Goal: Task Accomplishment & Management: Use online tool/utility

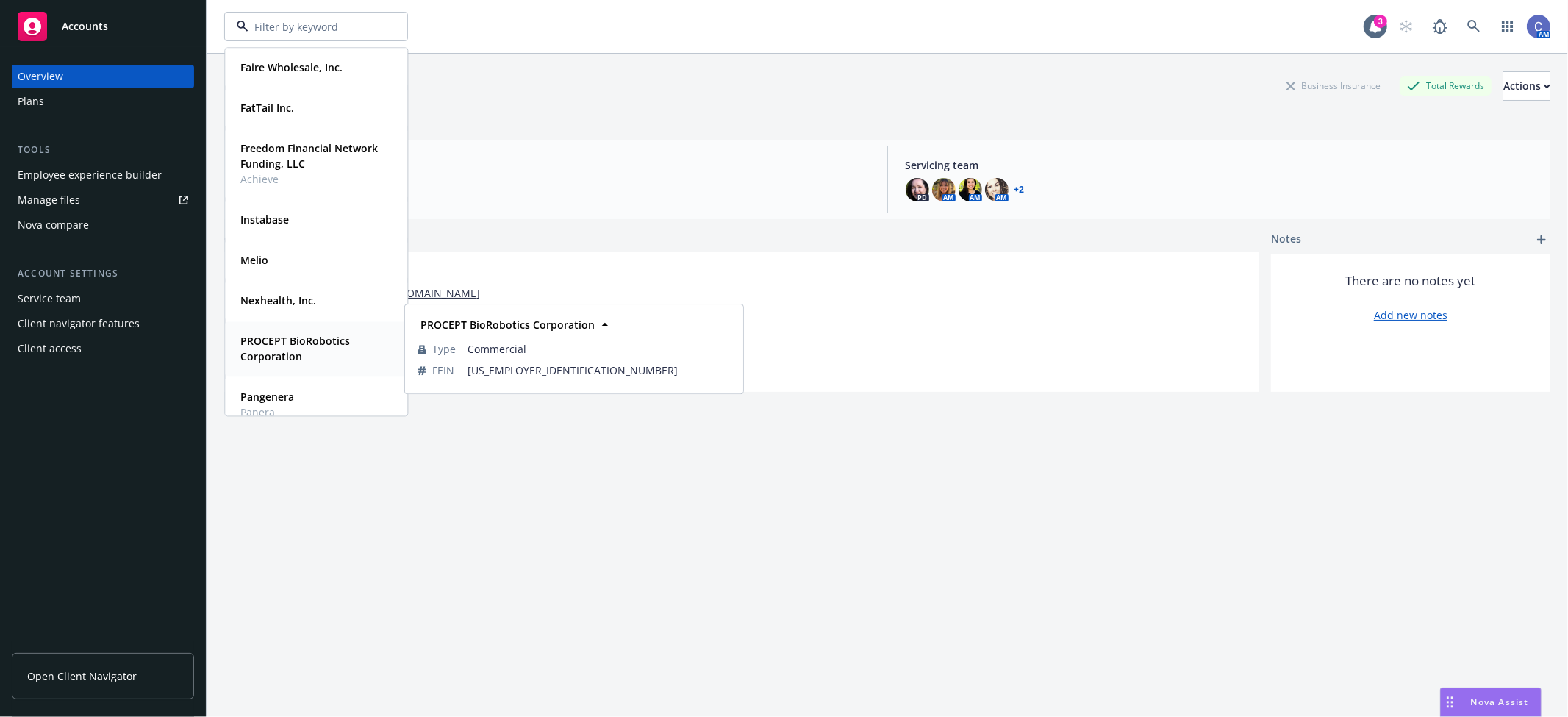
scroll to position [163, 0]
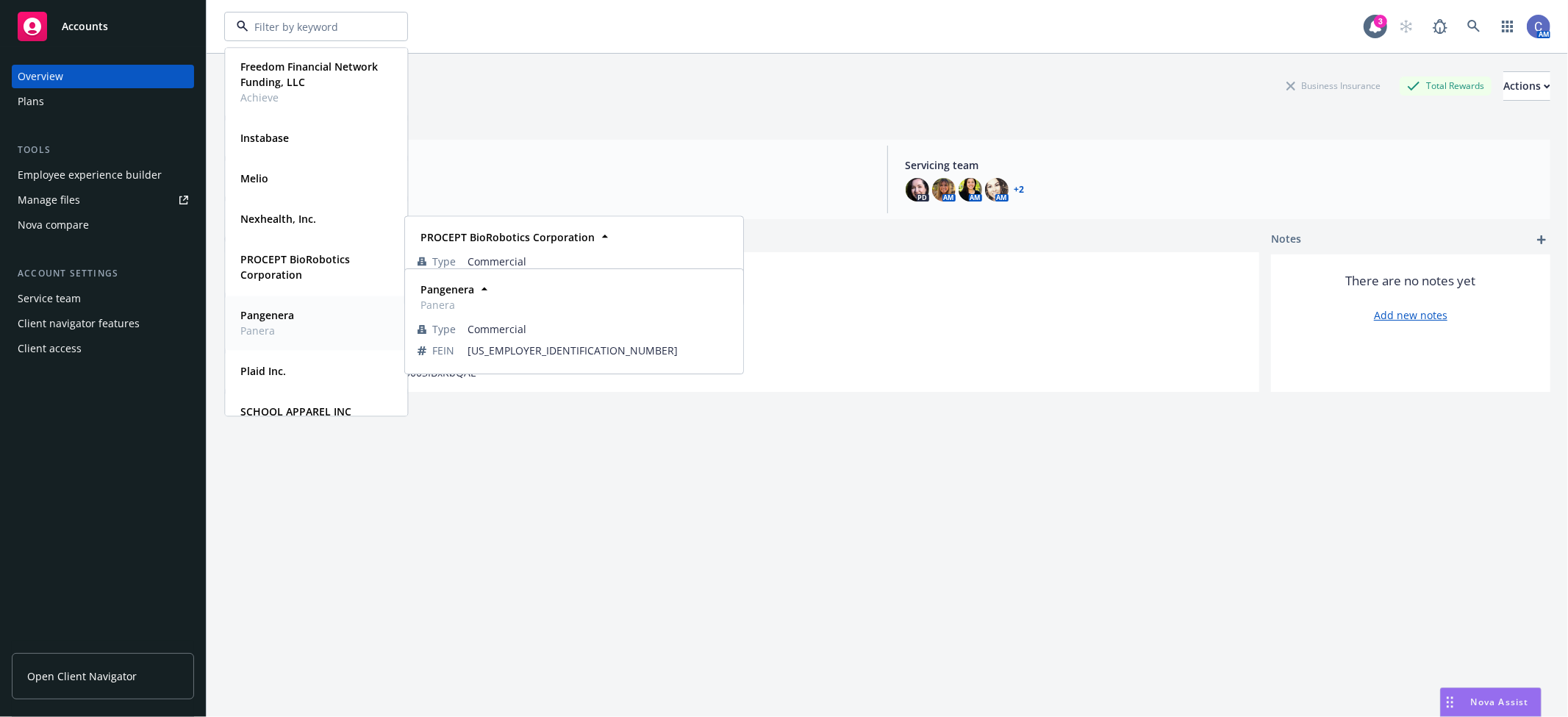
click at [271, 322] on div "Pangenera Panera" at bounding box center [267, 323] width 53 height 31
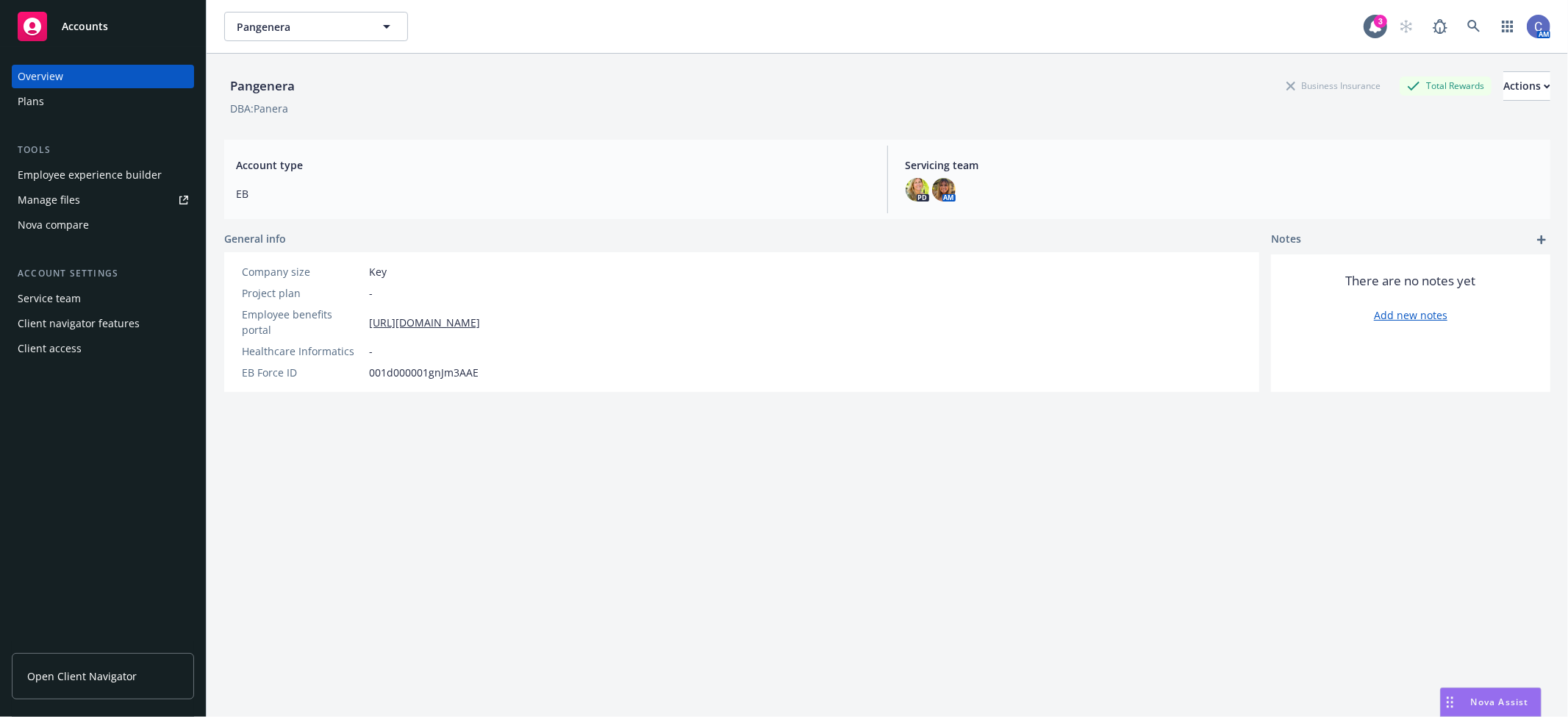
click at [42, 100] on div "Plans" at bounding box center [30, 101] width 27 height 24
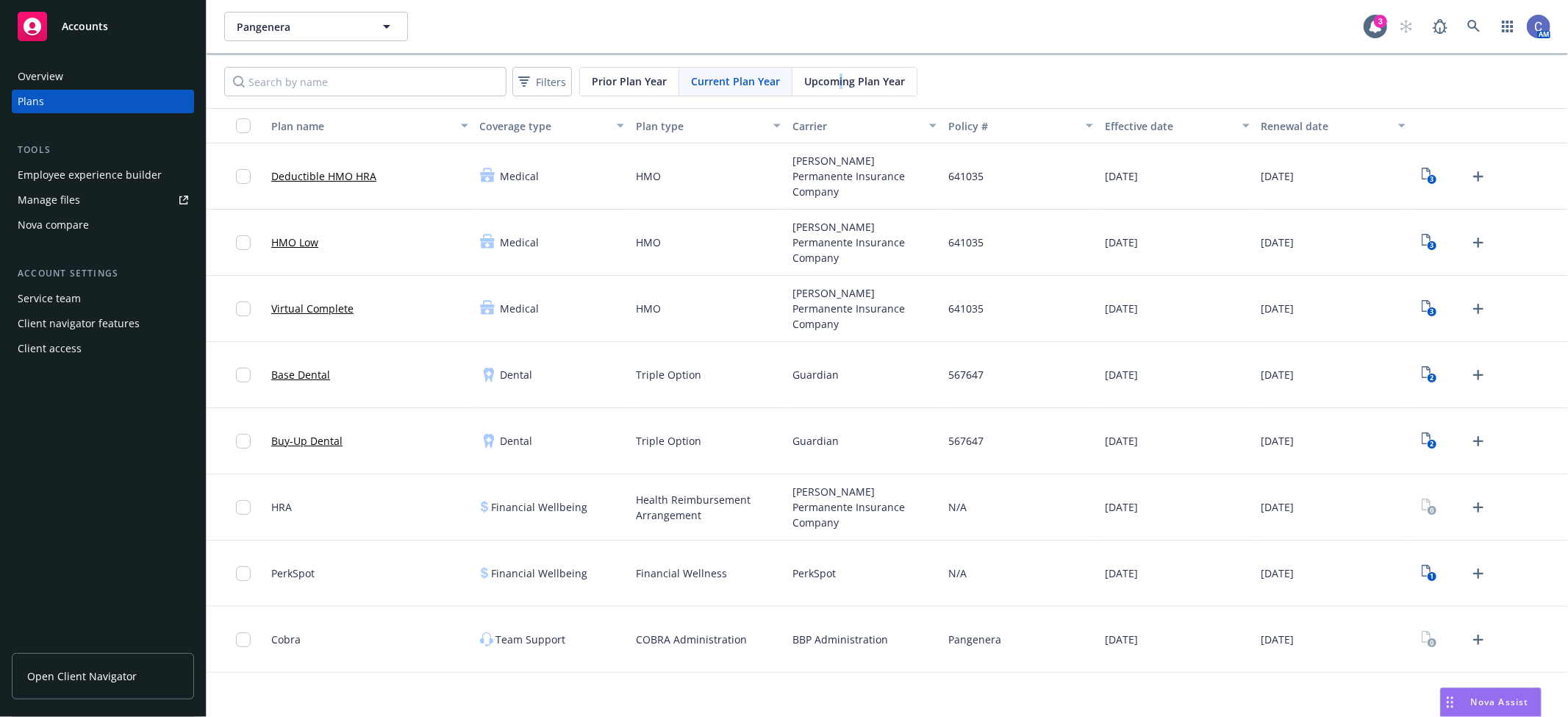
click at [838, 87] on span "Upcoming Plan Year" at bounding box center [854, 81] width 100 height 16
click at [1422, 178] on icon "View Plan Documents" at bounding box center [1426, 173] width 9 height 12
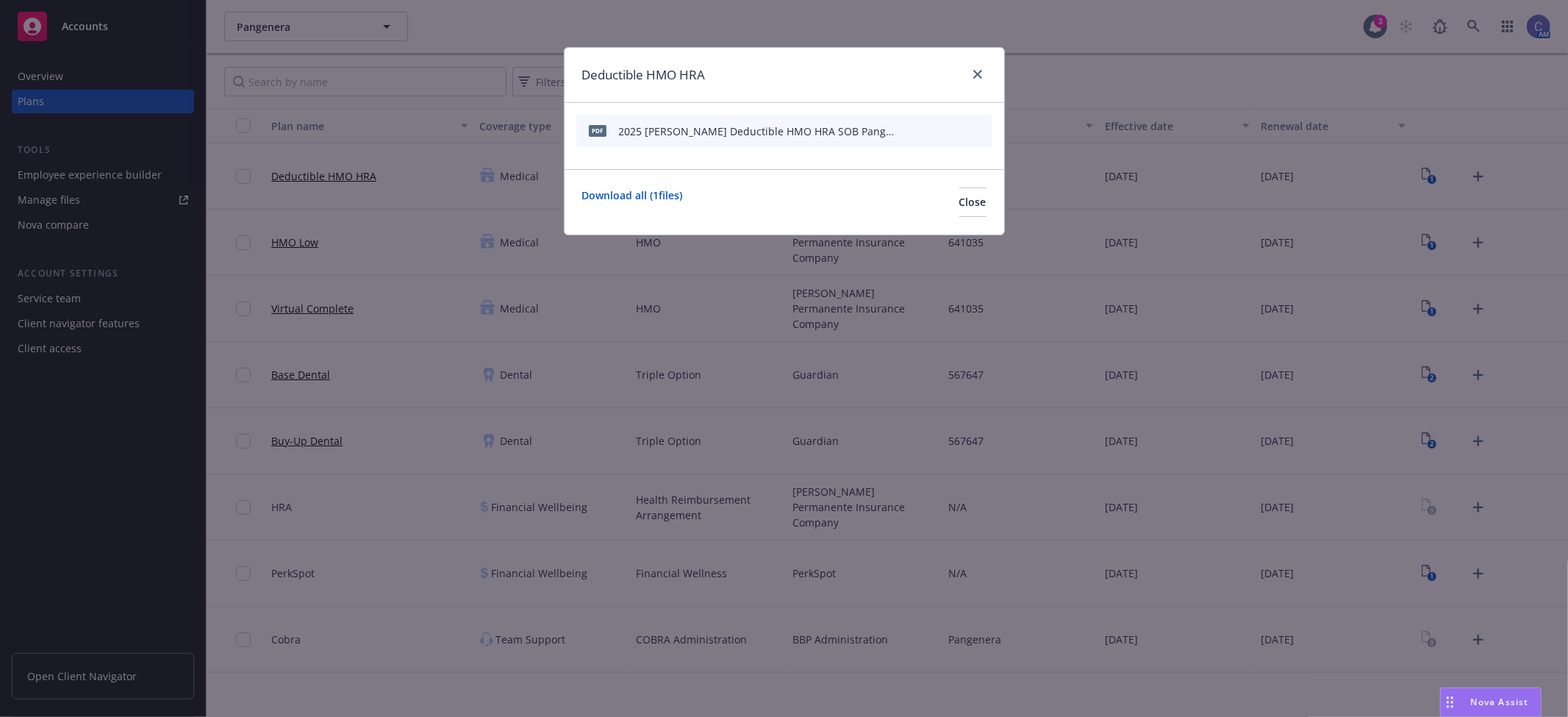
click at [956, 133] on icon "preview file" at bounding box center [954, 130] width 13 height 10
click at [995, 206] on div "Download all ( 1 files) Close" at bounding box center [784, 202] width 439 height 65
click at [965, 194] on button "Close" at bounding box center [973, 202] width 28 height 29
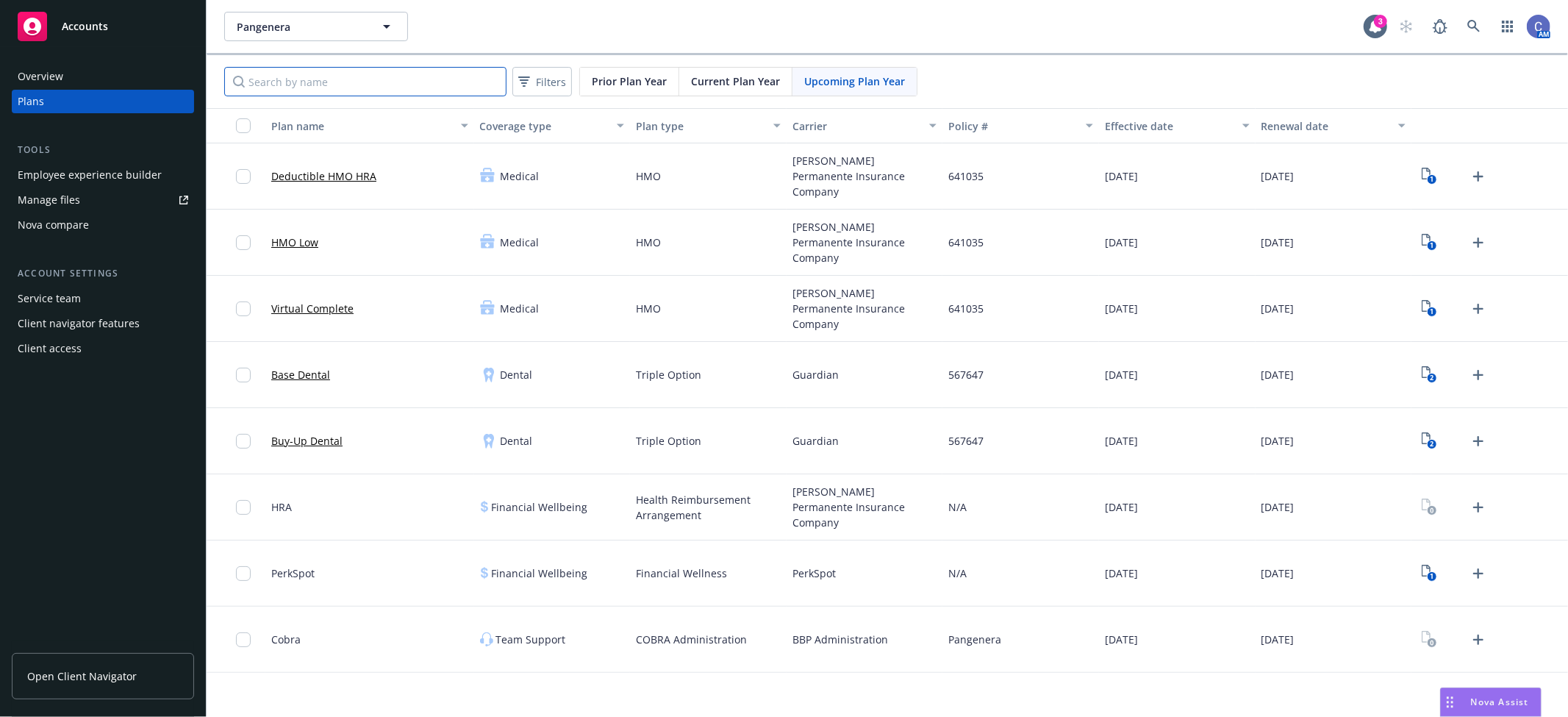
click at [329, 71] on input "Search by name" at bounding box center [365, 82] width 282 height 29
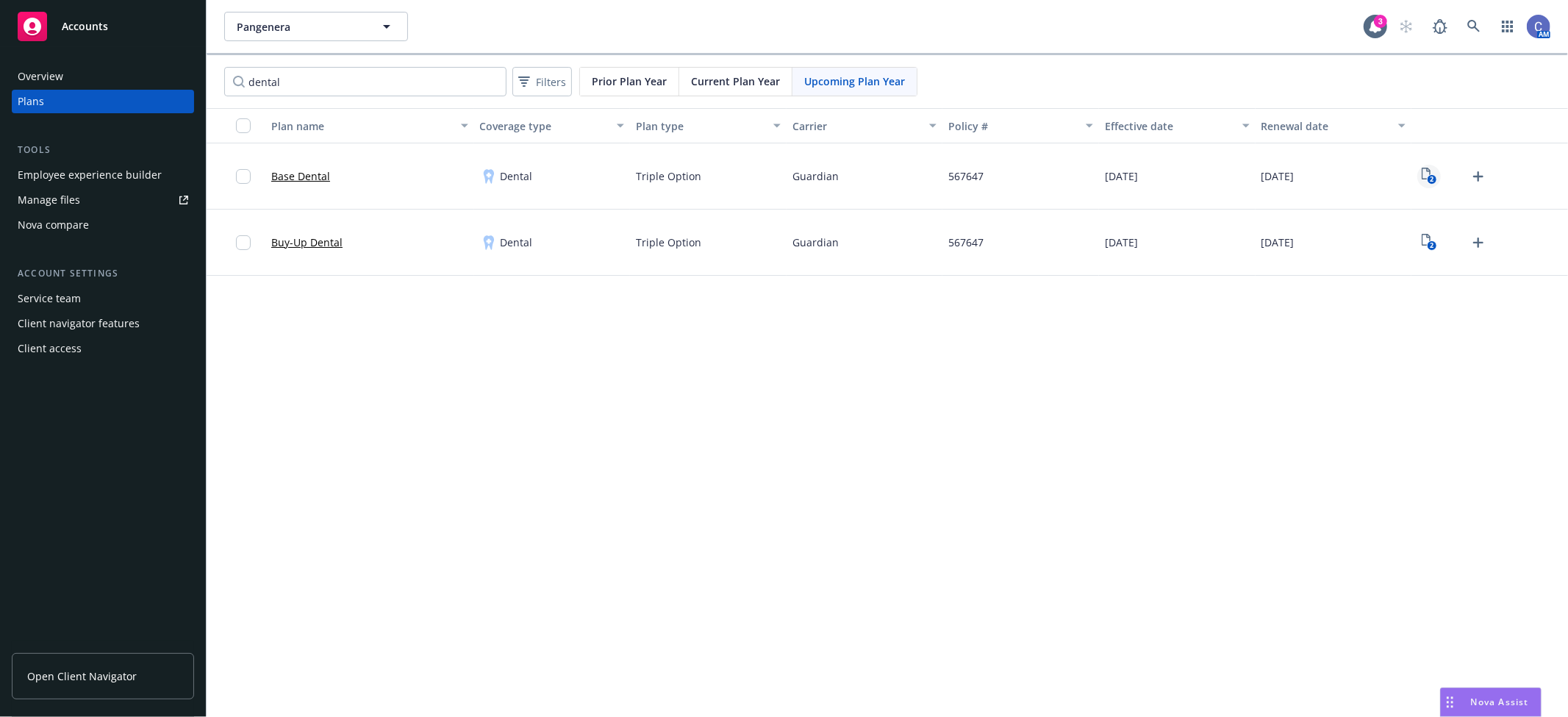
click at [1431, 178] on text "2" at bounding box center [1432, 180] width 4 height 9
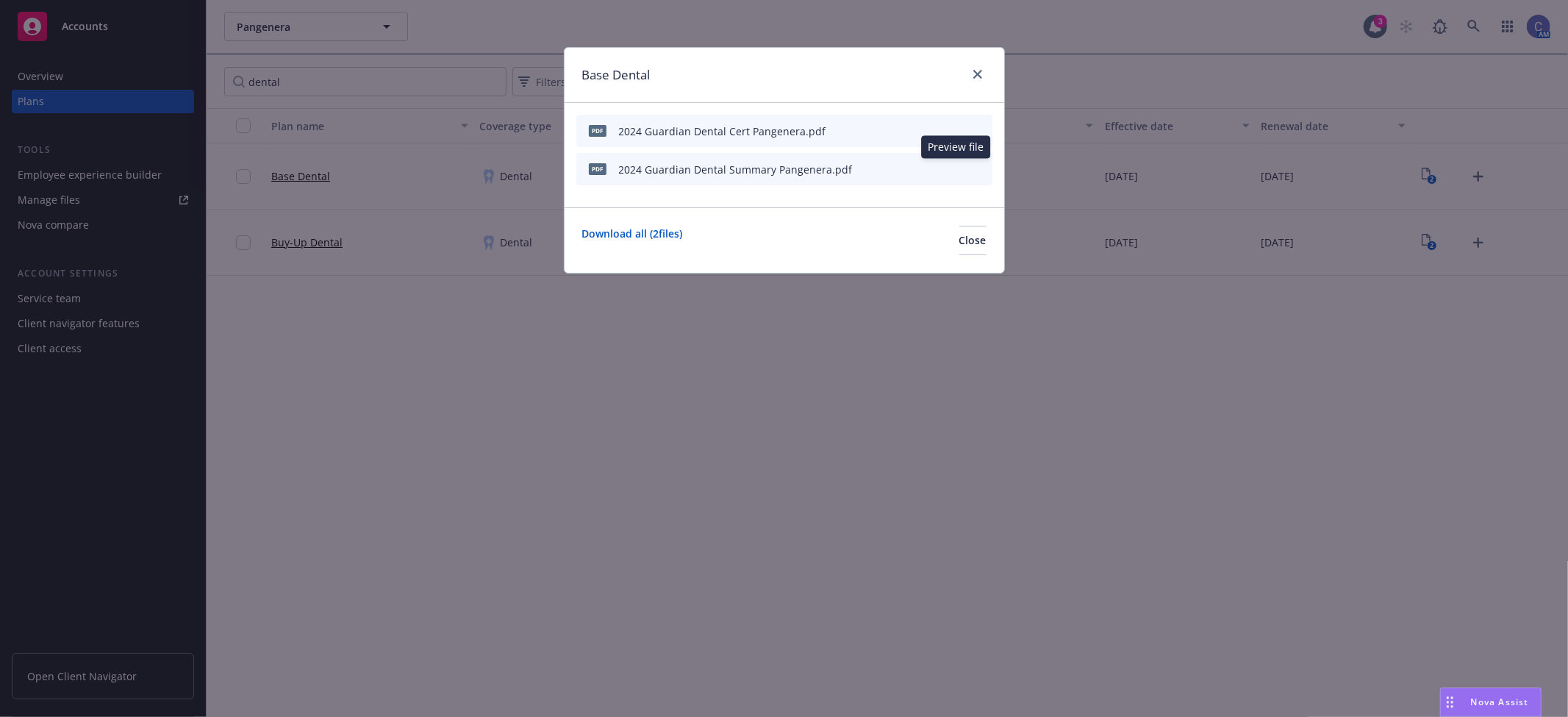
drag, startPoint x: 960, startPoint y: 170, endPoint x: 928, endPoint y: 267, distance: 102.1
click at [928, 267] on div "Base Dental pdf 2024 Guardian Dental Cert Pangenera.pdf pdf 2024 Guardian Denta…" at bounding box center [784, 160] width 441 height 227
click at [959, 244] on span "Close" at bounding box center [973, 240] width 28 height 14
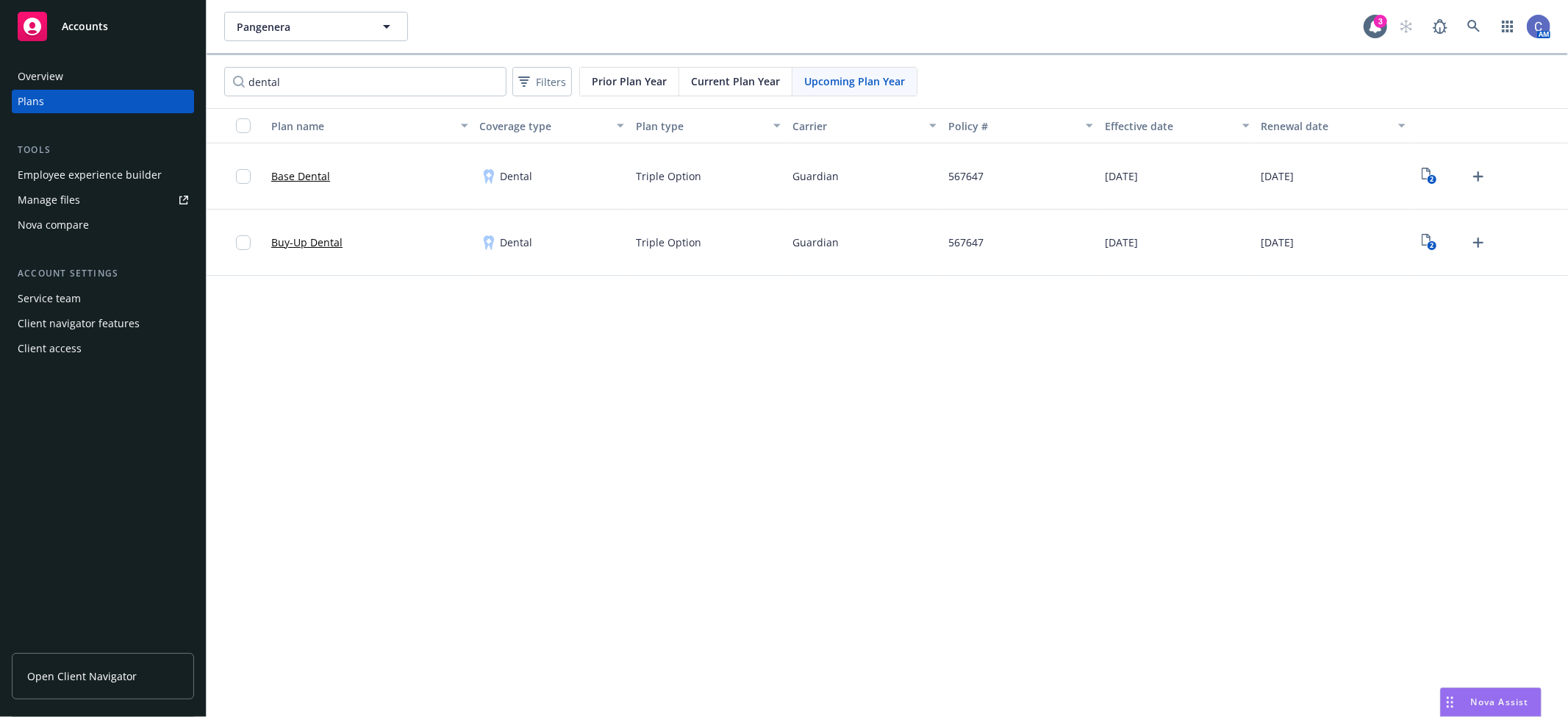
click at [850, 79] on span "Upcoming Plan Year" at bounding box center [854, 81] width 100 height 16
click at [1427, 245] on icon "View Plan Documents" at bounding box center [1426, 240] width 9 height 12
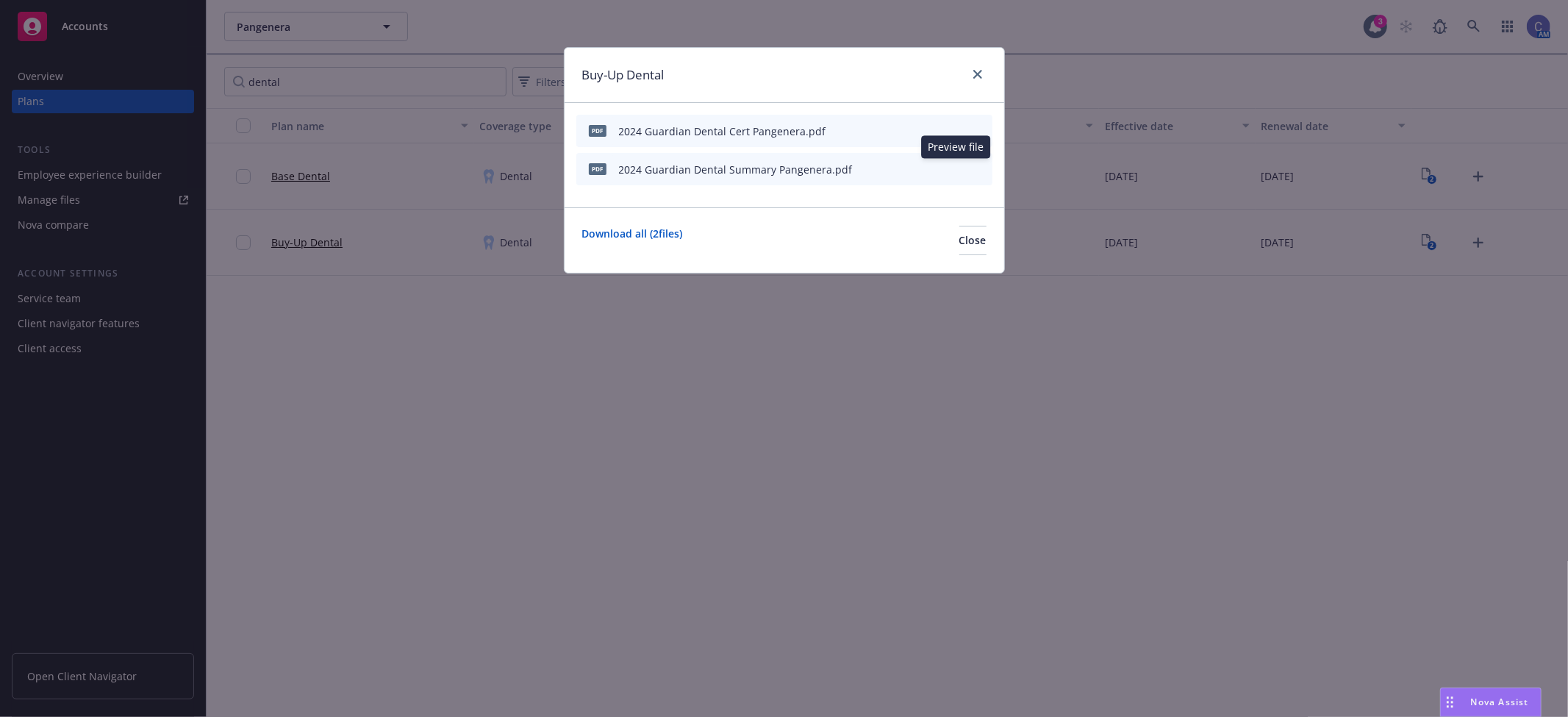
click at [954, 163] on icon "preview file" at bounding box center [954, 168] width 13 height 10
drag, startPoint x: 936, startPoint y: 230, endPoint x: 1002, endPoint y: 224, distance: 66.3
click at [959, 230] on button "Close" at bounding box center [973, 241] width 28 height 29
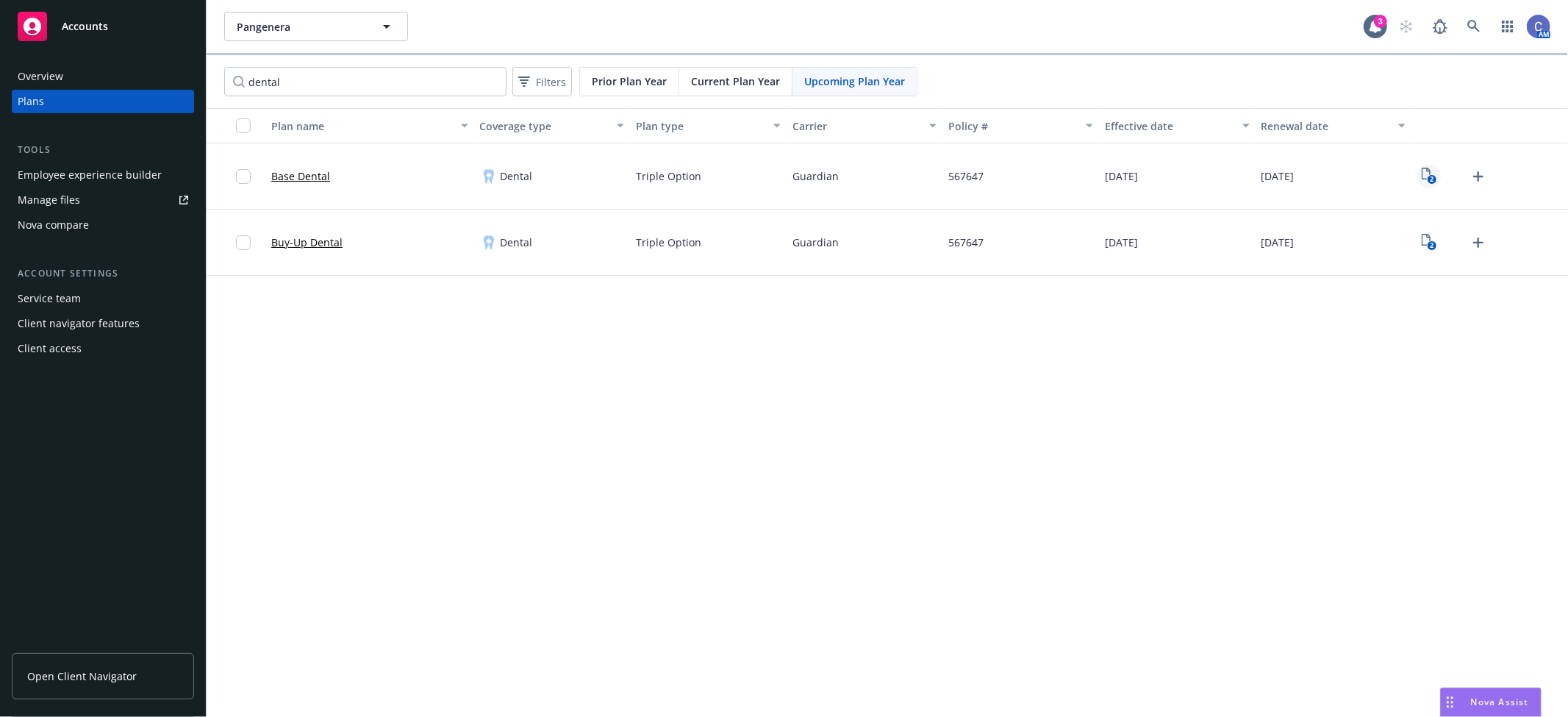
click at [1429, 182] on rect "View Plan Documents" at bounding box center [1432, 180] width 9 height 9
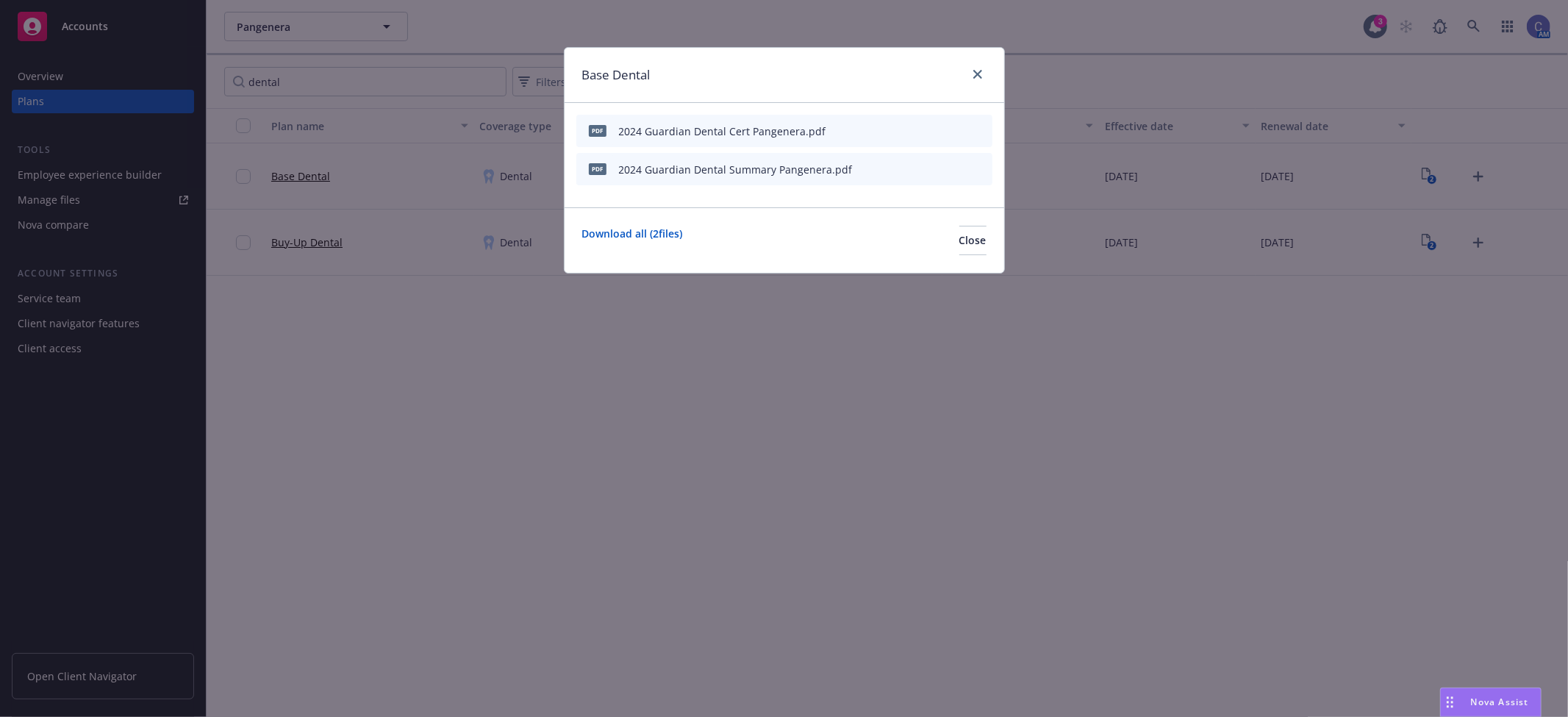
click at [952, 164] on icon "preview file" at bounding box center [954, 168] width 13 height 10
click at [957, 125] on icon "preview file" at bounding box center [954, 130] width 13 height 10
click at [959, 244] on button "Close" at bounding box center [973, 241] width 28 height 29
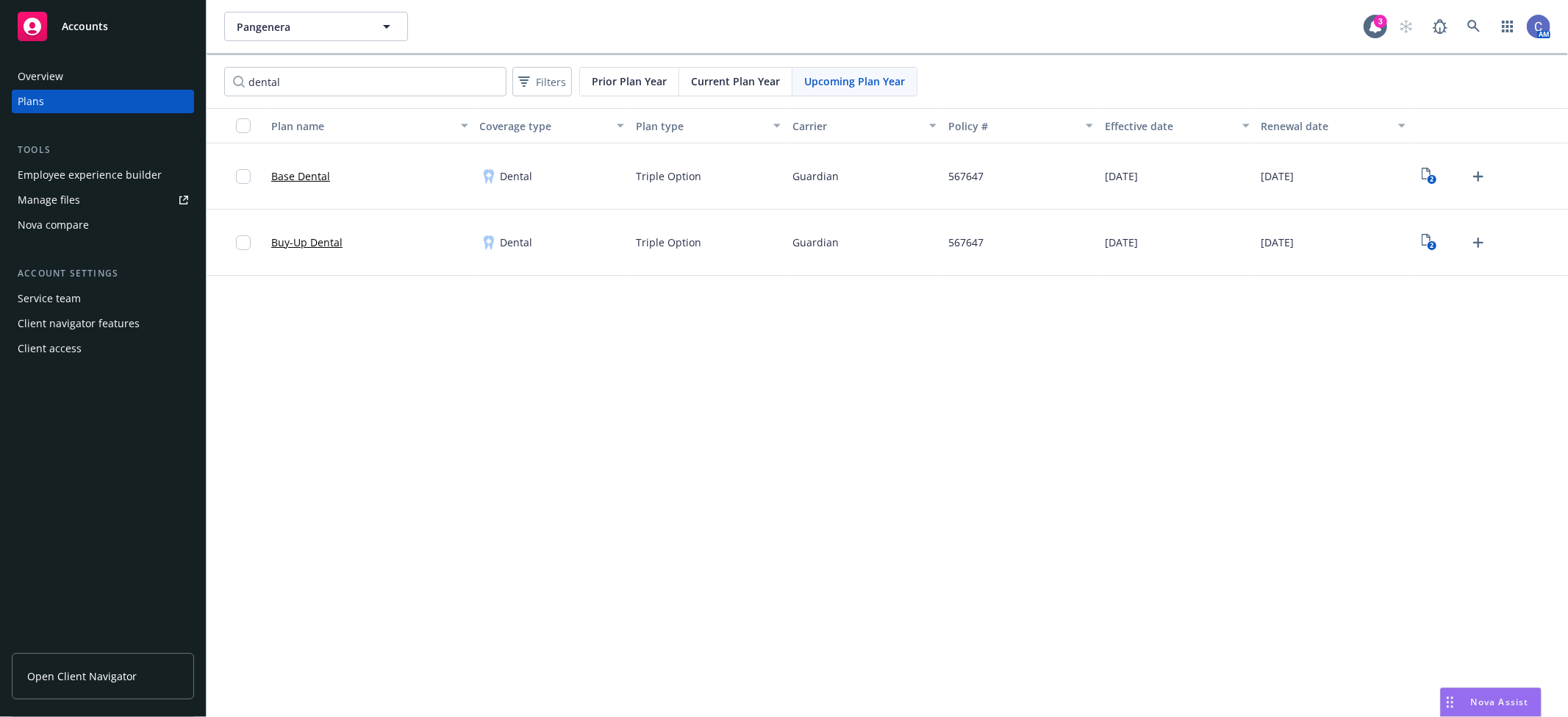
click at [75, 203] on div "Manage files" at bounding box center [49, 200] width 63 height 24
click at [429, 76] on input "dental" at bounding box center [365, 82] width 282 height 29
drag, startPoint x: 380, startPoint y: 78, endPoint x: 53, endPoint y: 50, distance: 328.2
click at [53, 50] on div "Accounts Overview Plans Tools Employee experience builder Manage files Nova com…" at bounding box center [784, 358] width 1568 height 717
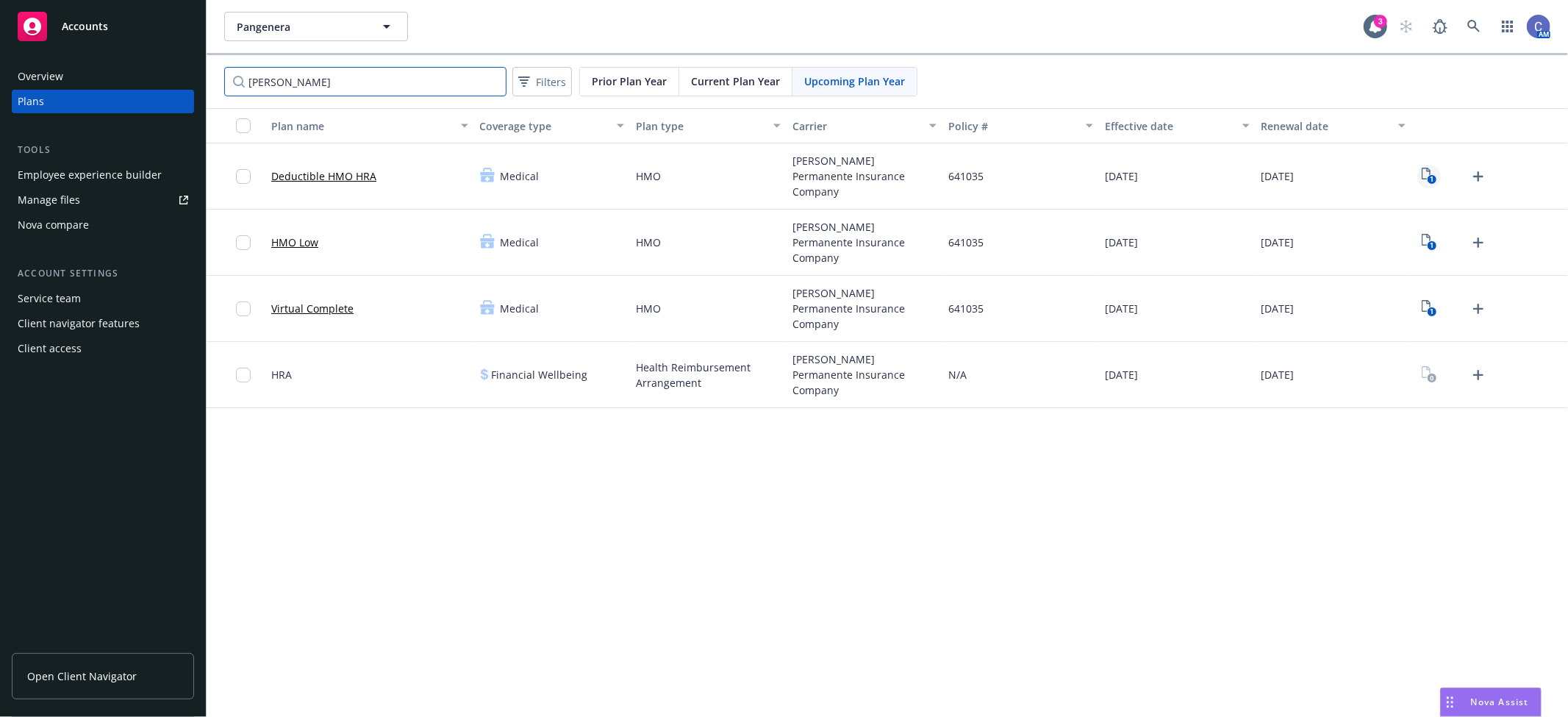
type input "[PERSON_NAME]"
click at [1429, 180] on rect "View Plan Documents" at bounding box center [1432, 180] width 9 height 9
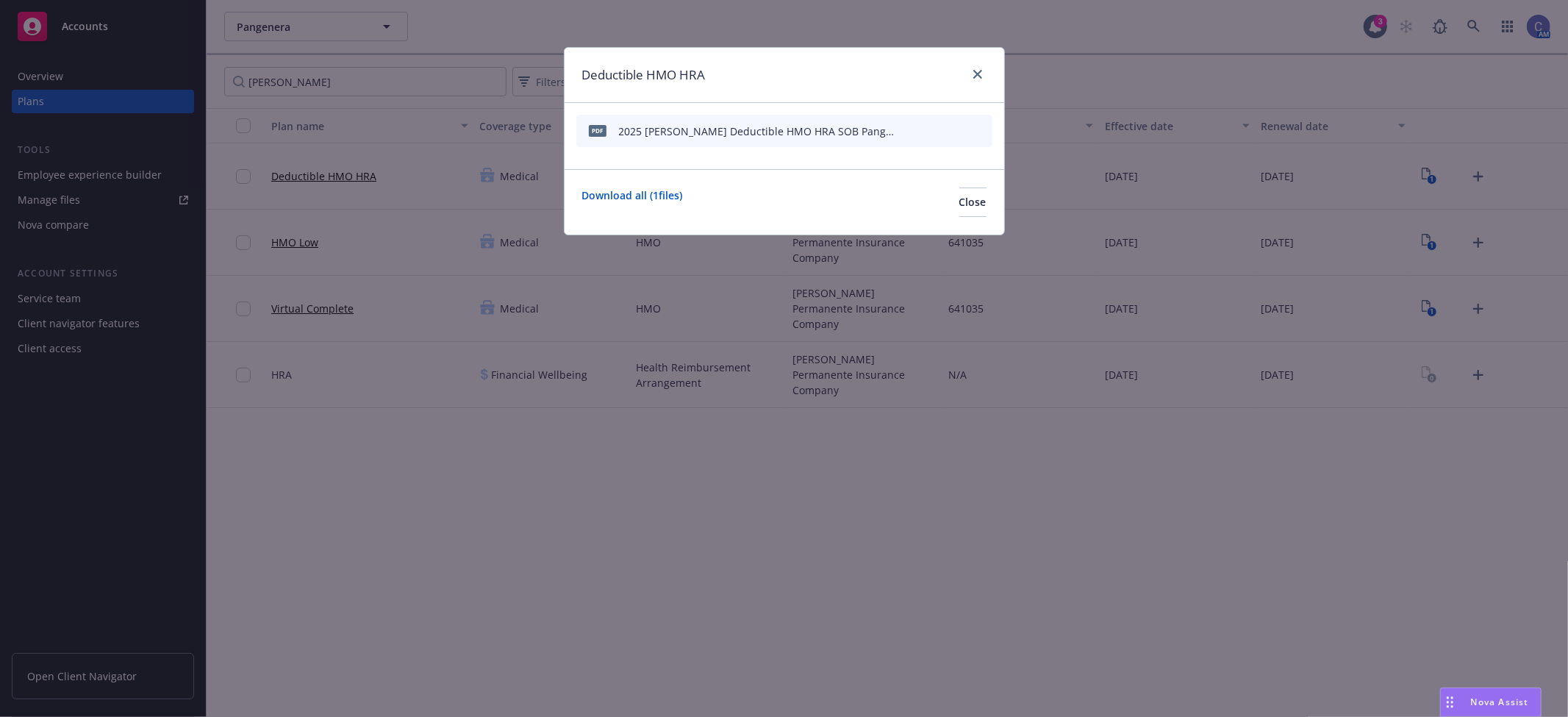
click at [958, 129] on icon "preview file" at bounding box center [954, 130] width 13 height 10
click at [959, 201] on span "Close" at bounding box center [973, 201] width 28 height 14
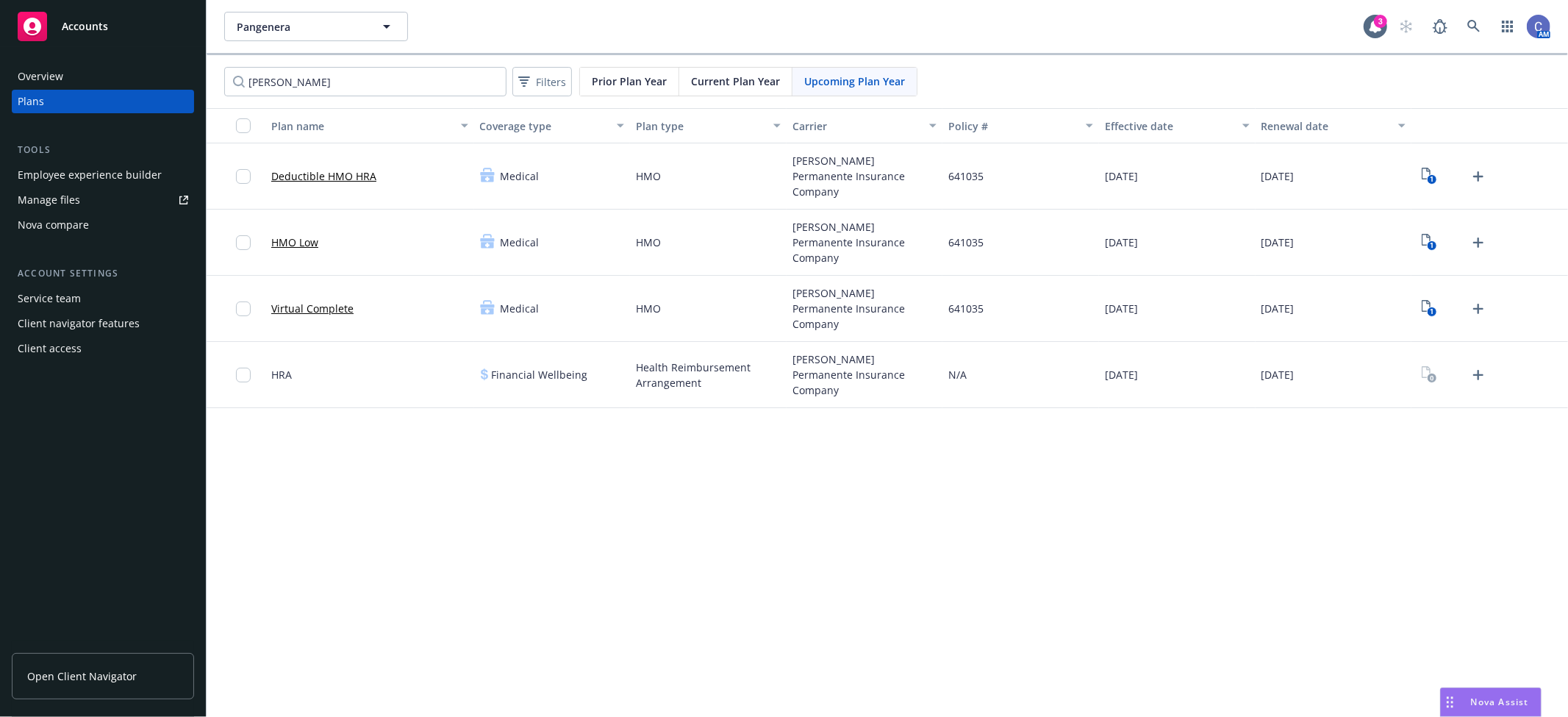
click at [859, 84] on span "Upcoming Plan Year" at bounding box center [854, 81] width 100 height 16
click at [743, 85] on span "Current Plan Year" at bounding box center [735, 81] width 89 height 16
click at [1427, 177] on icon "3" at bounding box center [1429, 176] width 16 height 17
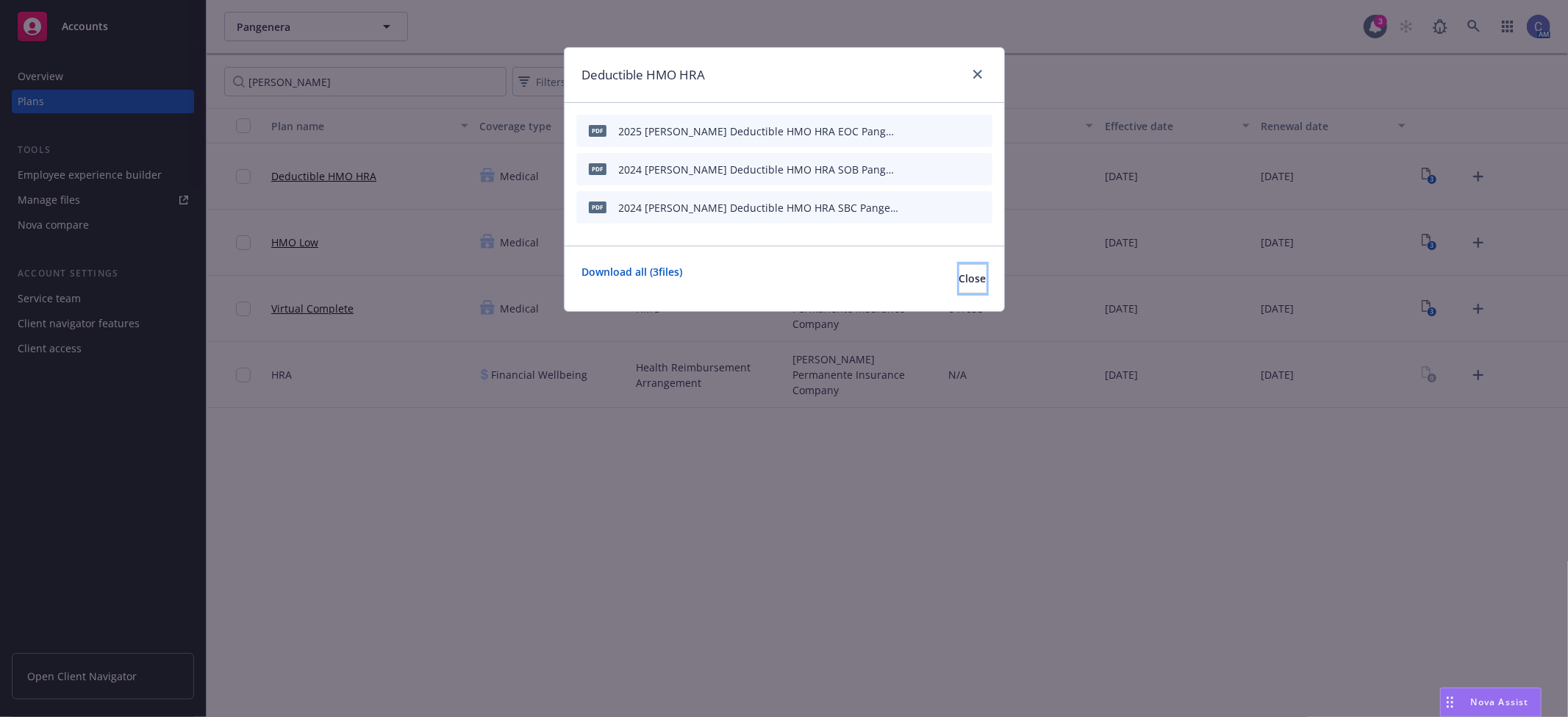
click at [959, 273] on span "Close" at bounding box center [973, 277] width 28 height 14
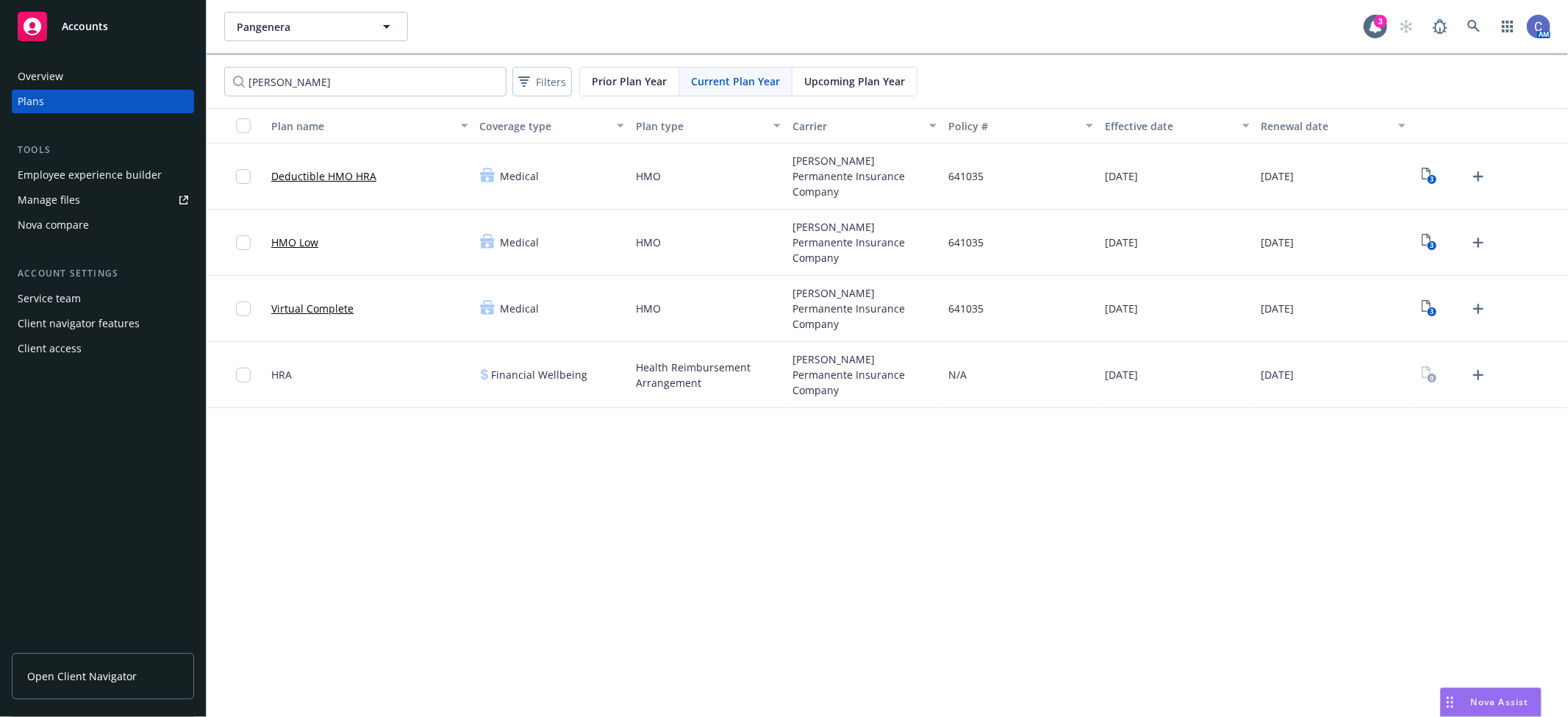
click at [877, 87] on span "Upcoming Plan Year" at bounding box center [854, 81] width 100 height 16
click at [1476, 168] on icon "Upload Plan Documents" at bounding box center [1478, 176] width 18 height 18
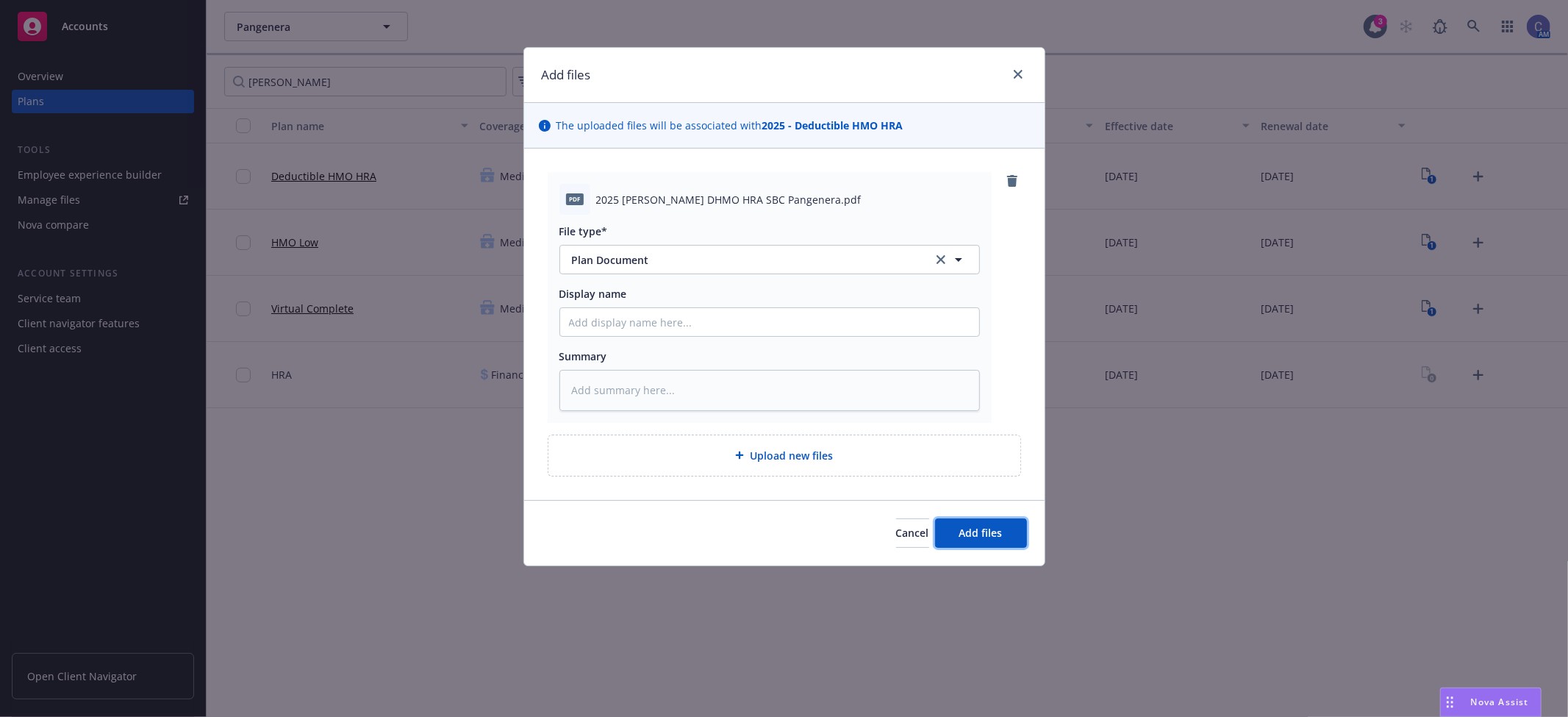
click at [993, 546] on button "Add files" at bounding box center [981, 534] width 92 height 29
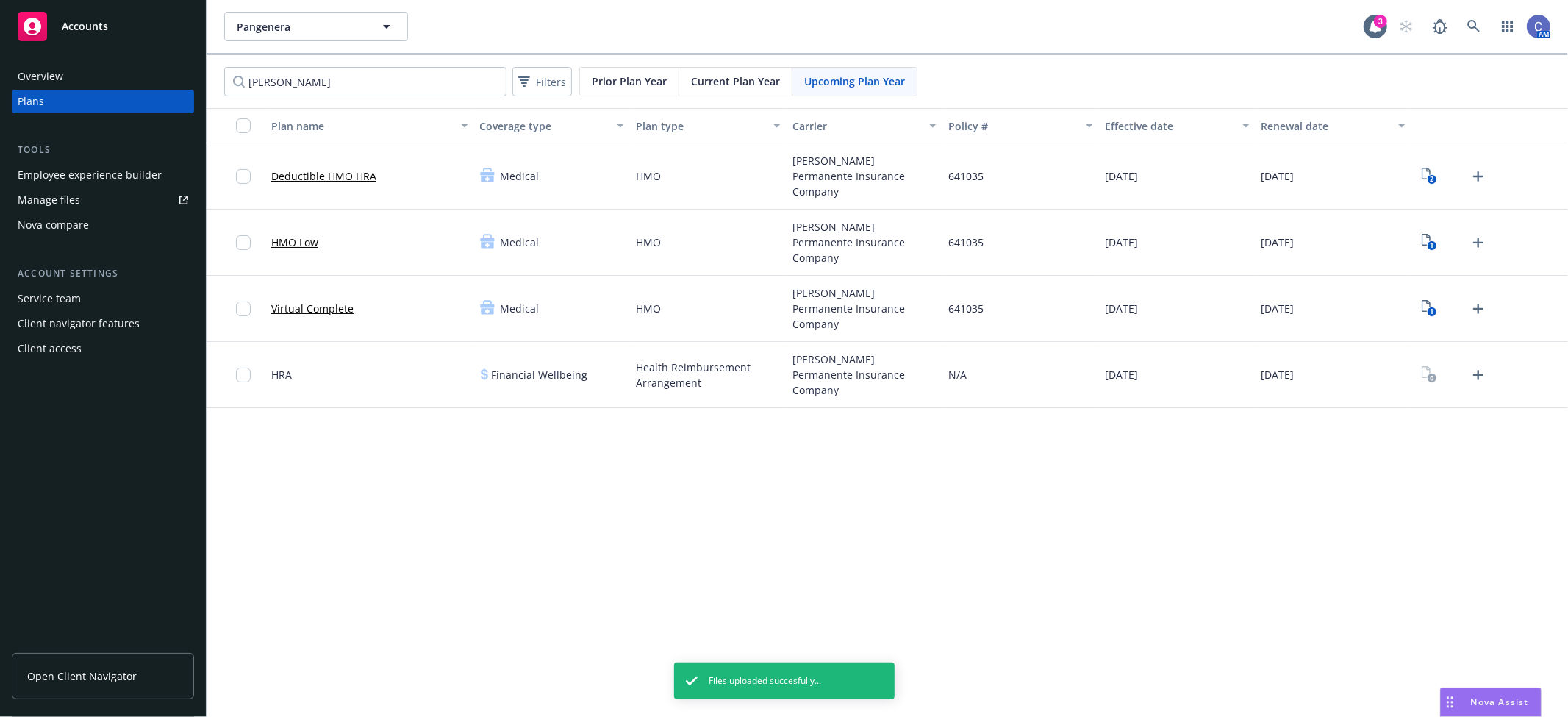
click at [1476, 242] on icon "Upload Plan Documents" at bounding box center [1478, 242] width 10 height 10
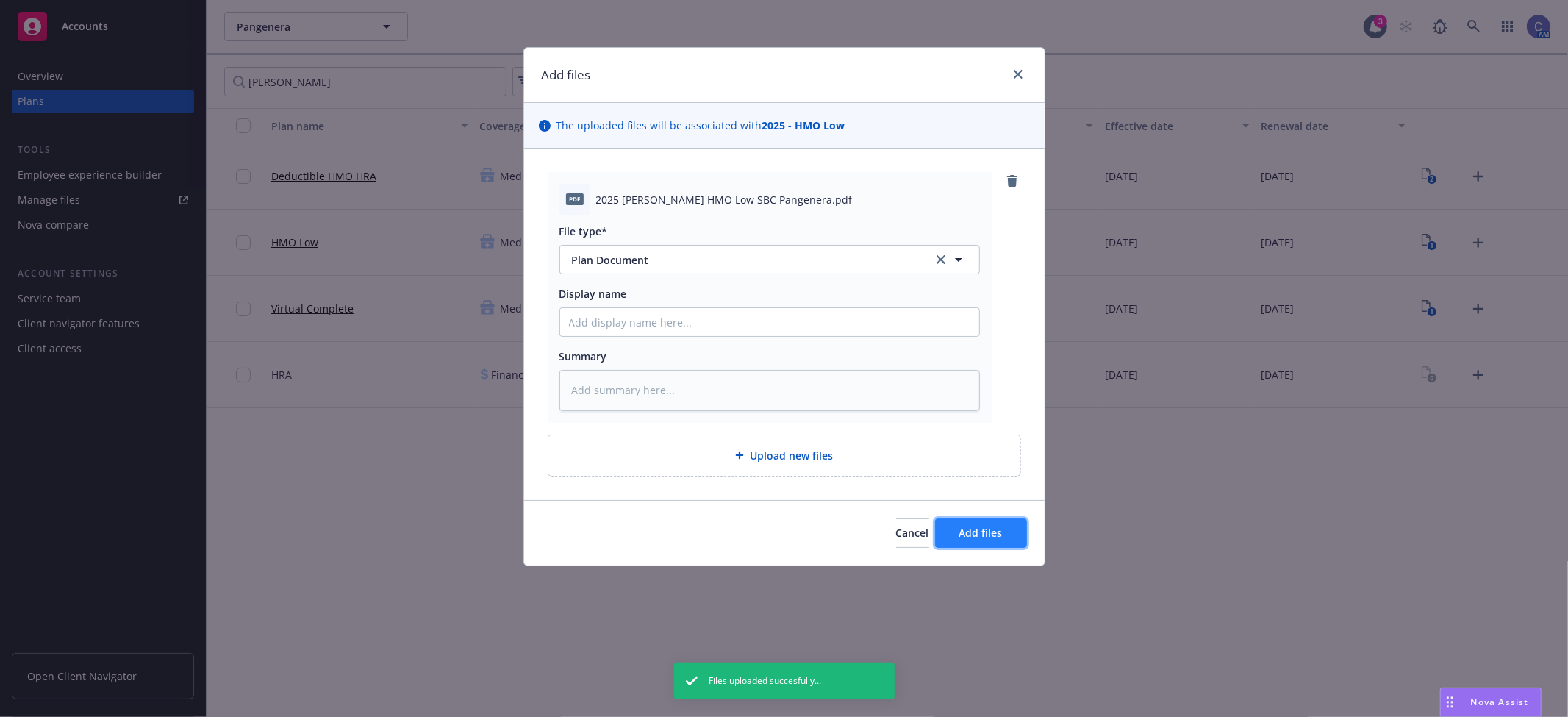
click at [991, 538] on span "Add files" at bounding box center [980, 532] width 43 height 14
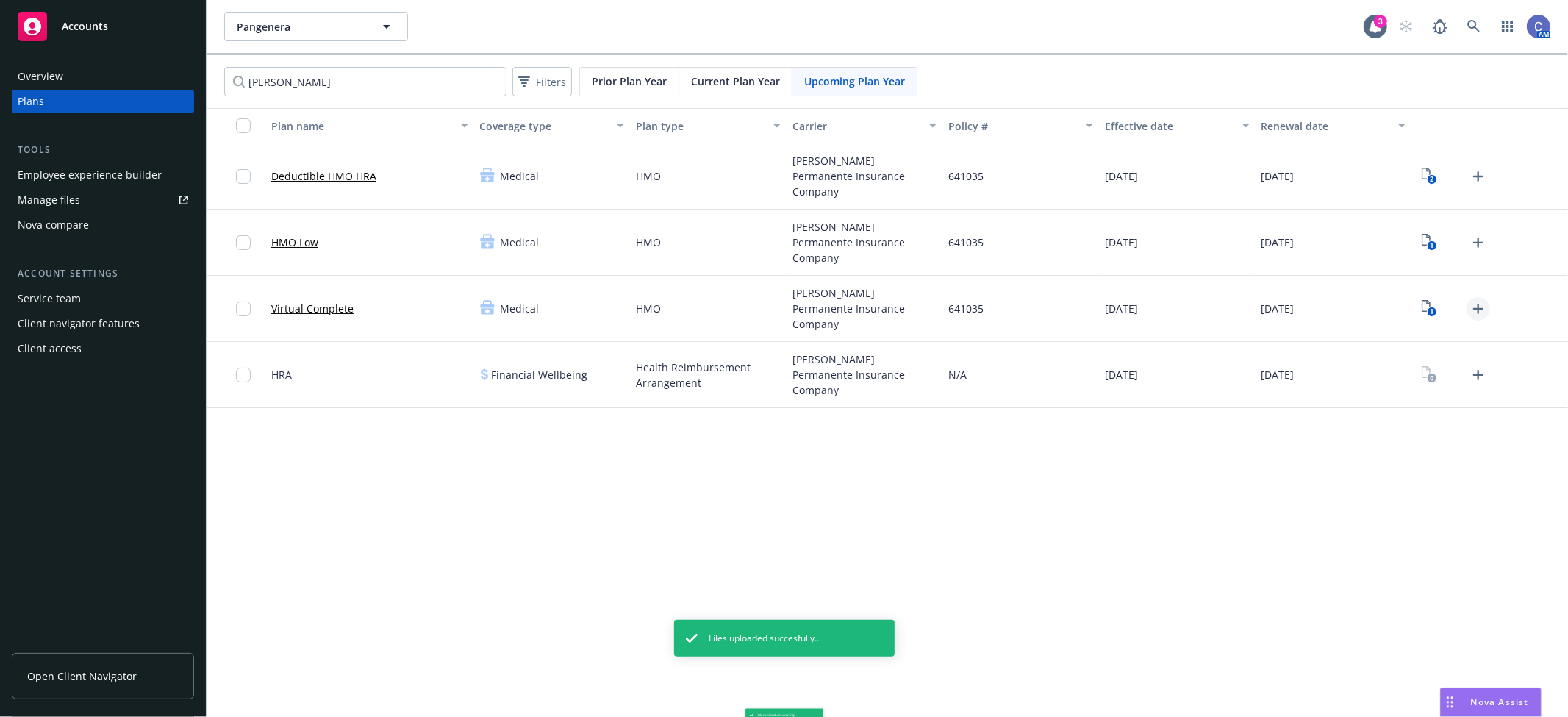
click at [1481, 308] on icon "Upload Plan Documents" at bounding box center [1478, 309] width 10 height 10
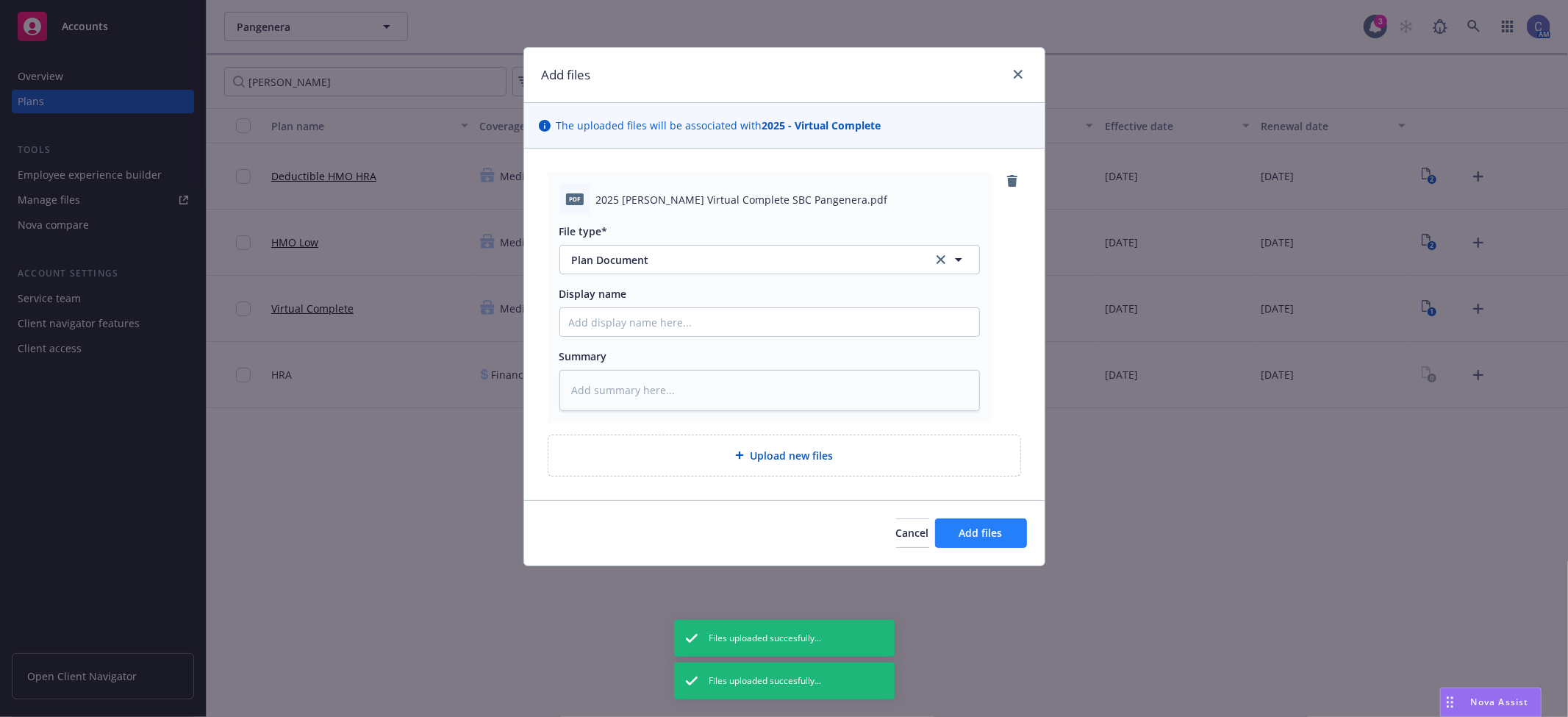
click at [981, 547] on div "Cancel Add files" at bounding box center [784, 533] width 521 height 65
click at [997, 535] on span "Add files" at bounding box center [980, 532] width 43 height 14
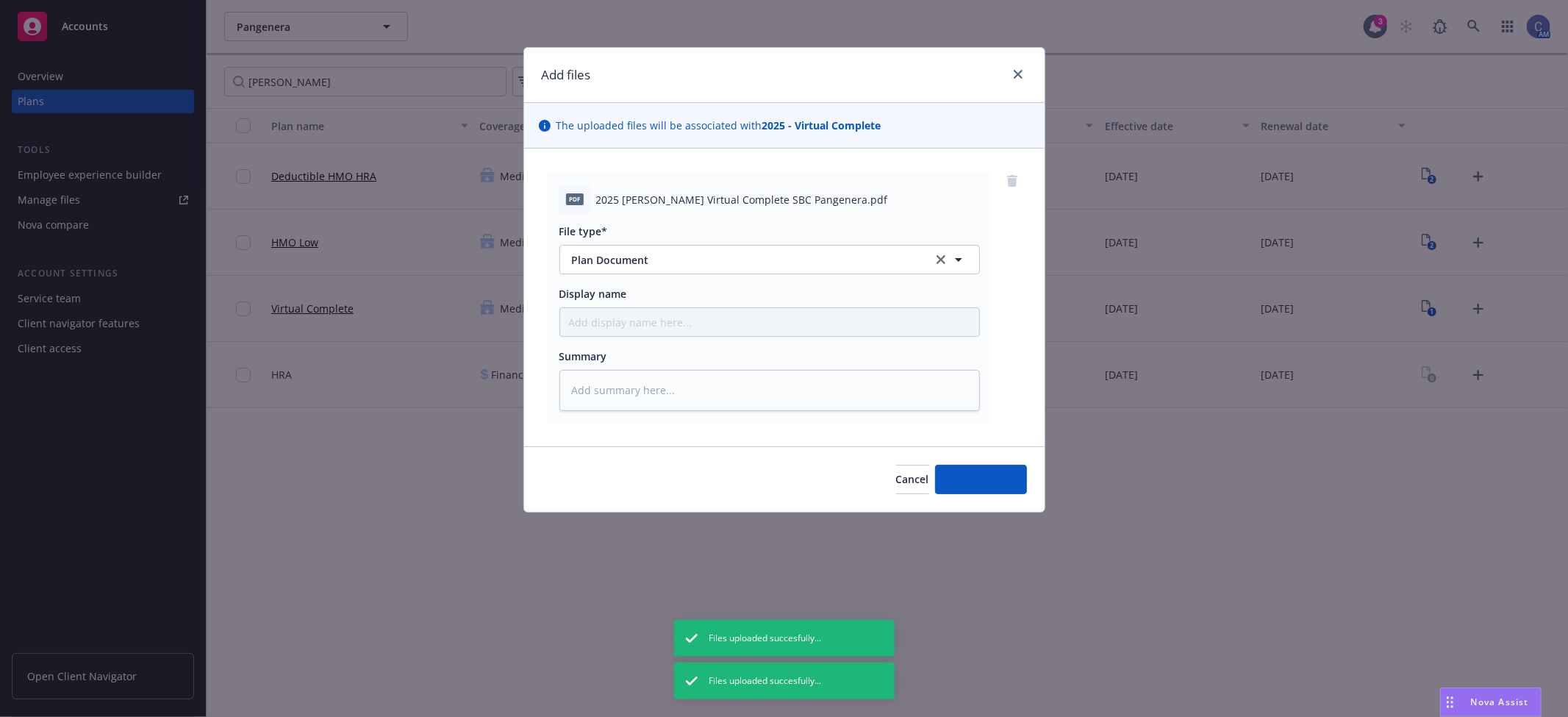
type textarea "x"
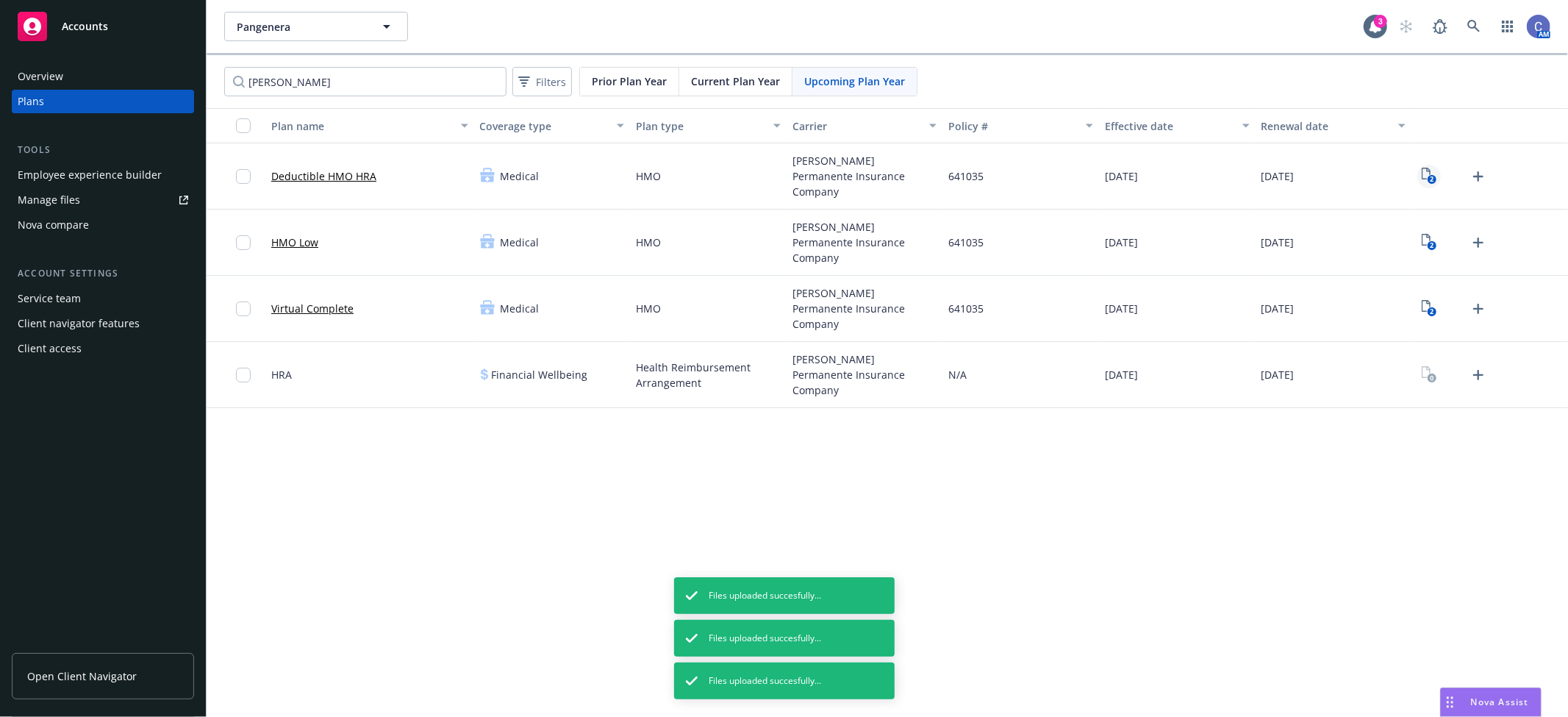
click at [1436, 177] on icon "2" at bounding box center [1429, 176] width 16 height 17
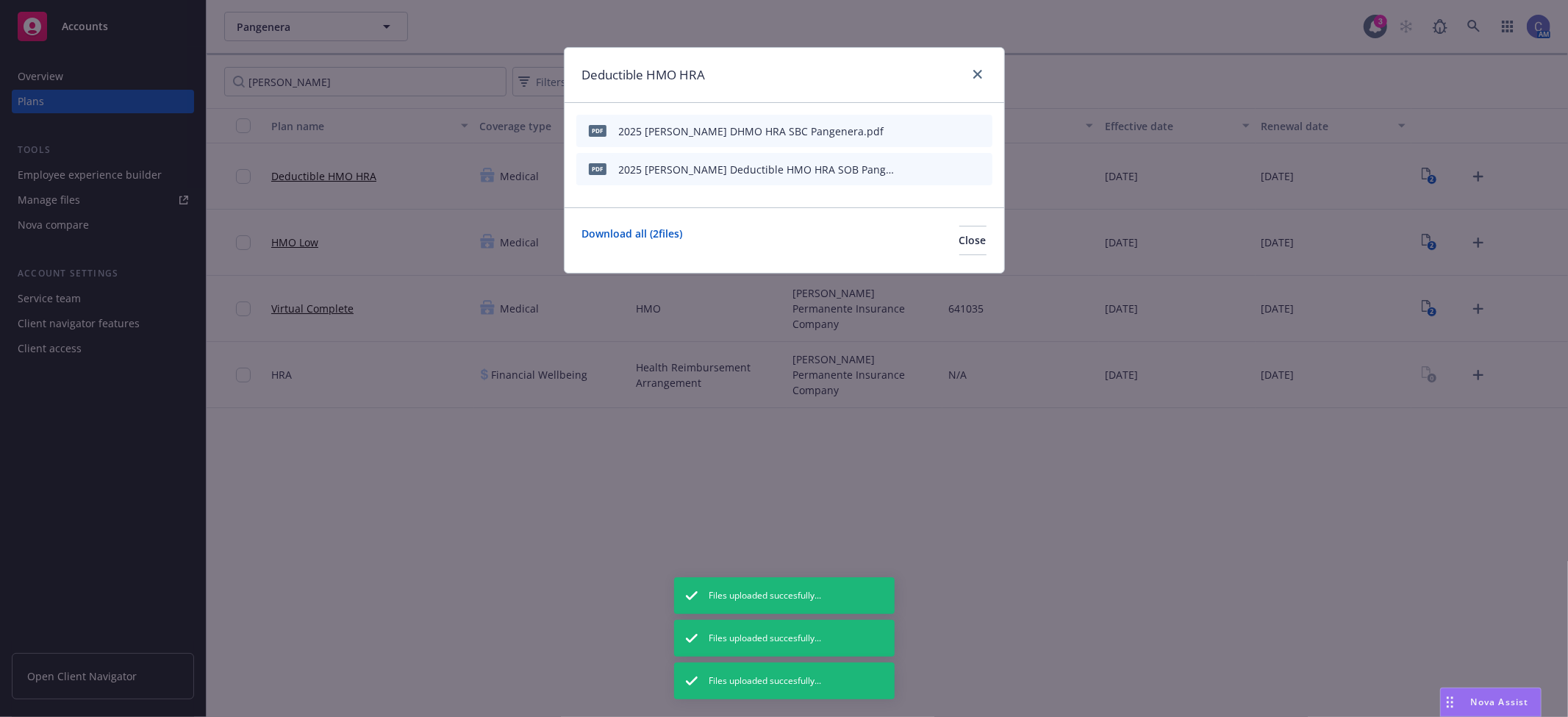
click at [961, 130] on icon "preview file" at bounding box center [954, 130] width 13 height 10
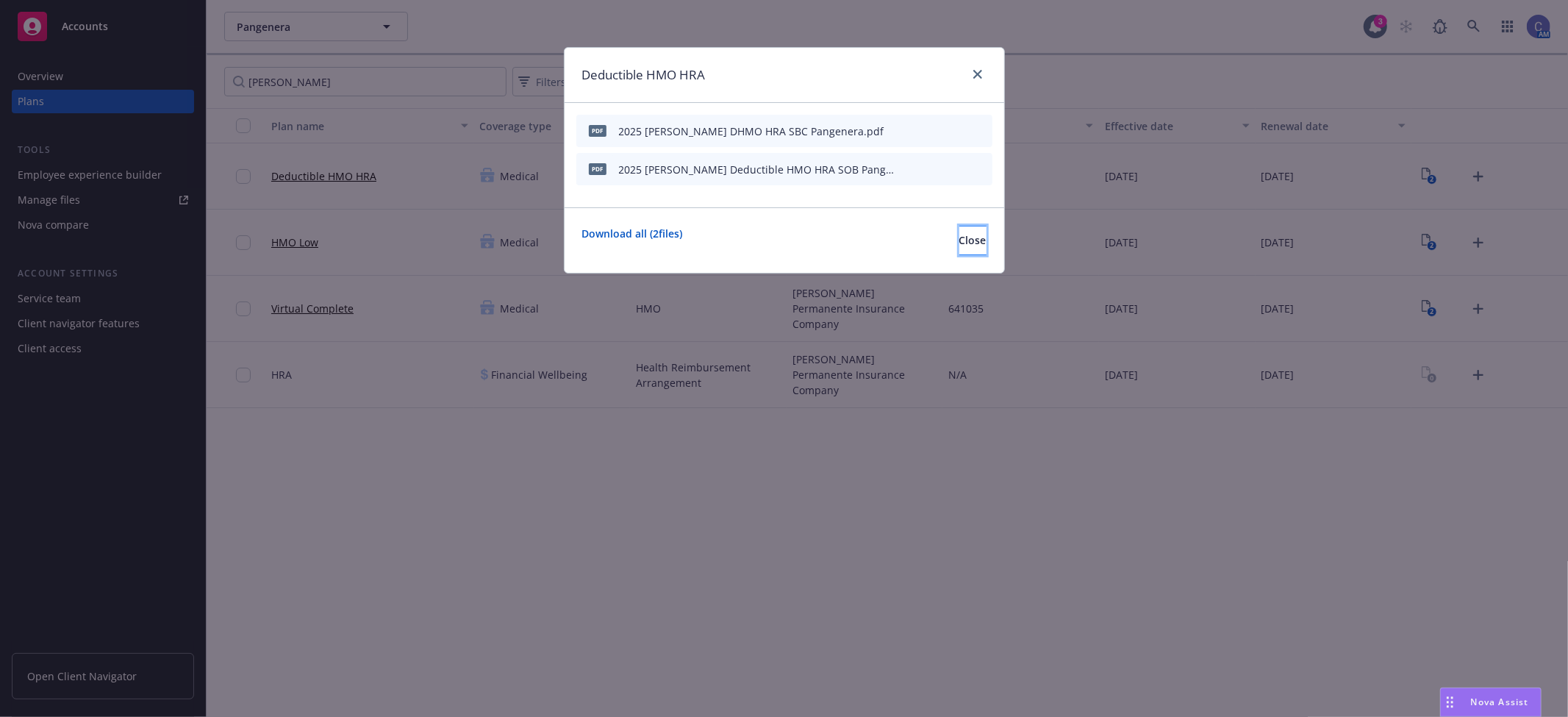
click at [959, 253] on button "Close" at bounding box center [973, 241] width 28 height 29
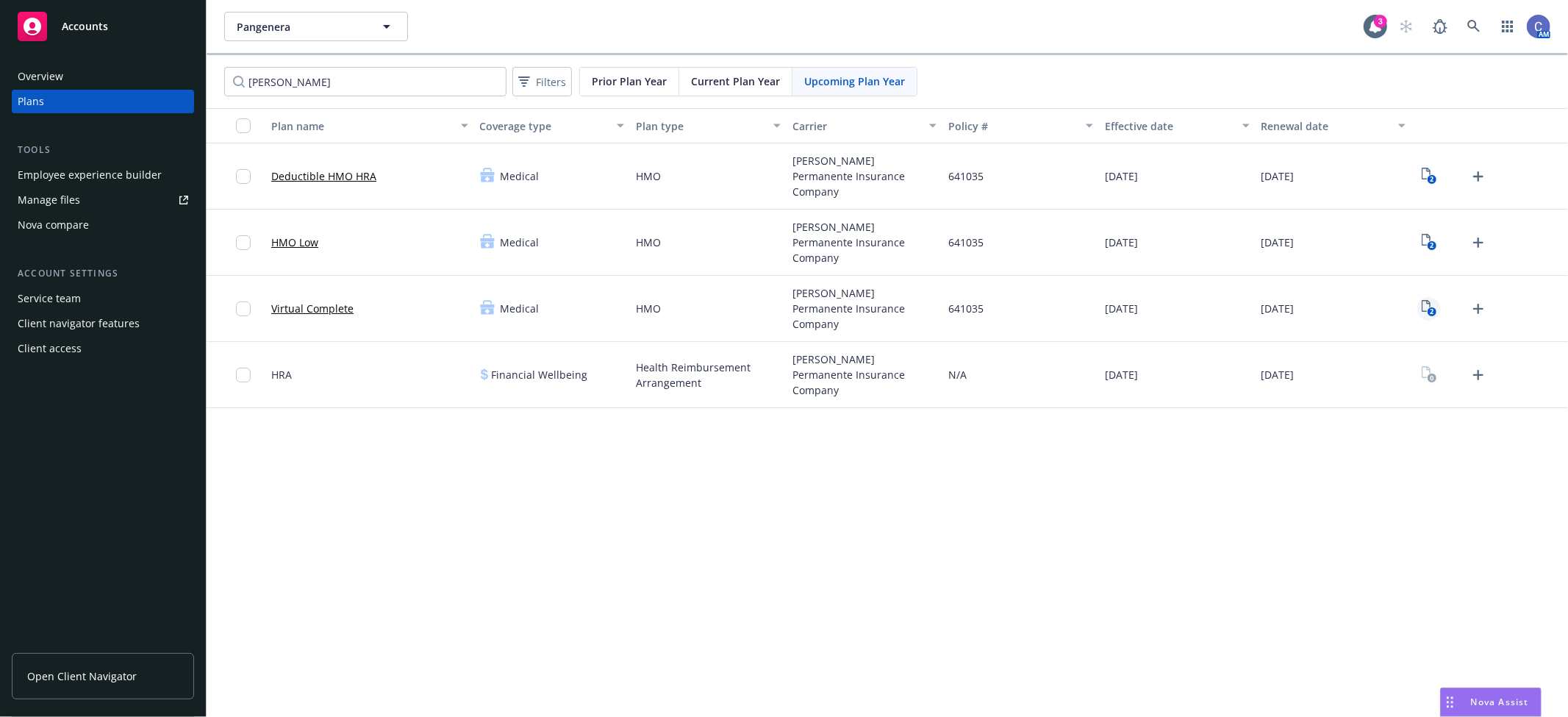
click at [1429, 313] on rect "View Plan Documents" at bounding box center [1432, 312] width 9 height 9
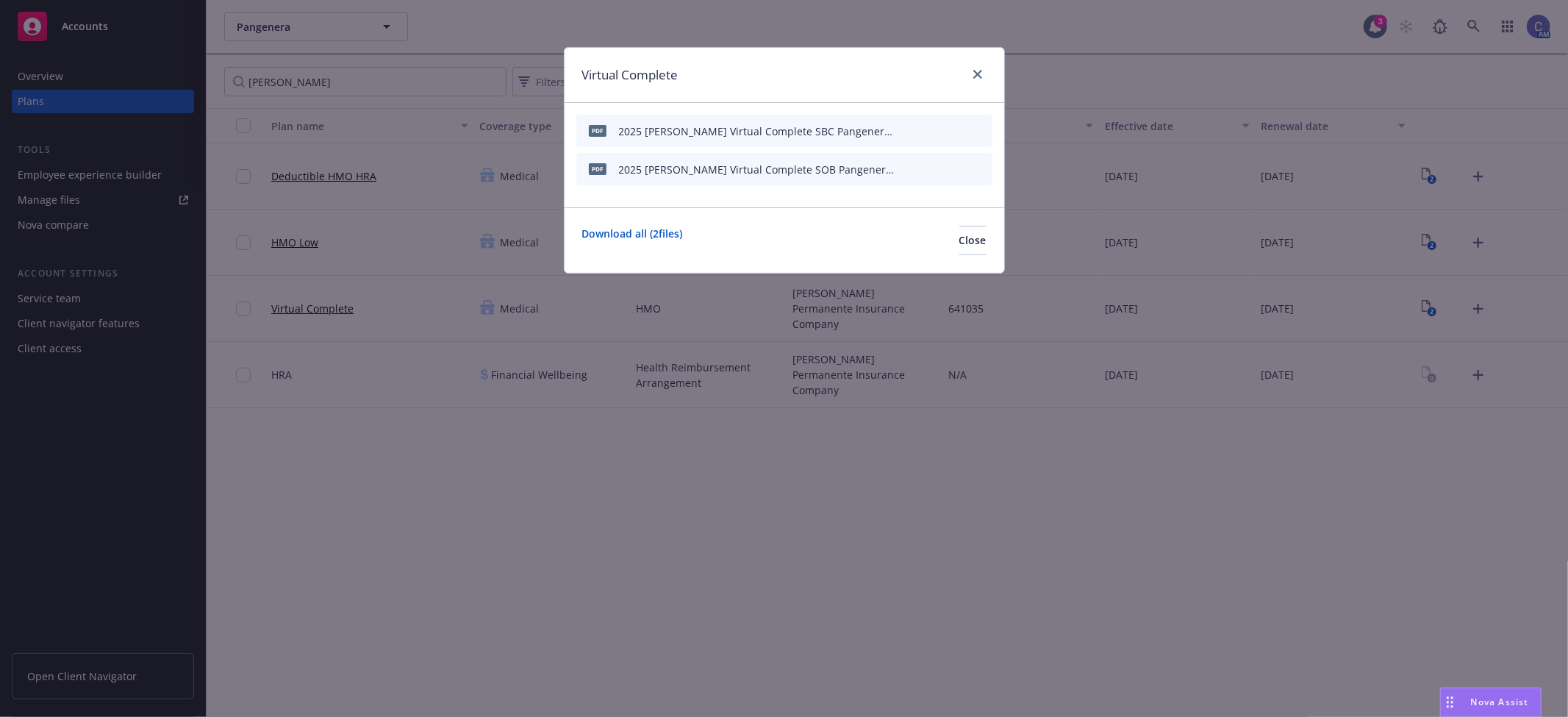
click at [958, 125] on icon "preview file" at bounding box center [954, 130] width 13 height 10
click at [959, 236] on span "Close" at bounding box center [973, 240] width 28 height 14
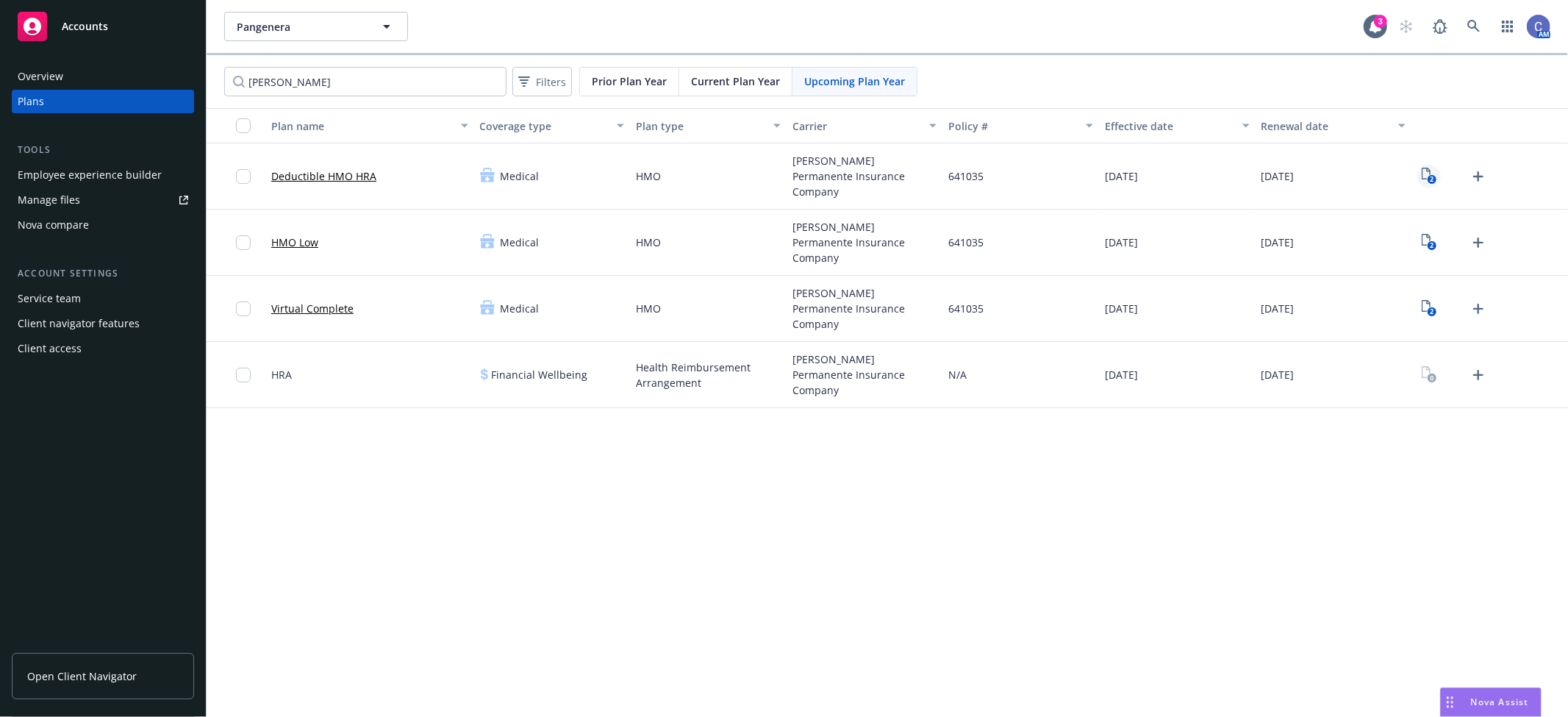
click at [1422, 177] on icon "View Plan Documents" at bounding box center [1426, 173] width 9 height 12
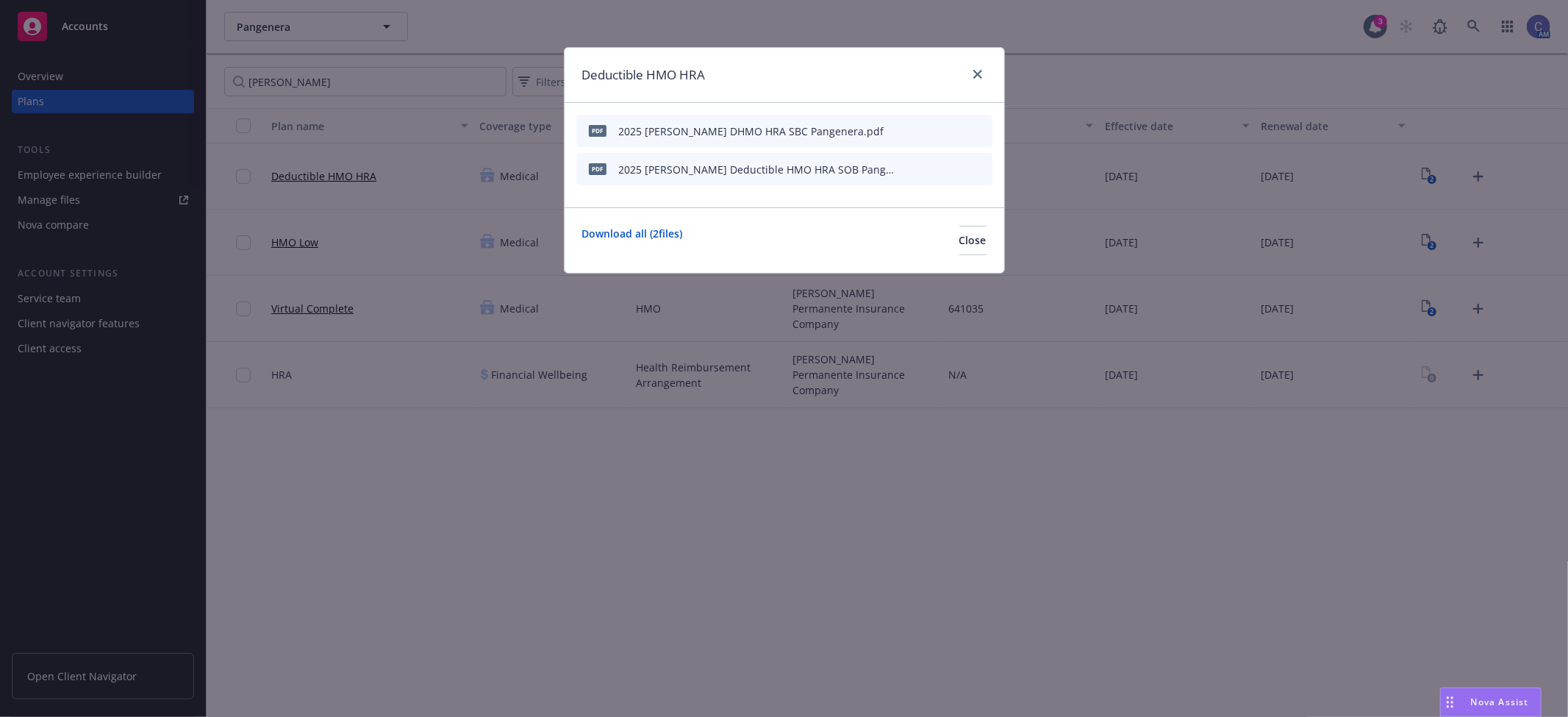
click at [956, 126] on icon "preview file" at bounding box center [954, 130] width 13 height 10
click at [962, 245] on button "Close" at bounding box center [973, 241] width 28 height 29
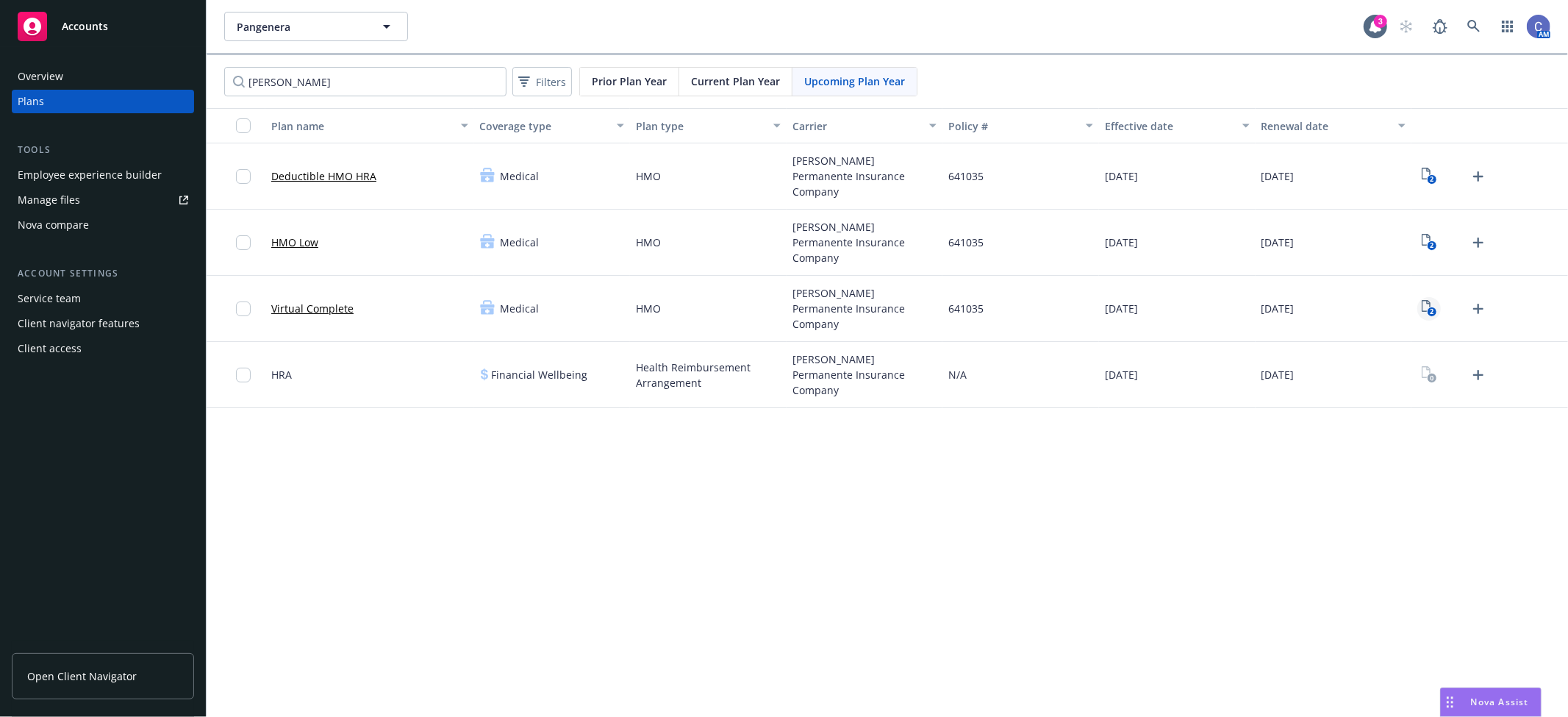
click at [1441, 310] on div "2" at bounding box center [1453, 309] width 72 height 24
click at [1438, 310] on link "2" at bounding box center [1429, 309] width 24 height 24
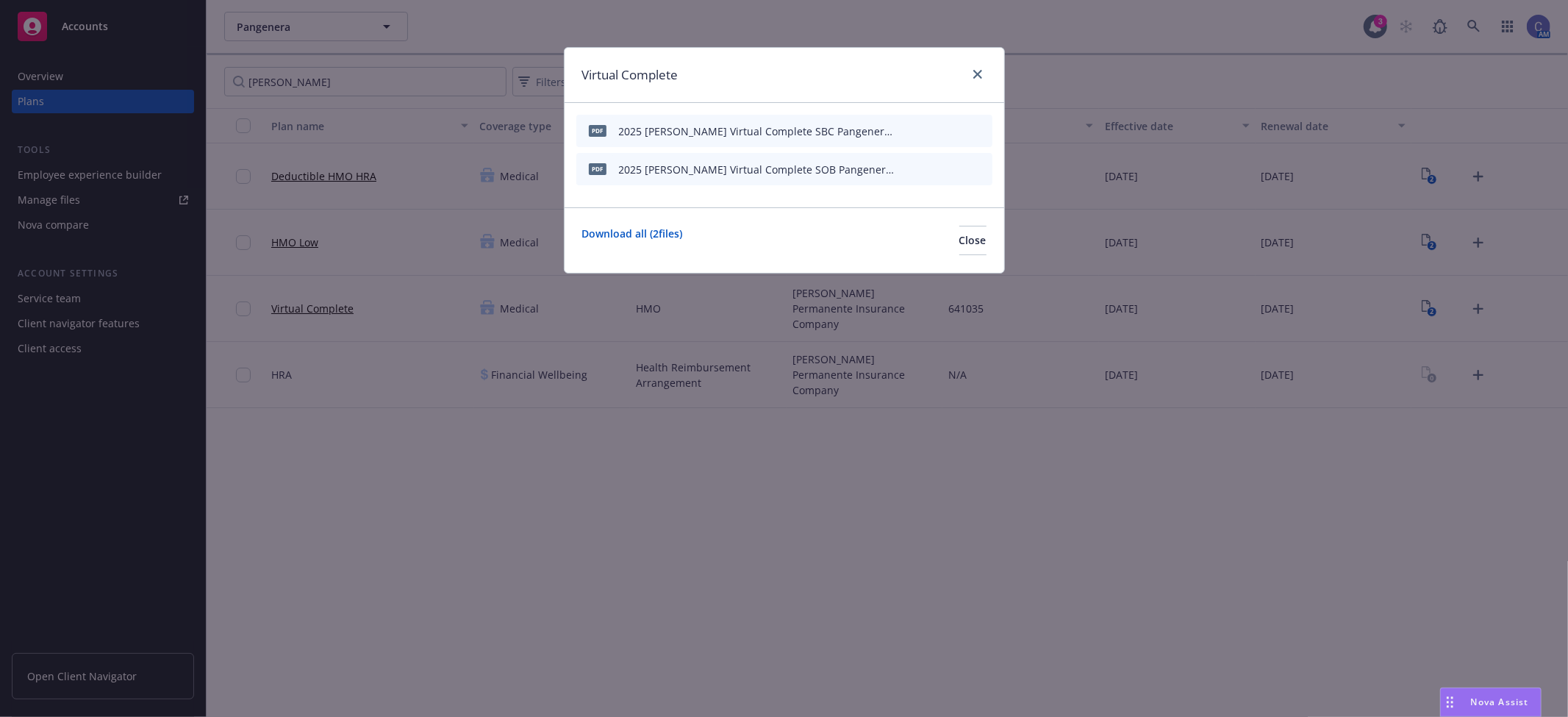
click at [957, 127] on icon "preview file" at bounding box center [954, 130] width 13 height 10
click at [959, 260] on div "Download all ( 2 files) Close" at bounding box center [784, 240] width 439 height 65
click at [959, 247] on button "Close" at bounding box center [973, 241] width 28 height 29
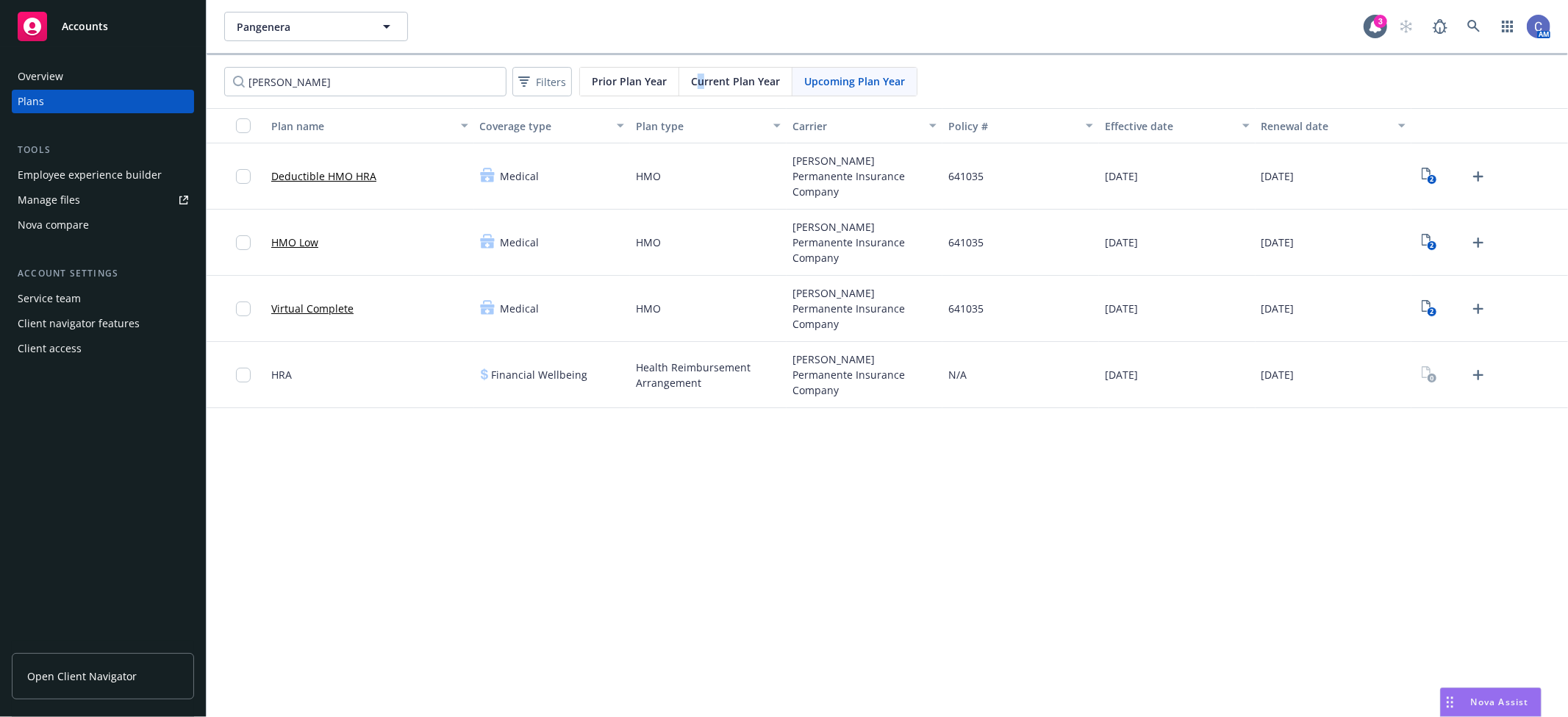
drag, startPoint x: 698, startPoint y: 78, endPoint x: 733, endPoint y: 83, distance: 35.4
click at [699, 78] on span "Current Plan Year" at bounding box center [735, 81] width 89 height 16
click at [1445, 305] on div "3" at bounding box center [1453, 309] width 72 height 24
click at [1438, 310] on link "3" at bounding box center [1429, 309] width 24 height 24
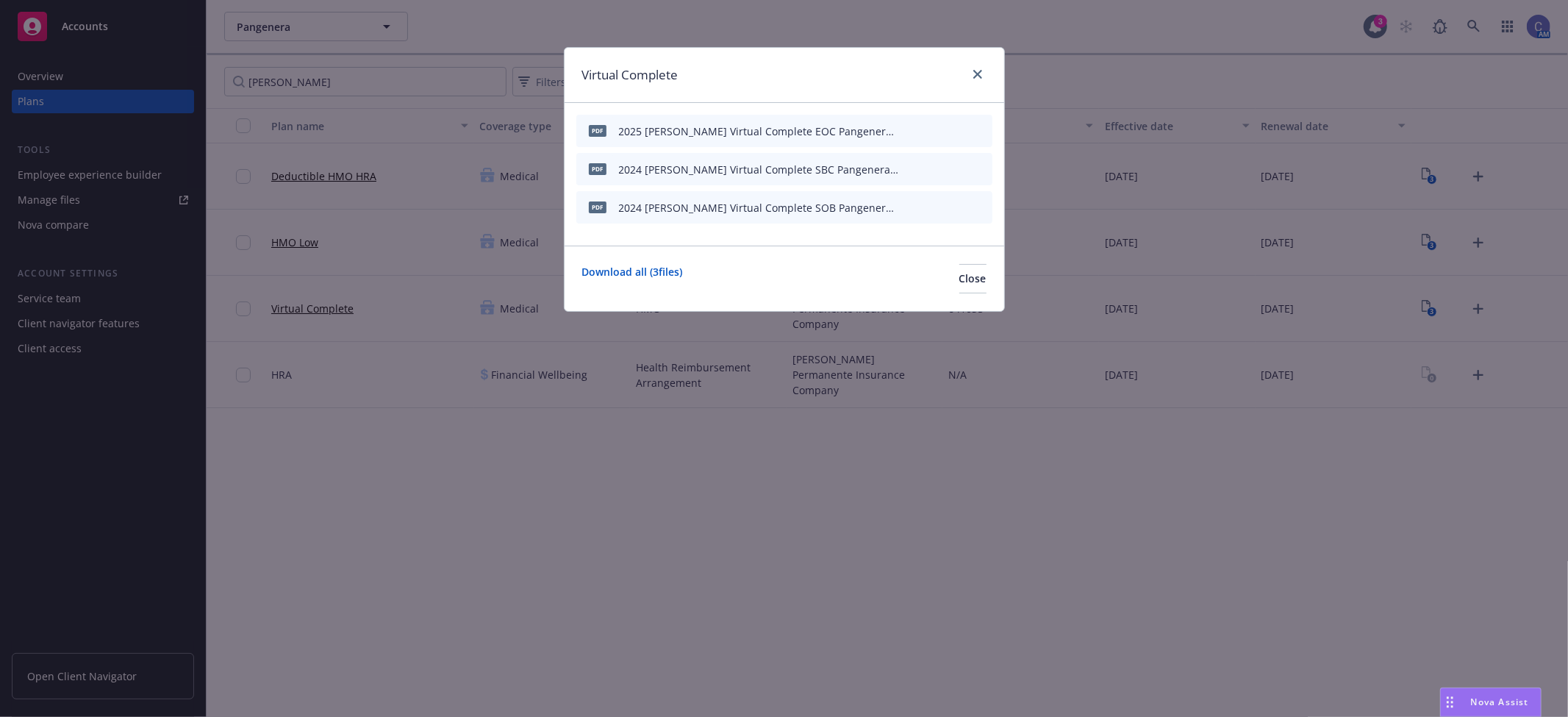
click at [948, 125] on div at bounding box center [946, 131] width 81 height 16
click at [953, 129] on icon "preview file" at bounding box center [954, 130] width 13 height 10
click at [959, 280] on span "Close" at bounding box center [973, 277] width 28 height 14
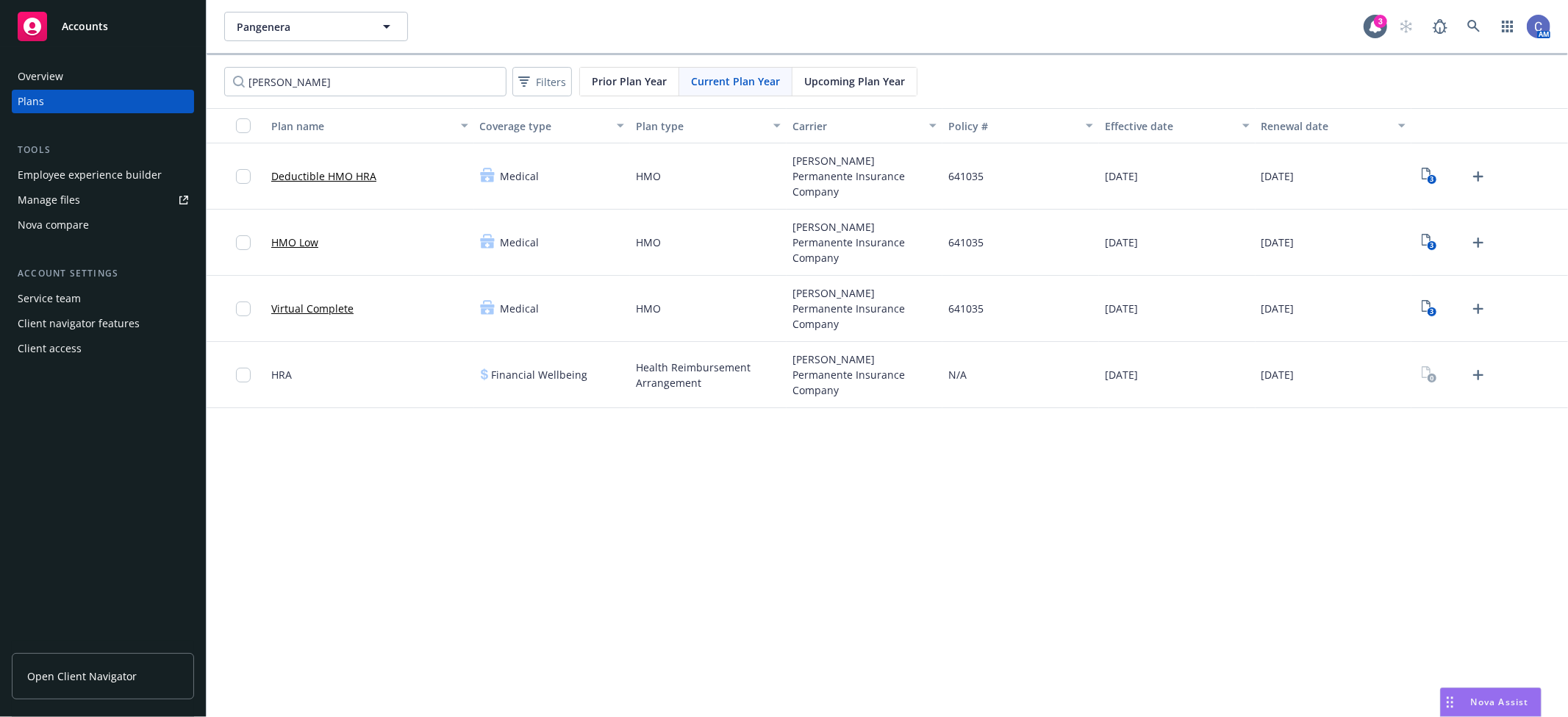
click at [846, 86] on span "Upcoming Plan Year" at bounding box center [854, 81] width 100 height 16
click at [711, 77] on span "Current Plan Year" at bounding box center [735, 81] width 89 height 16
click at [866, 84] on span "Upcoming Plan Year" at bounding box center [854, 81] width 100 height 16
click at [1433, 181] on text "2" at bounding box center [1432, 180] width 4 height 9
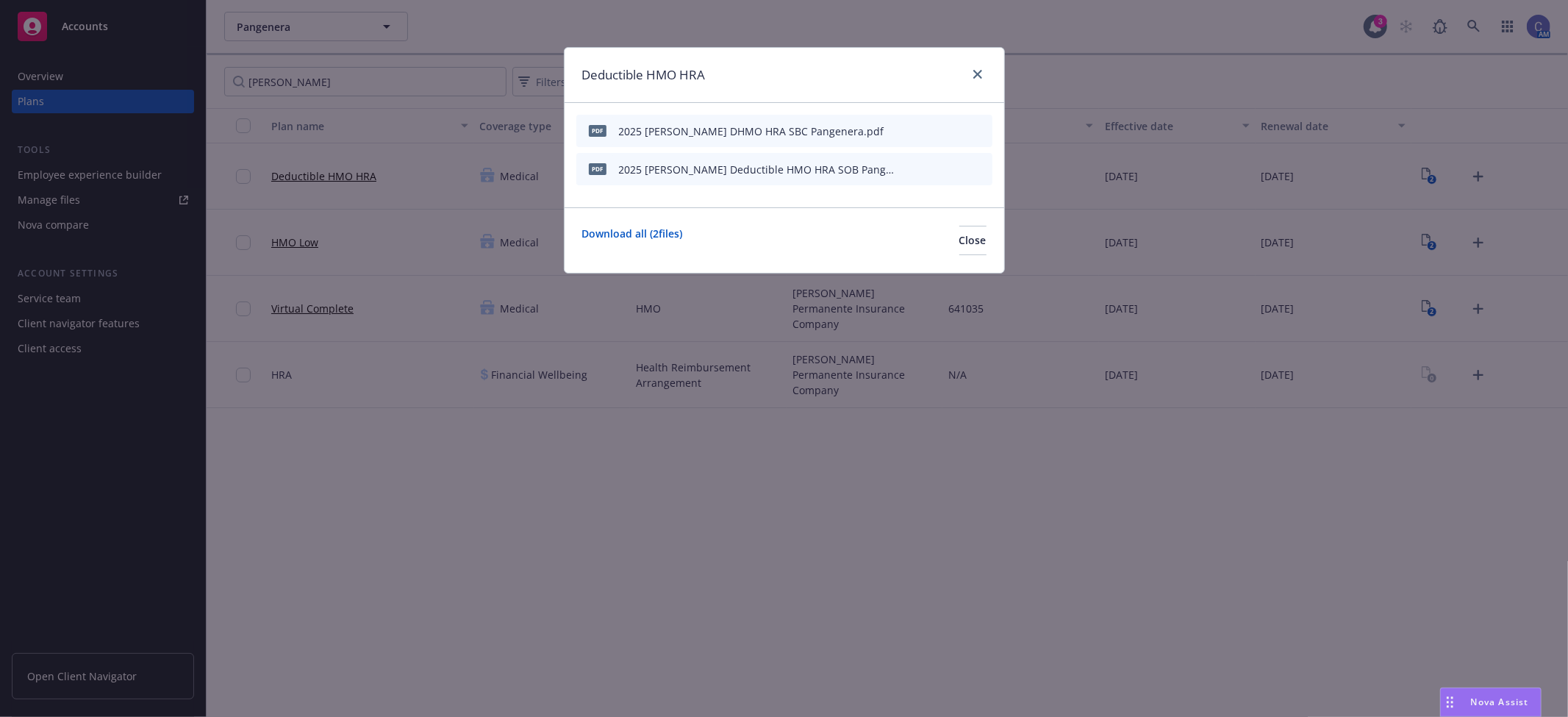
click at [953, 173] on button at bounding box center [956, 170] width 13 height 16
click at [953, 166] on icon "preview file" at bounding box center [954, 168] width 13 height 10
click at [954, 128] on icon "preview file" at bounding box center [954, 130] width 13 height 10
click at [987, 253] on div "Download all ( 2 files) Close" at bounding box center [784, 240] width 439 height 65
click at [959, 231] on button "Close" at bounding box center [973, 241] width 28 height 29
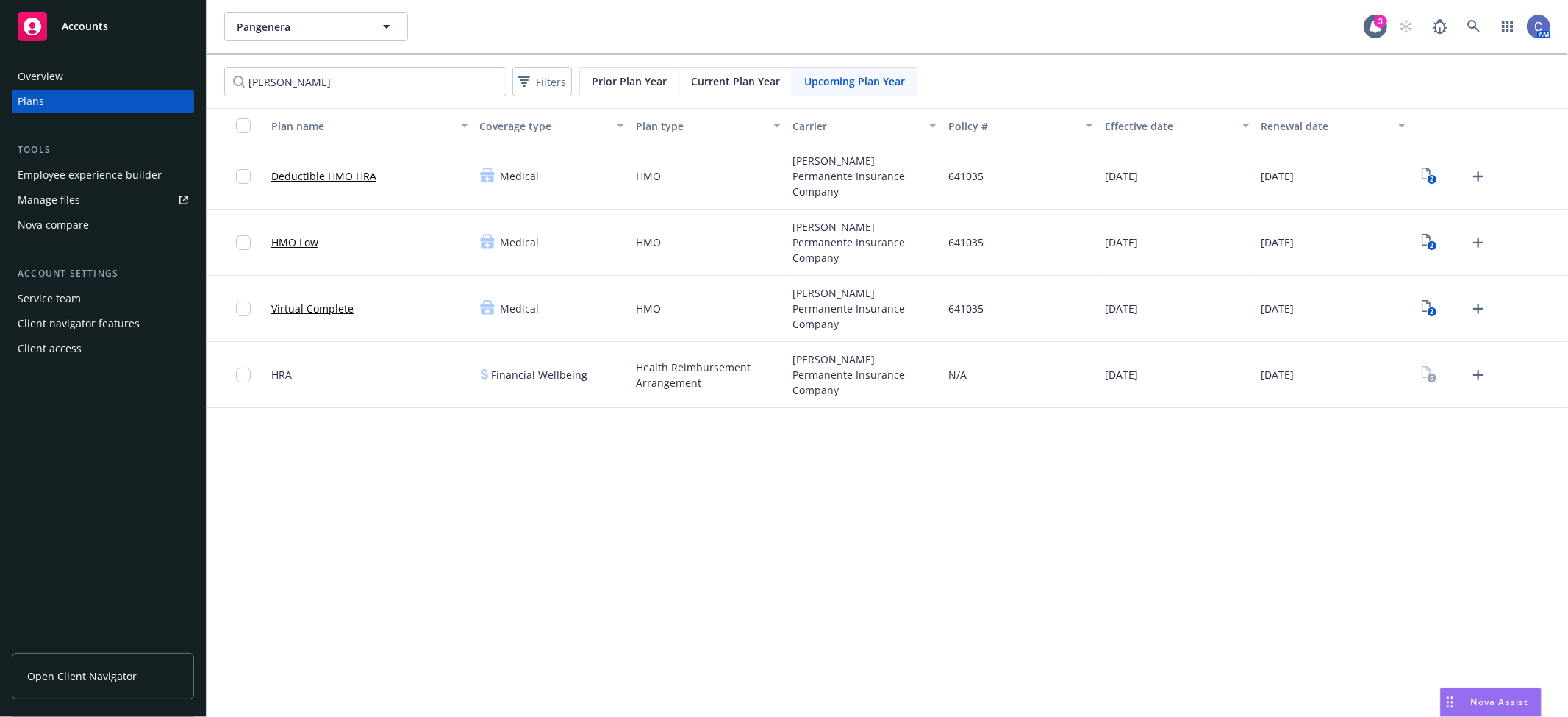
click at [743, 85] on span "Current Plan Year" at bounding box center [735, 81] width 89 height 16
click at [1424, 173] on icon "3" at bounding box center [1429, 176] width 16 height 17
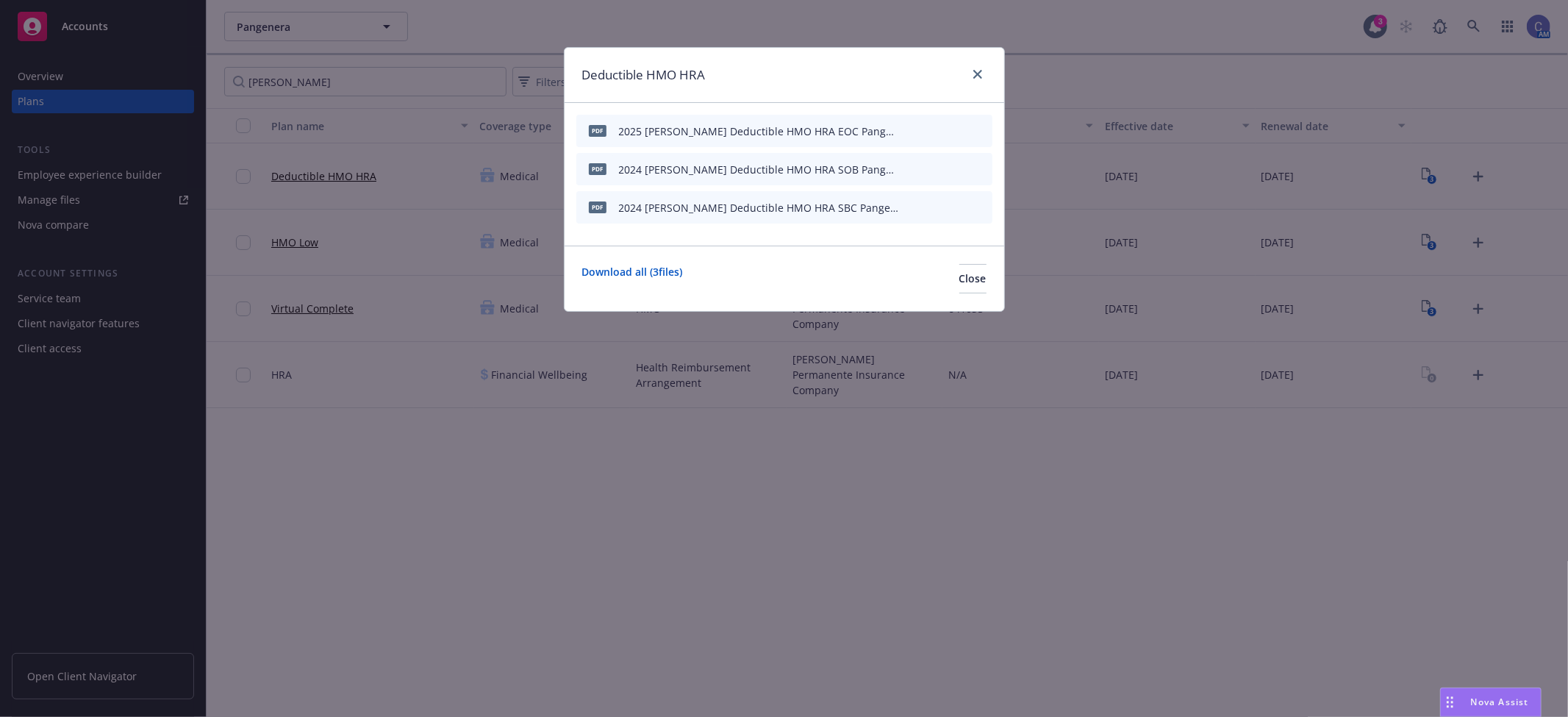
click at [957, 127] on icon "preview file" at bounding box center [954, 130] width 13 height 10
click at [959, 276] on span "Close" at bounding box center [973, 277] width 28 height 14
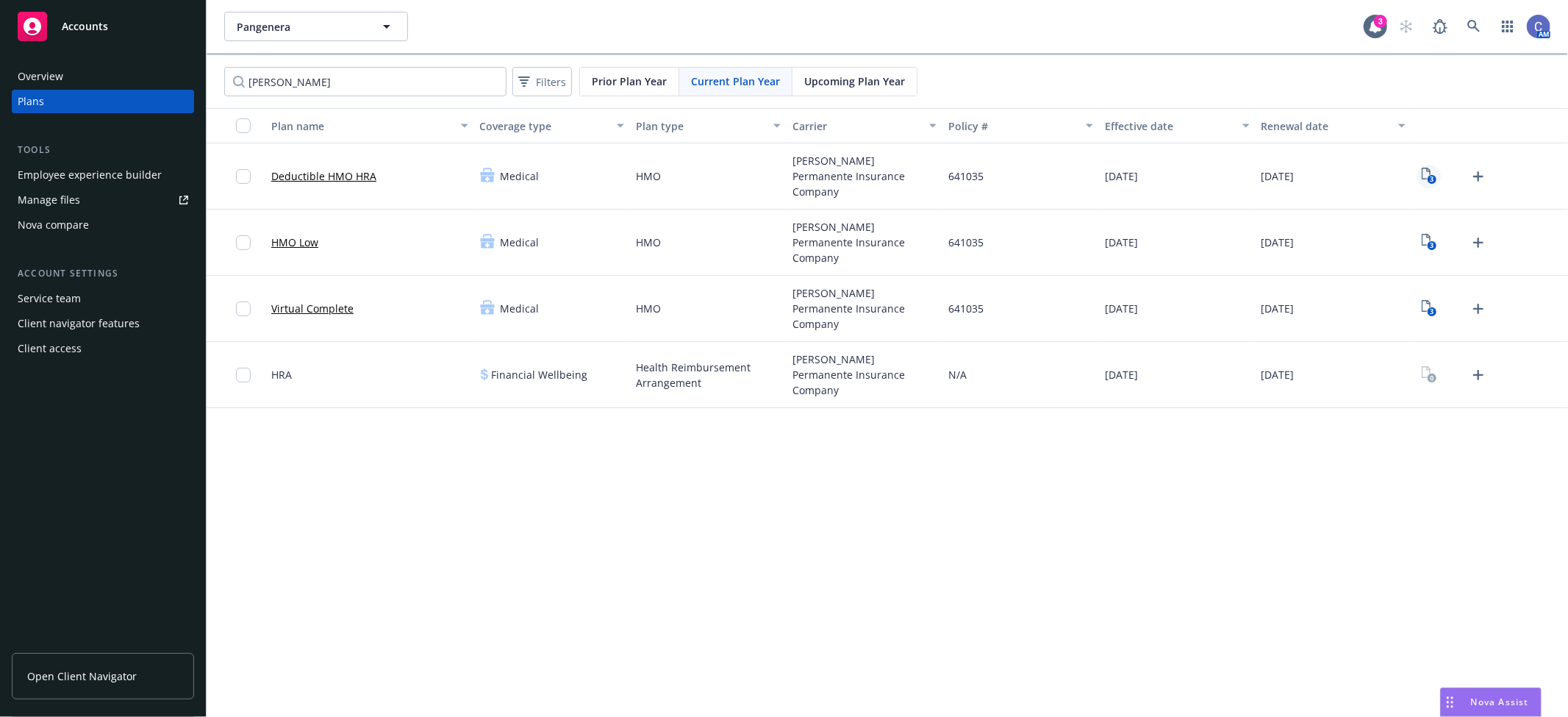
click at [1431, 186] on link "3" at bounding box center [1429, 177] width 24 height 24
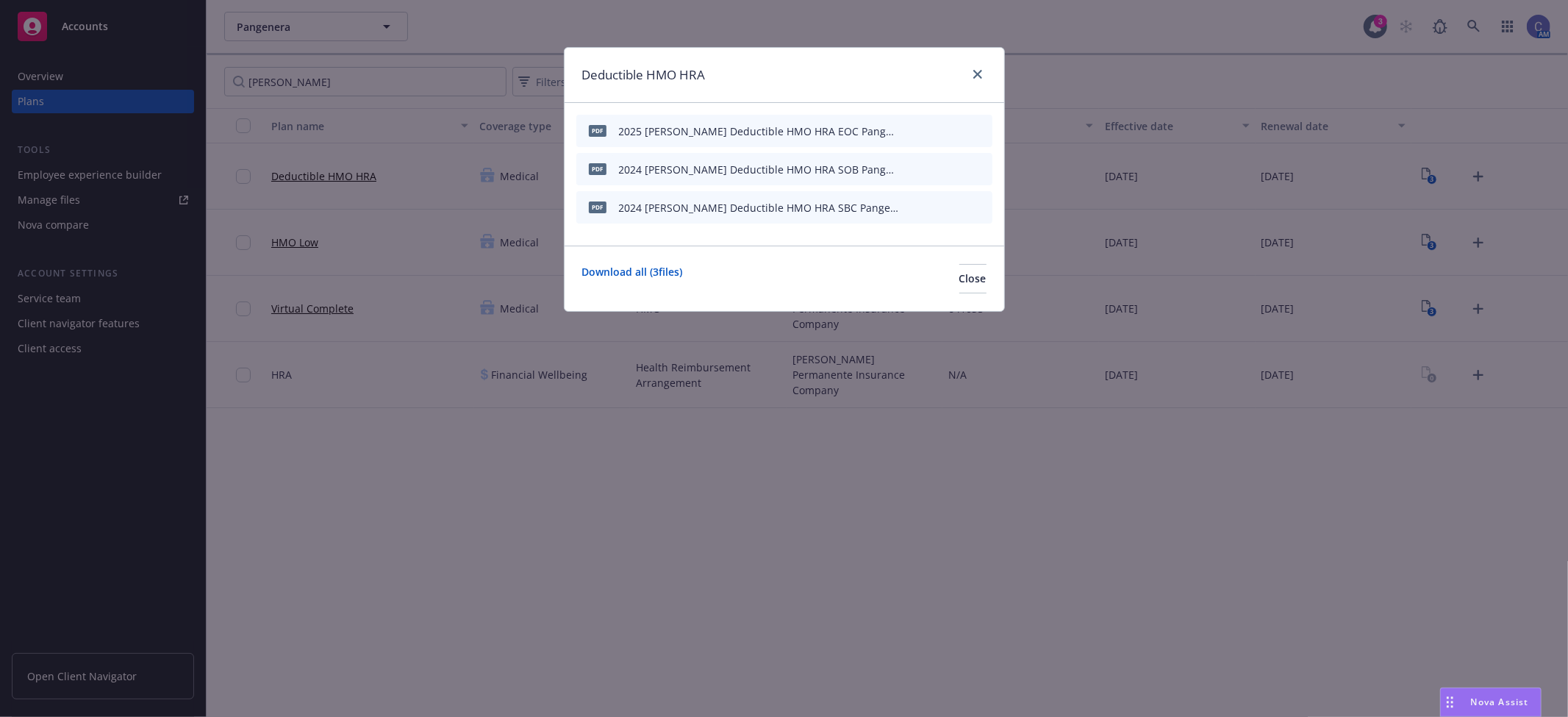
click at [951, 210] on button at bounding box center [956, 207] width 13 height 16
click at [957, 203] on icon "preview file" at bounding box center [954, 206] width 13 height 10
click at [959, 288] on button "Close" at bounding box center [973, 278] width 28 height 29
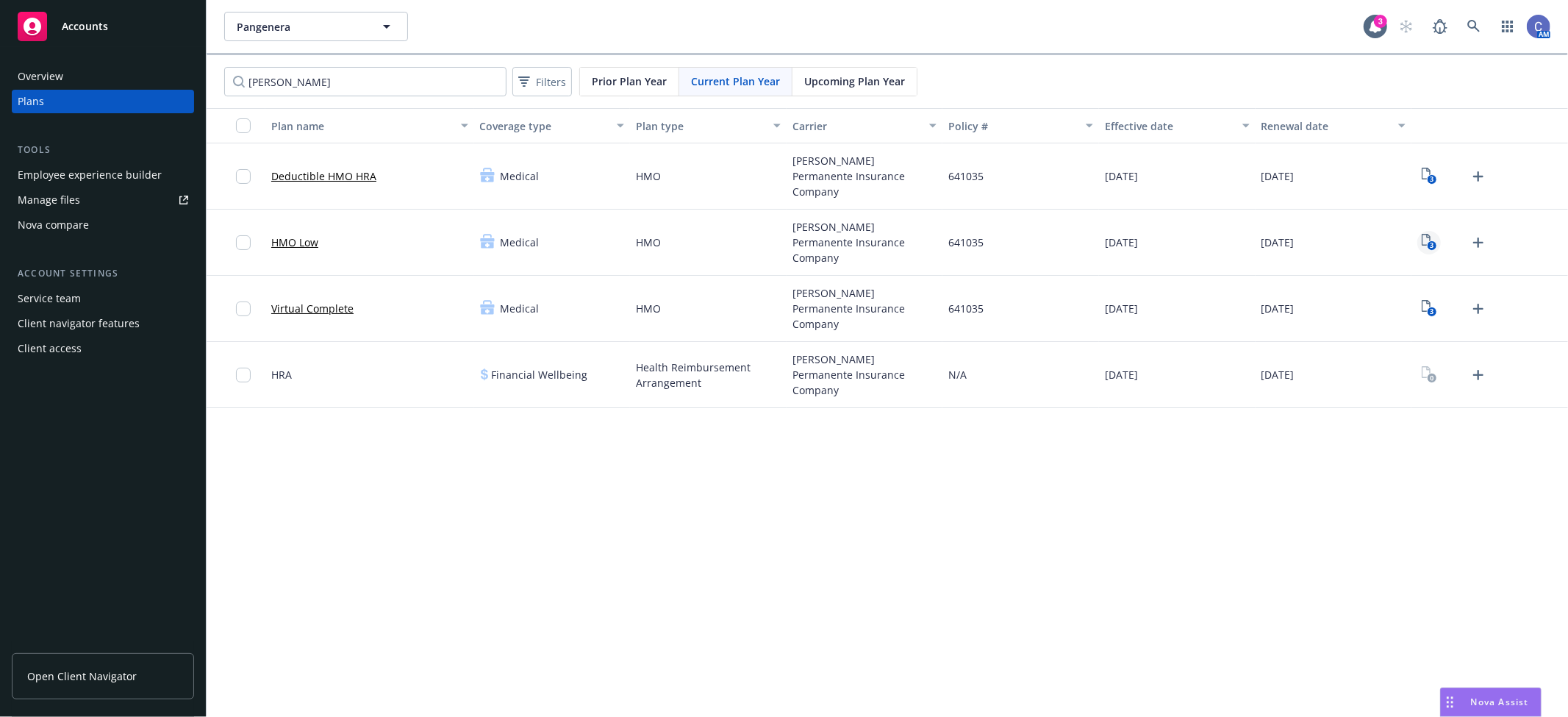
click at [1434, 244] on rect "View Plan Documents" at bounding box center [1432, 246] width 9 height 9
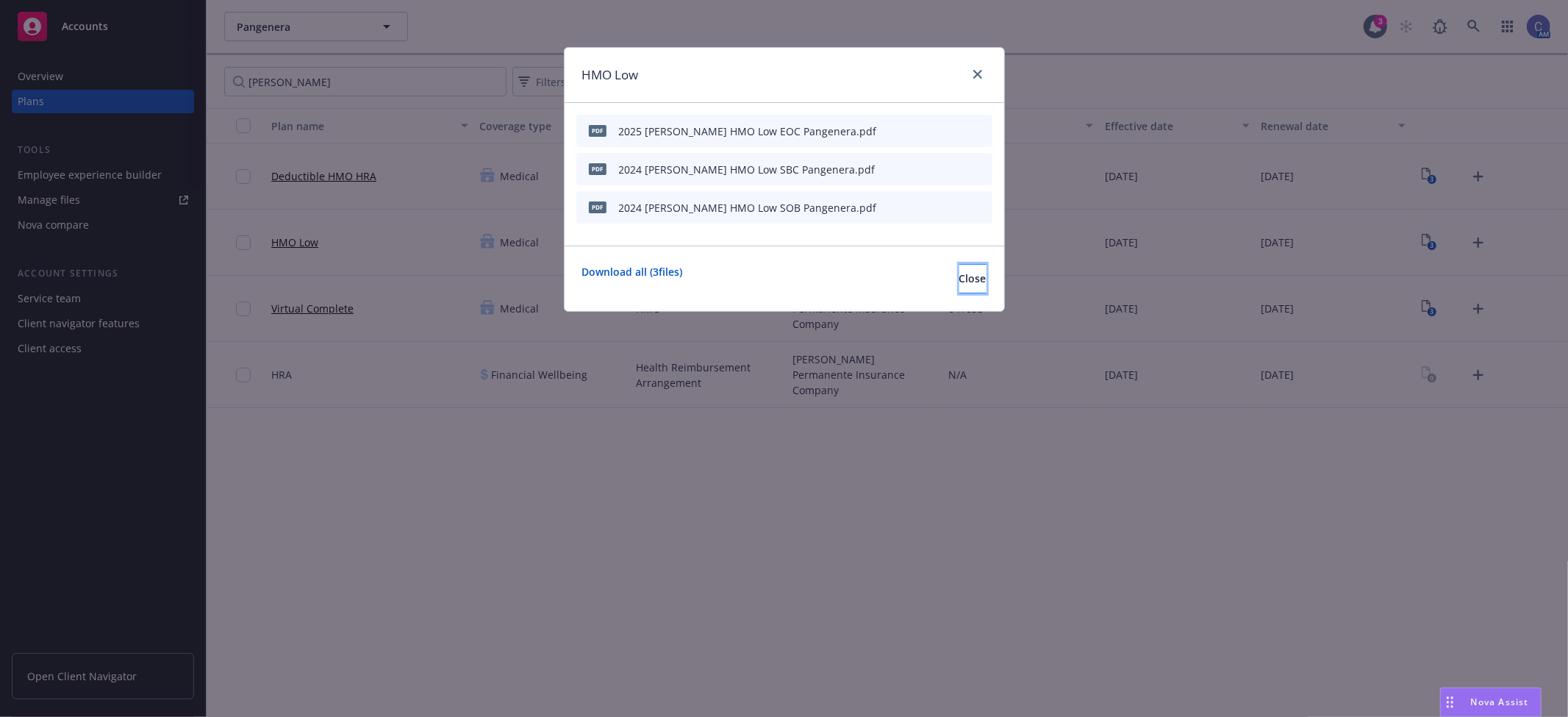
click at [965, 289] on button "Close" at bounding box center [973, 278] width 28 height 29
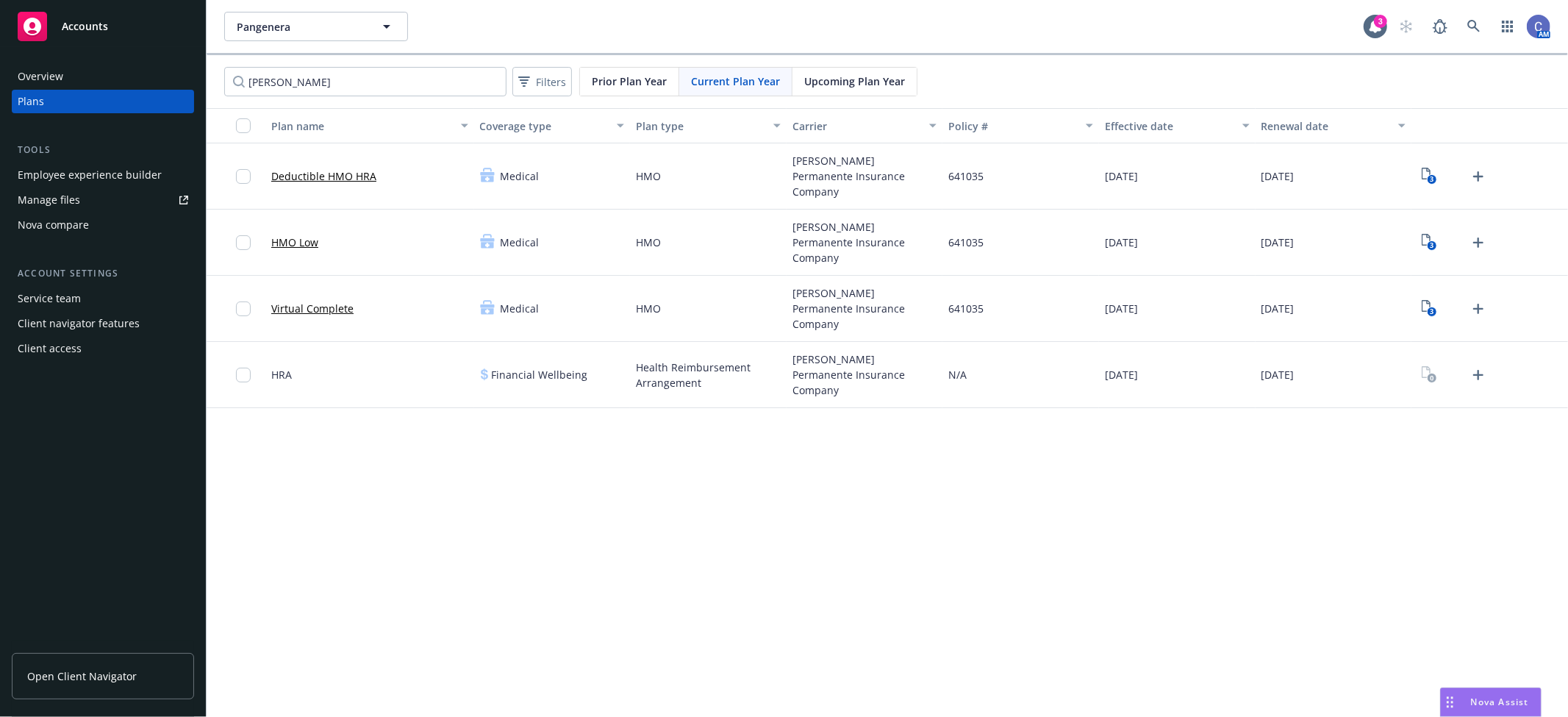
click at [827, 88] on span "Upcoming Plan Year" at bounding box center [854, 81] width 100 height 16
click at [835, 86] on span "Upcoming Plan Year" at bounding box center [854, 81] width 100 height 16
click at [1422, 247] on icon "2" at bounding box center [1429, 242] width 16 height 17
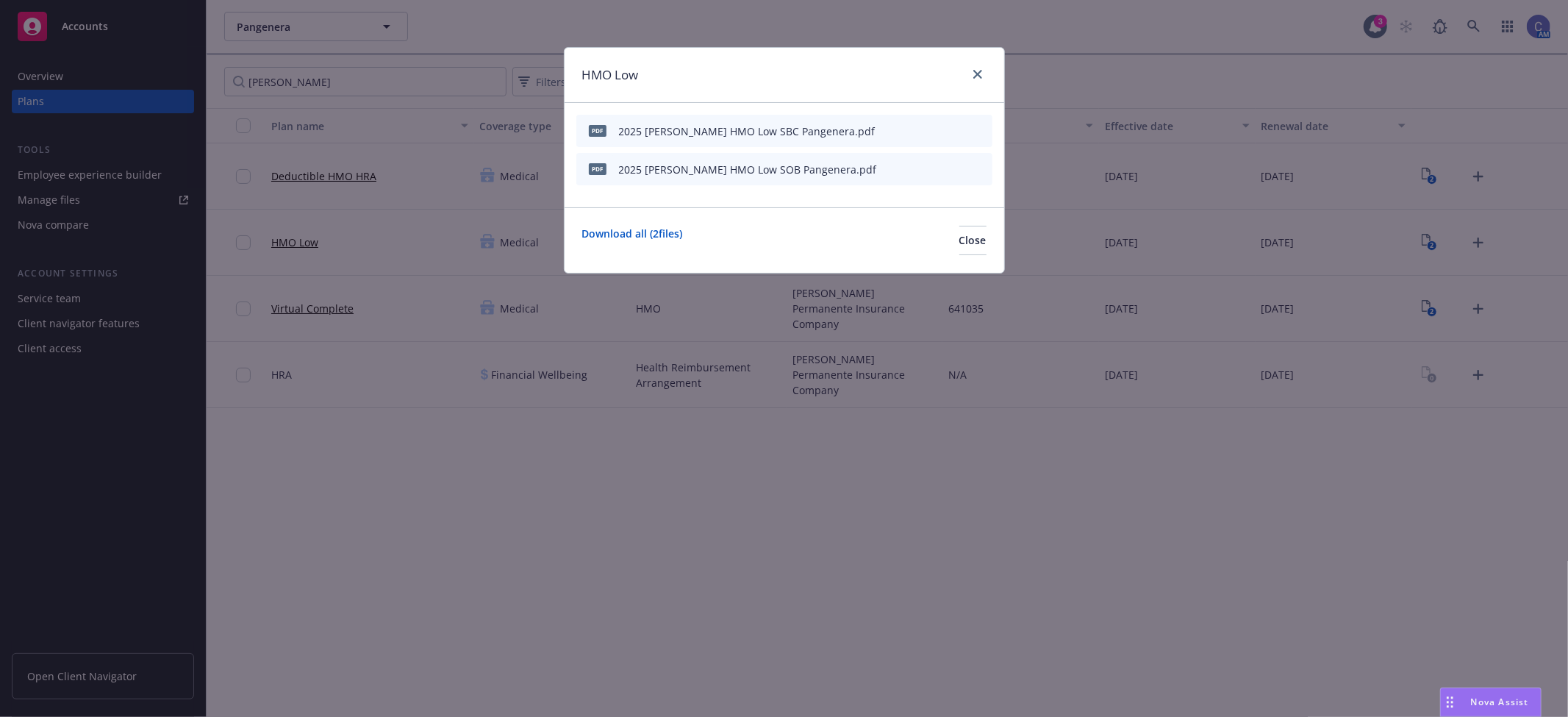
click at [959, 133] on icon "preview file" at bounding box center [954, 130] width 13 height 10
click at [959, 232] on button "Close" at bounding box center [973, 241] width 28 height 29
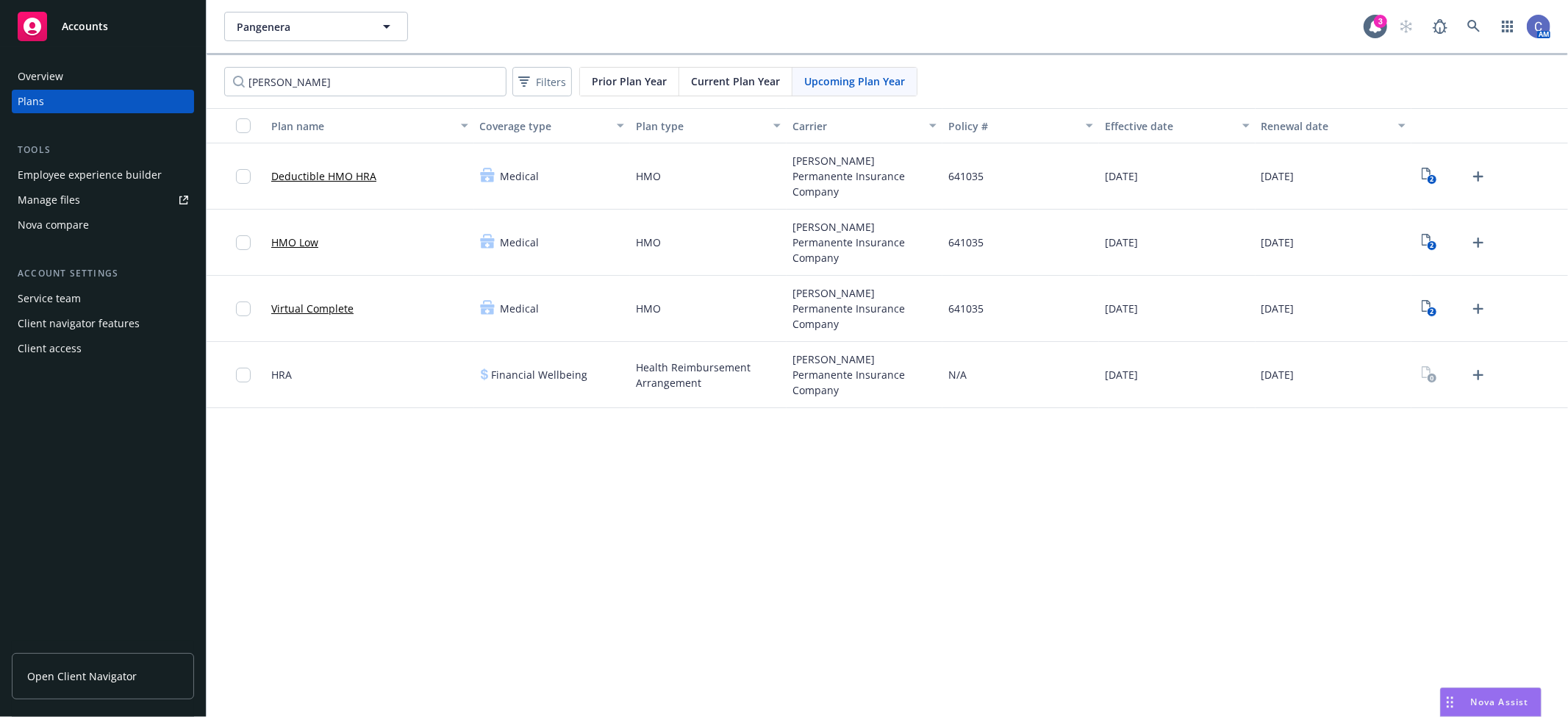
drag, startPoint x: 1430, startPoint y: 178, endPoint x: 980, endPoint y: 135, distance: 452.0
click at [1027, 144] on div "Deductible HMO HRA Medical HMO [PERSON_NAME] Permanente Insurance Company 64103…" at bounding box center [887, 177] width 1362 height 66
click at [746, 78] on span "Current Plan Year" at bounding box center [735, 81] width 89 height 16
click at [1424, 240] on icon "3" at bounding box center [1429, 242] width 16 height 17
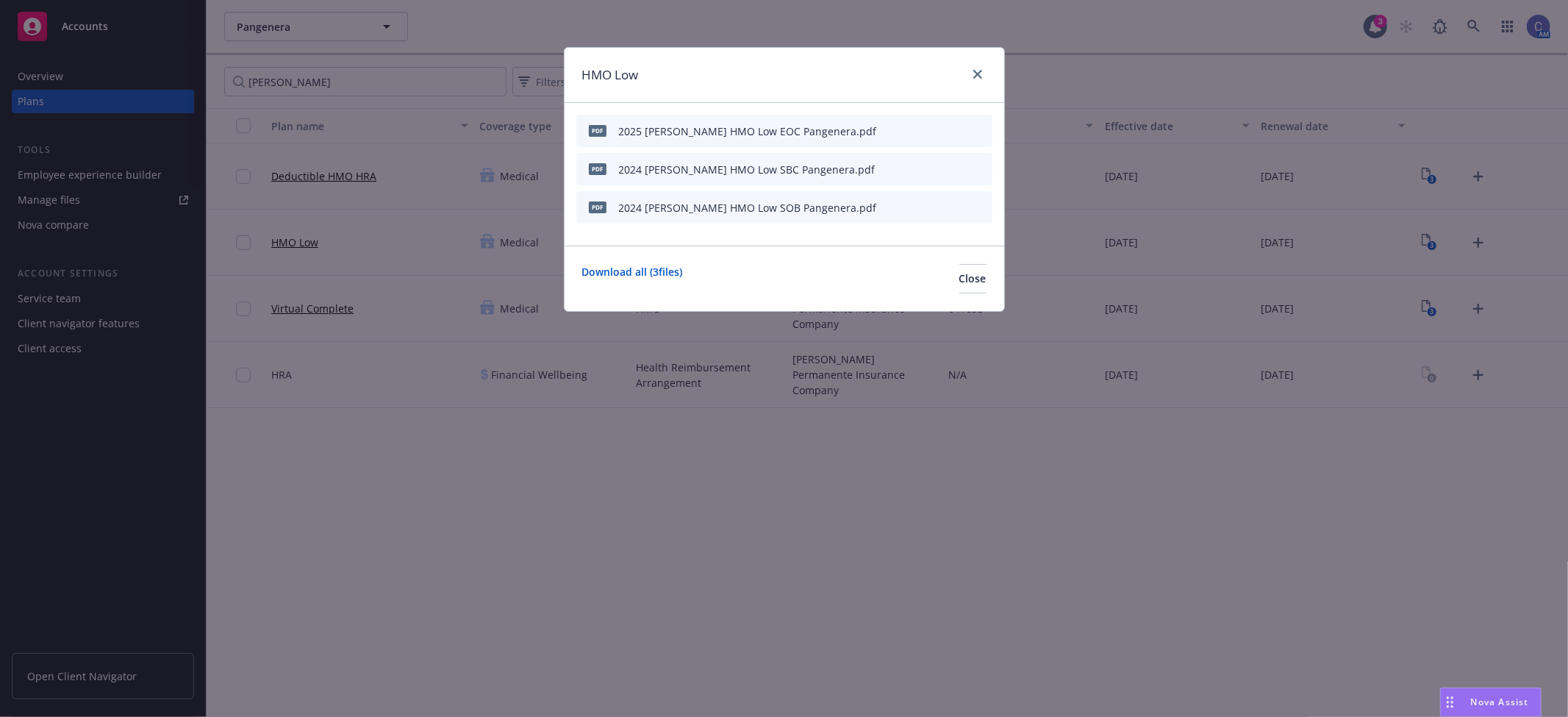
click at [959, 129] on icon "preview file" at bounding box center [954, 130] width 13 height 10
drag, startPoint x: 953, startPoint y: 276, endPoint x: 953, endPoint y: 151, distance: 125.0
click at [949, 171] on div "HMO Low pdf 2025 [PERSON_NAME] HMO Low EOC Pangenera.pdf pdf 2024 [PERSON_NAME]…" at bounding box center [784, 179] width 441 height 264
click at [959, 130] on icon "preview file" at bounding box center [954, 130] width 13 height 10
click at [959, 273] on span "Close" at bounding box center [973, 277] width 28 height 14
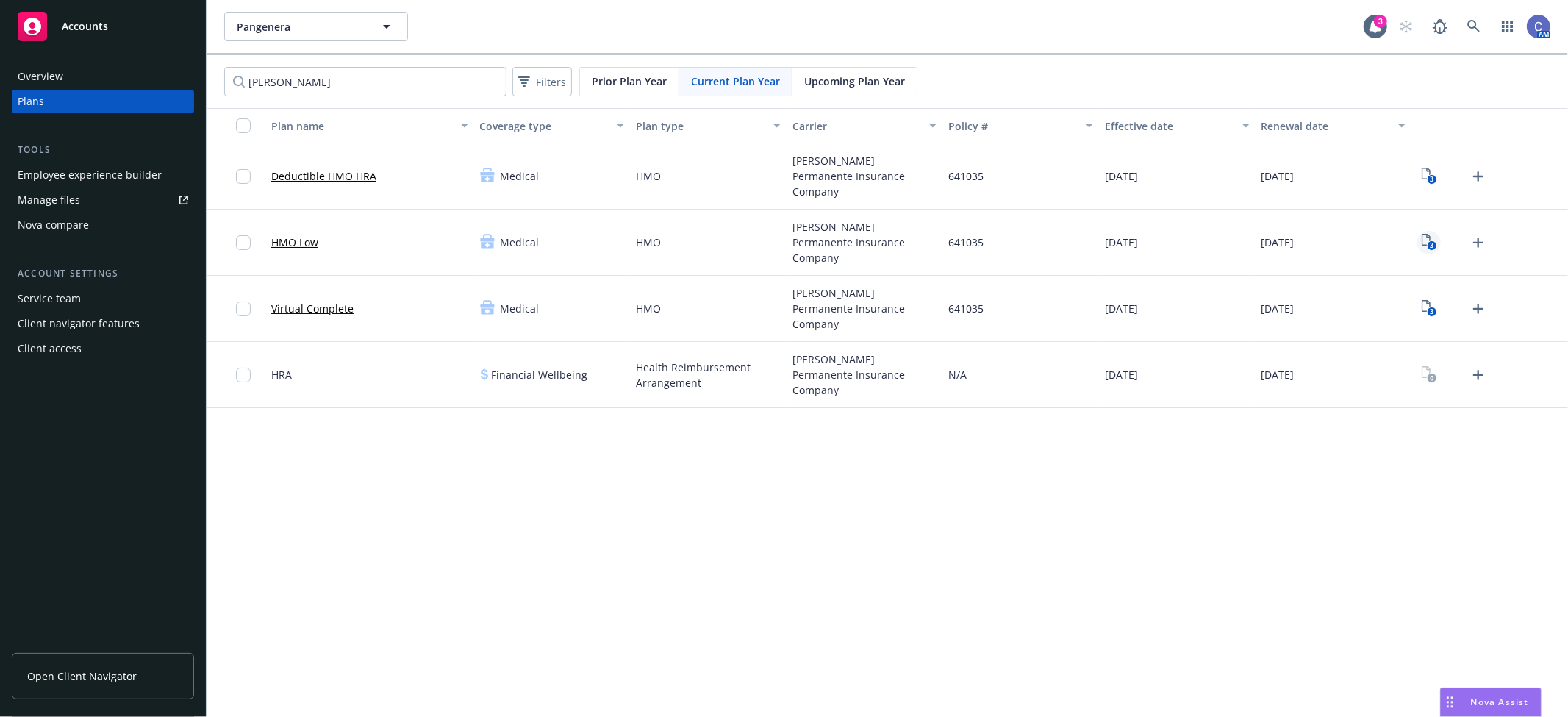
click at [1434, 240] on icon "3" at bounding box center [1429, 242] width 16 height 17
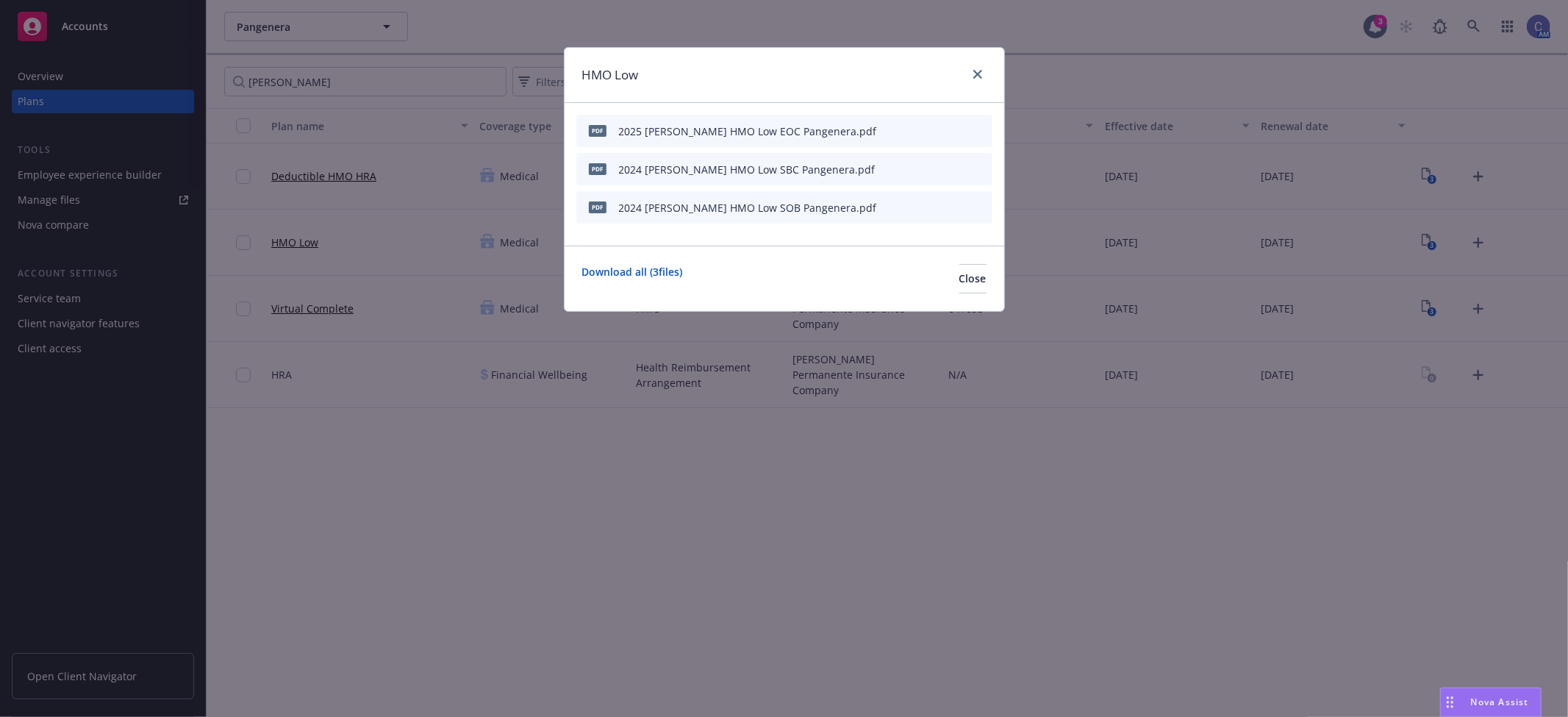
click at [955, 128] on icon "preview file" at bounding box center [954, 130] width 13 height 10
click at [959, 275] on span "Close" at bounding box center [973, 277] width 28 height 14
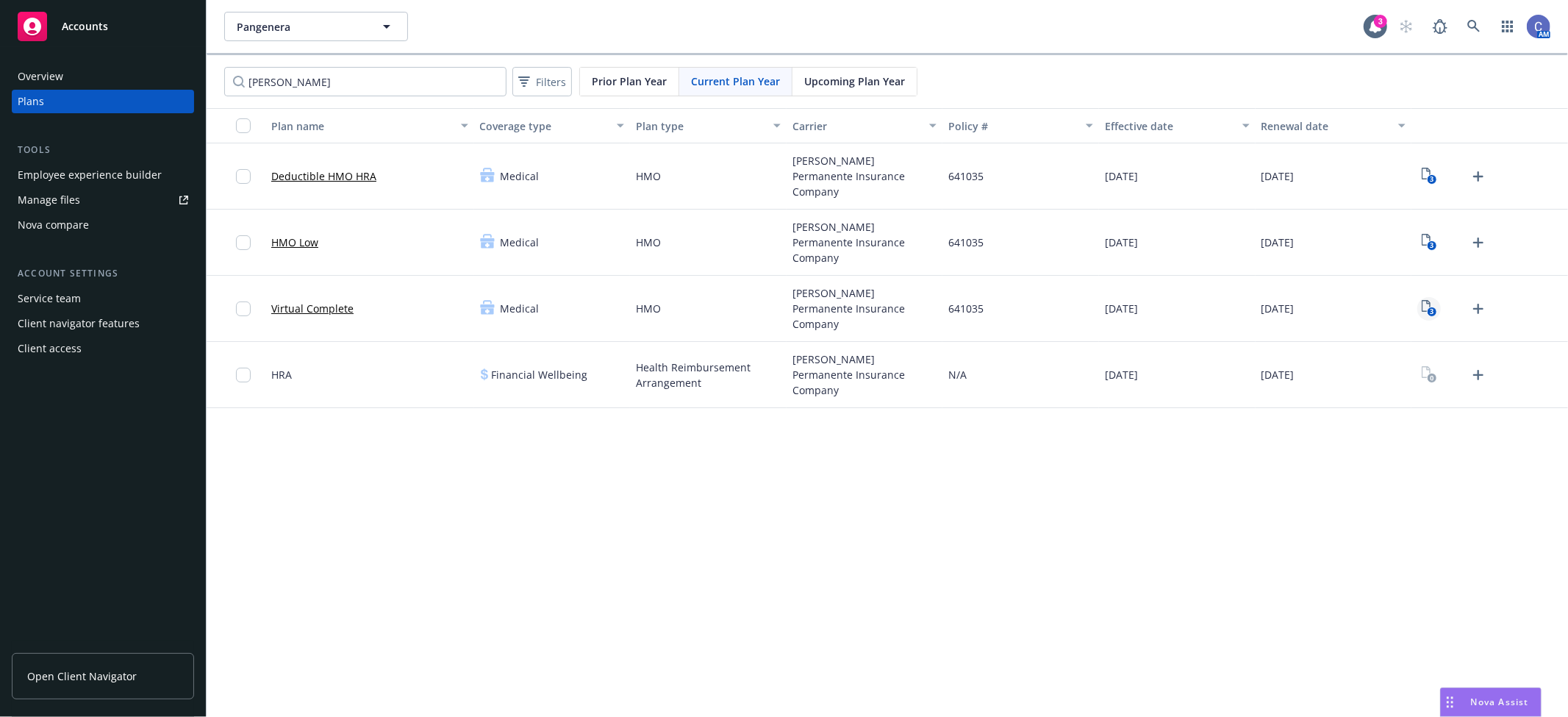
click at [1427, 303] on link "3" at bounding box center [1429, 309] width 24 height 24
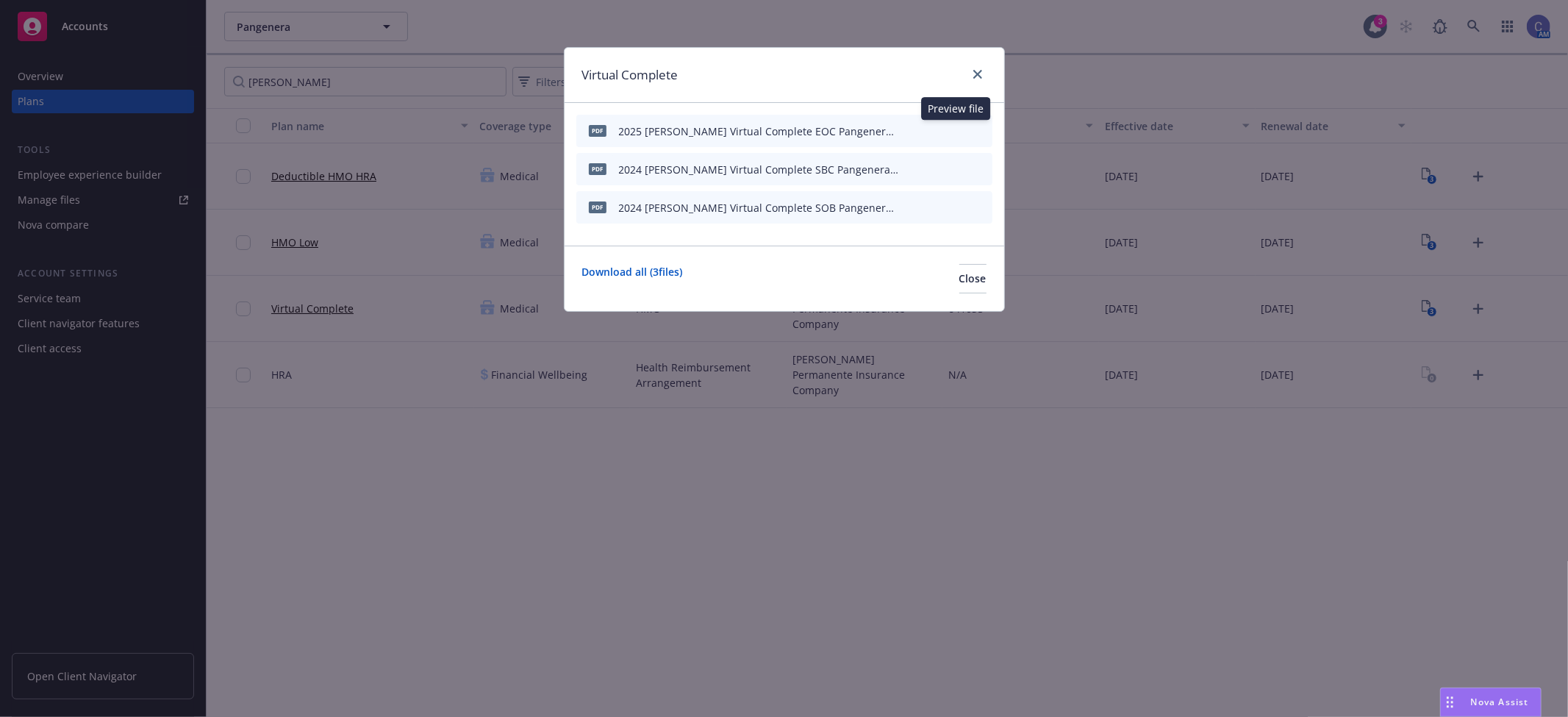
click at [962, 123] on button "preview file" at bounding box center [955, 130] width 17 height 13
click at [959, 279] on span "Close" at bounding box center [973, 277] width 28 height 14
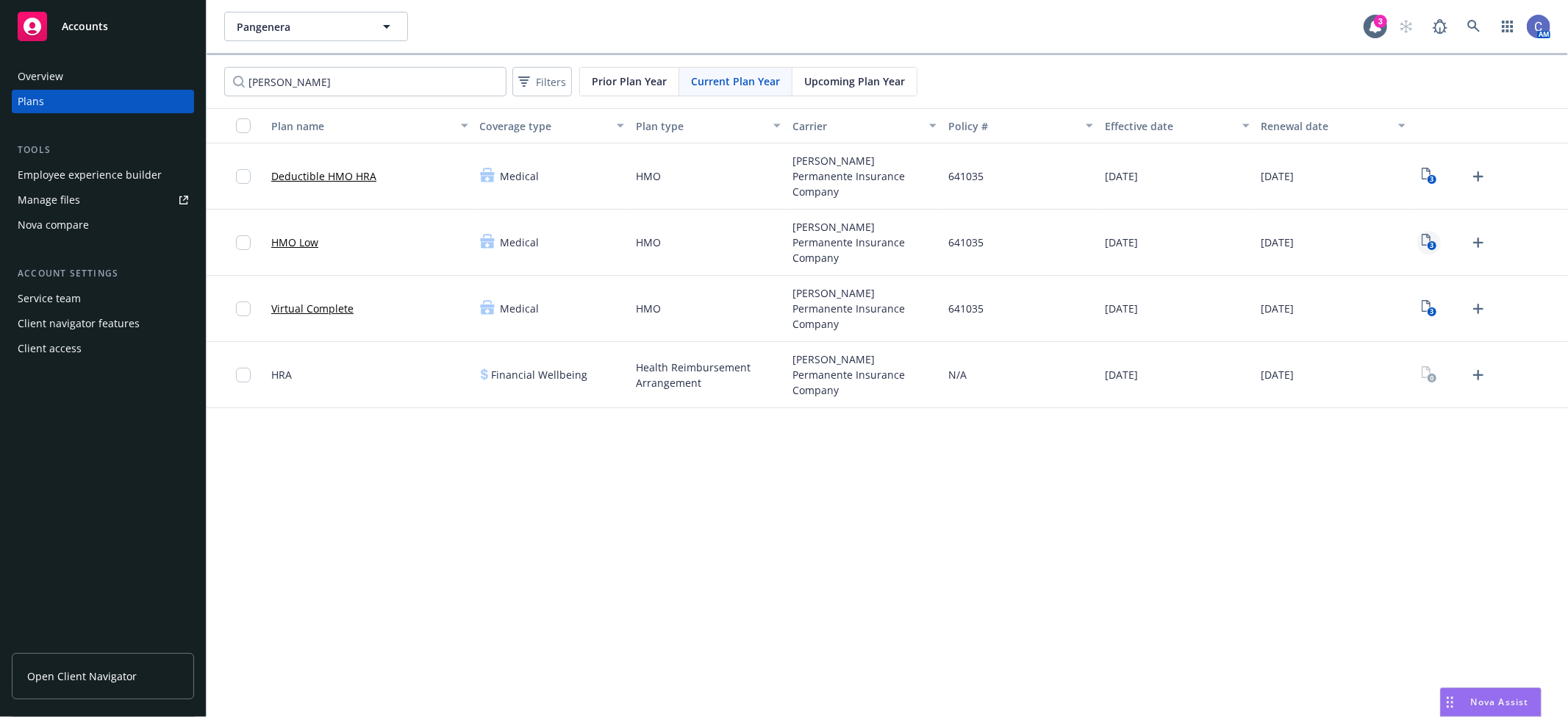
click at [1423, 247] on icon "3" at bounding box center [1429, 242] width 16 height 17
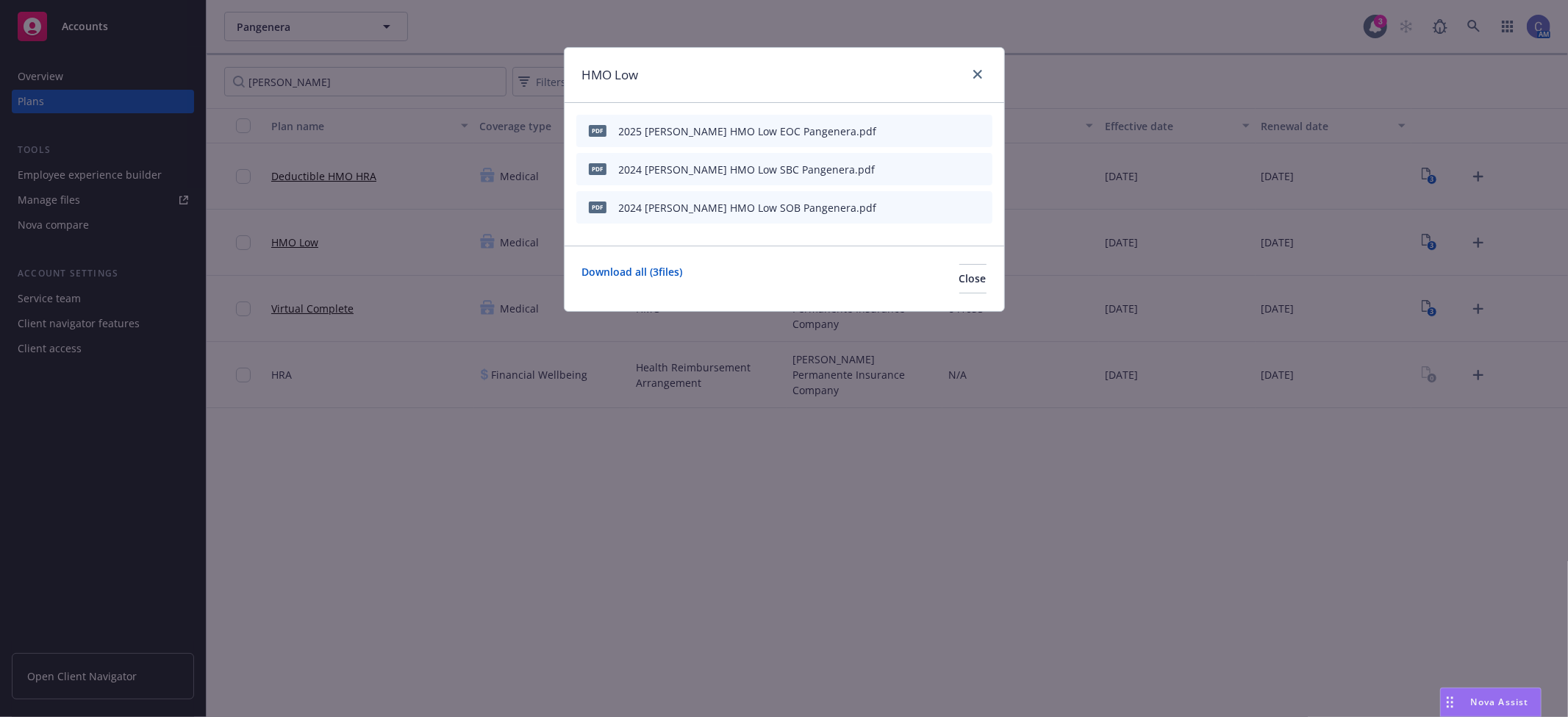
click at [958, 129] on icon "preview file" at bounding box center [954, 130] width 13 height 10
click at [977, 75] on icon "close" at bounding box center [977, 75] width 9 height 9
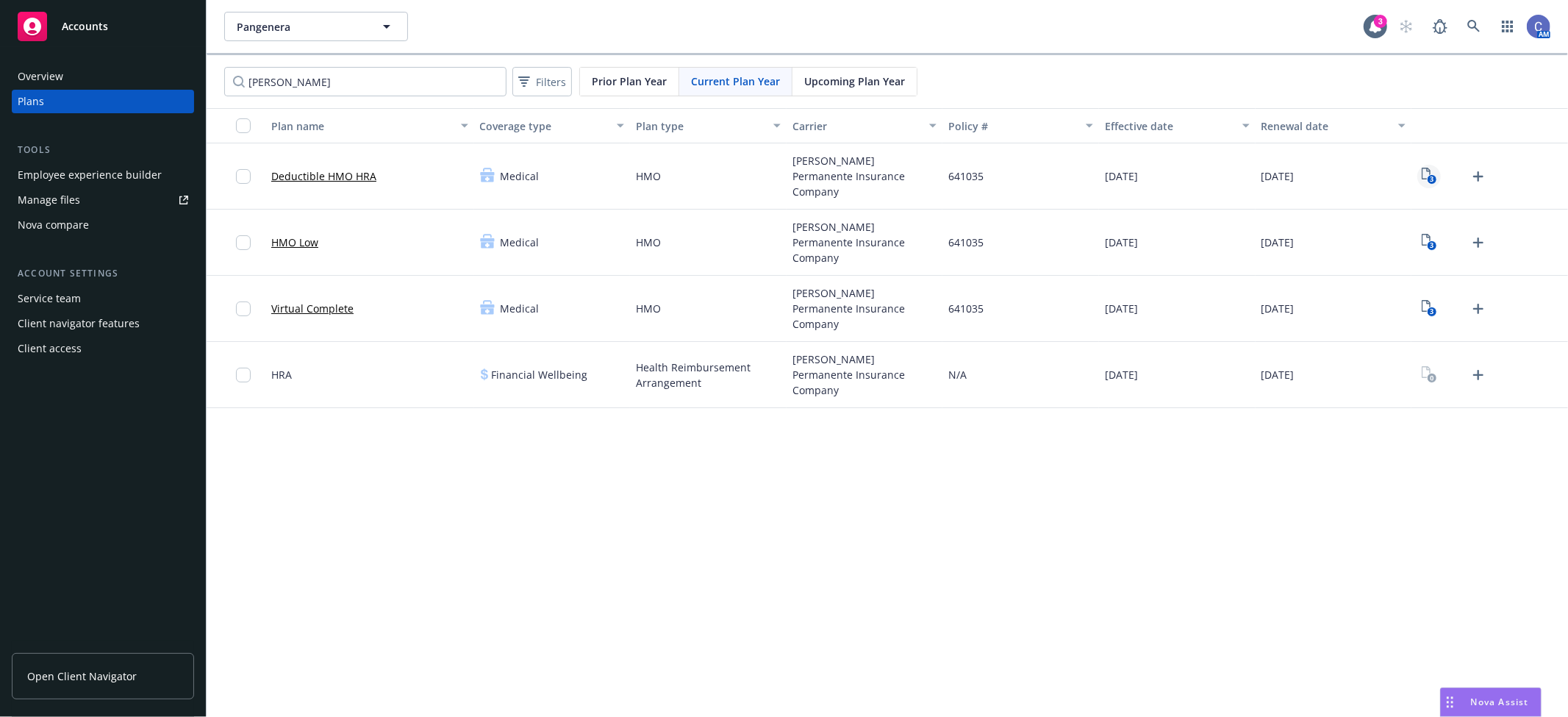
click at [1429, 173] on icon "3" at bounding box center [1429, 176] width 16 height 17
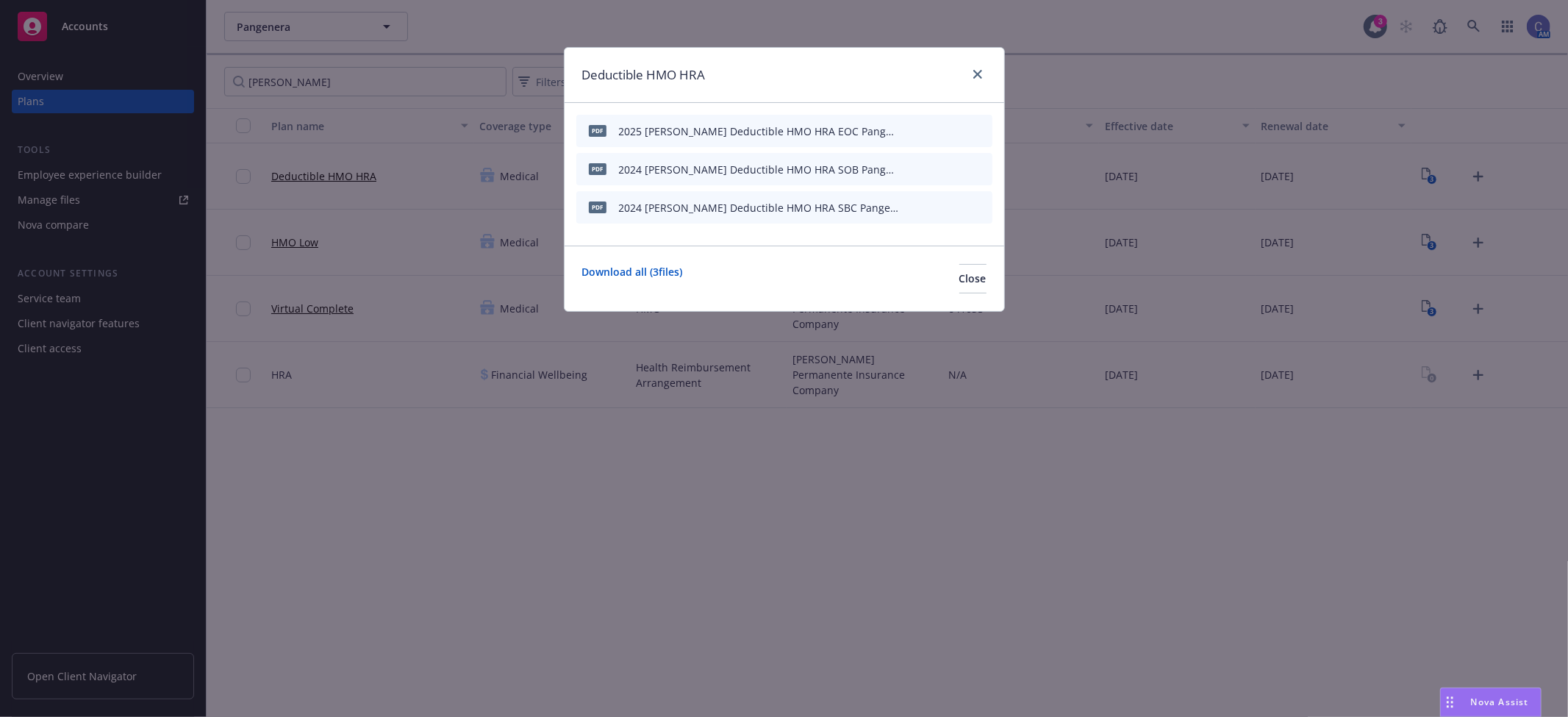
click at [955, 125] on icon "preview file" at bounding box center [954, 130] width 13 height 10
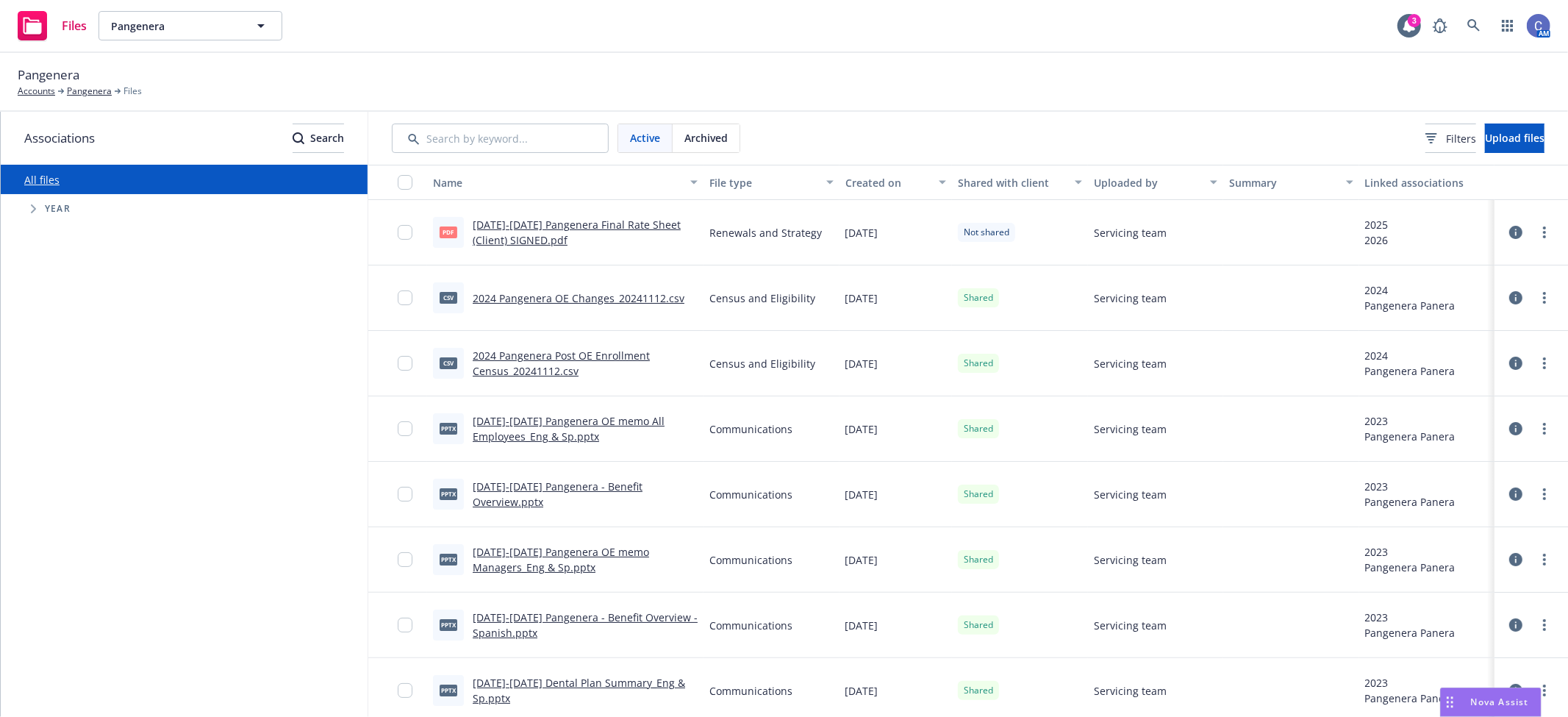
click at [567, 223] on link "2025-2026 Pangenera Final Rate Sheet (Client) SIGNED.pdf" at bounding box center [577, 232] width 208 height 29
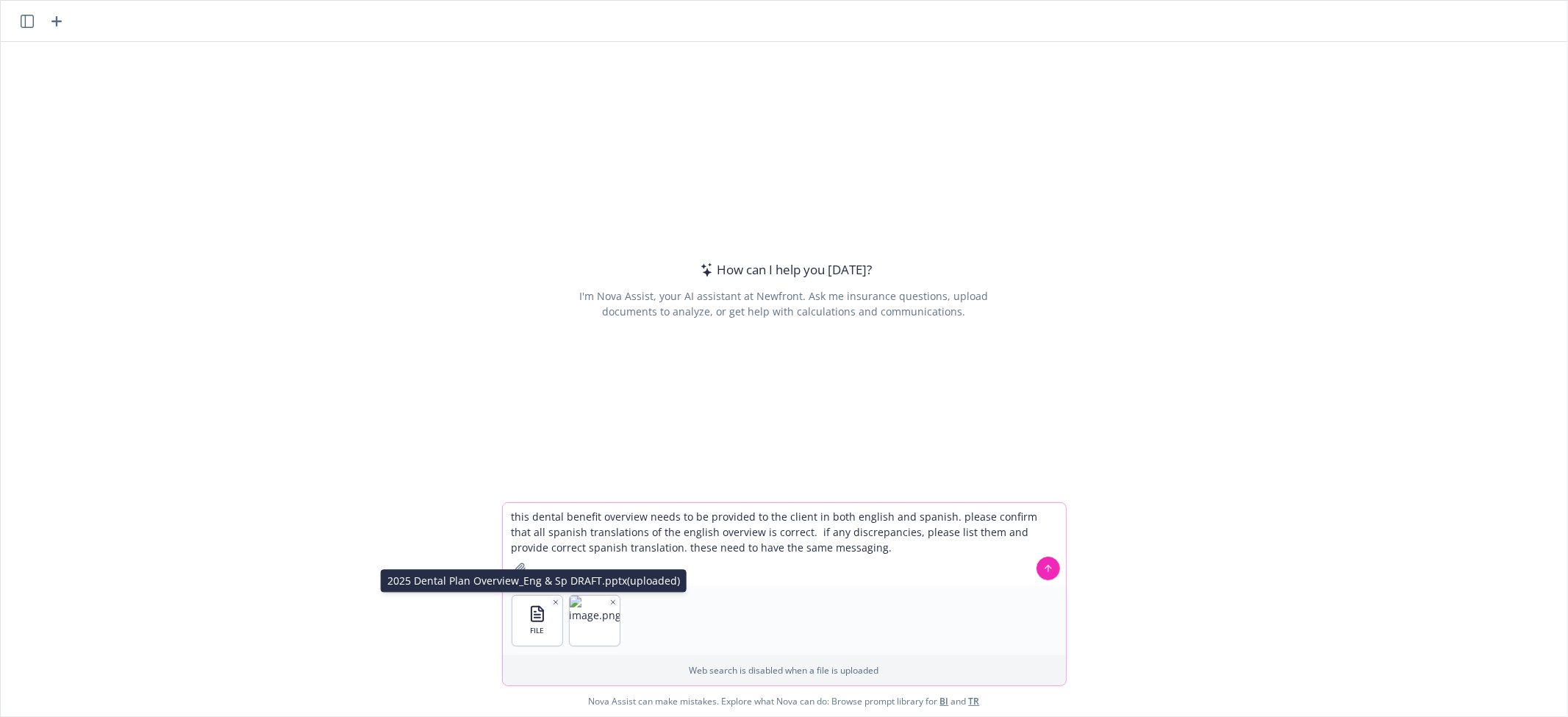
type textarea "this dental benefit overview needs to be provided to the client in both english…"
click at [554, 601] on icon "button" at bounding box center [556, 602] width 4 height 4
click at [625, 570] on textarea "this dental benefit overview needs to be provided to the client in both english…" at bounding box center [784, 545] width 563 height 83
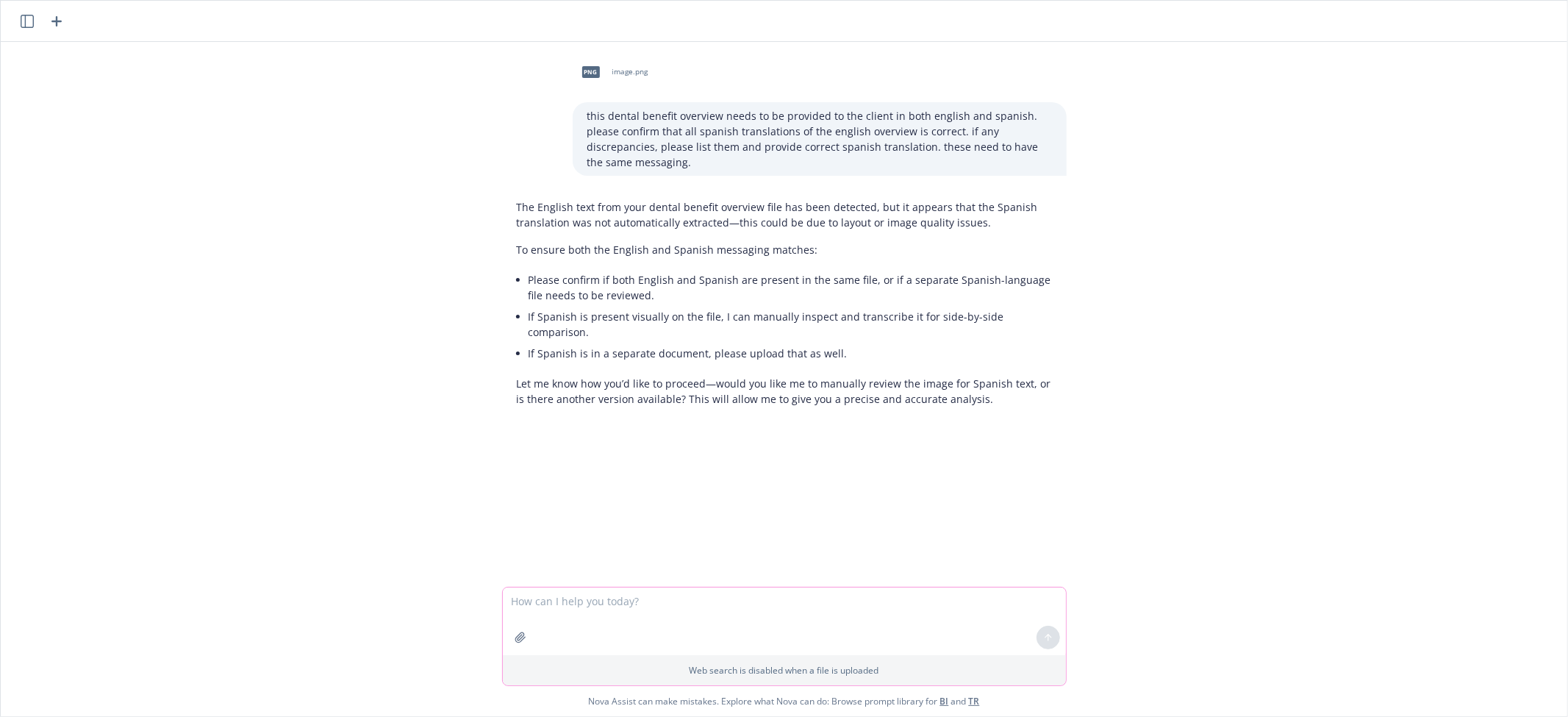
click at [857, 620] on textarea at bounding box center [784, 621] width 563 height 67
click at [743, 598] on textarea "english is the 1st page and spanish is the 2nd pagr but they are both in the sa…" at bounding box center [784, 620] width 563 height 69
type textarea "english is the 1st page and spanish is the 2nd page but they are both in the sa…"
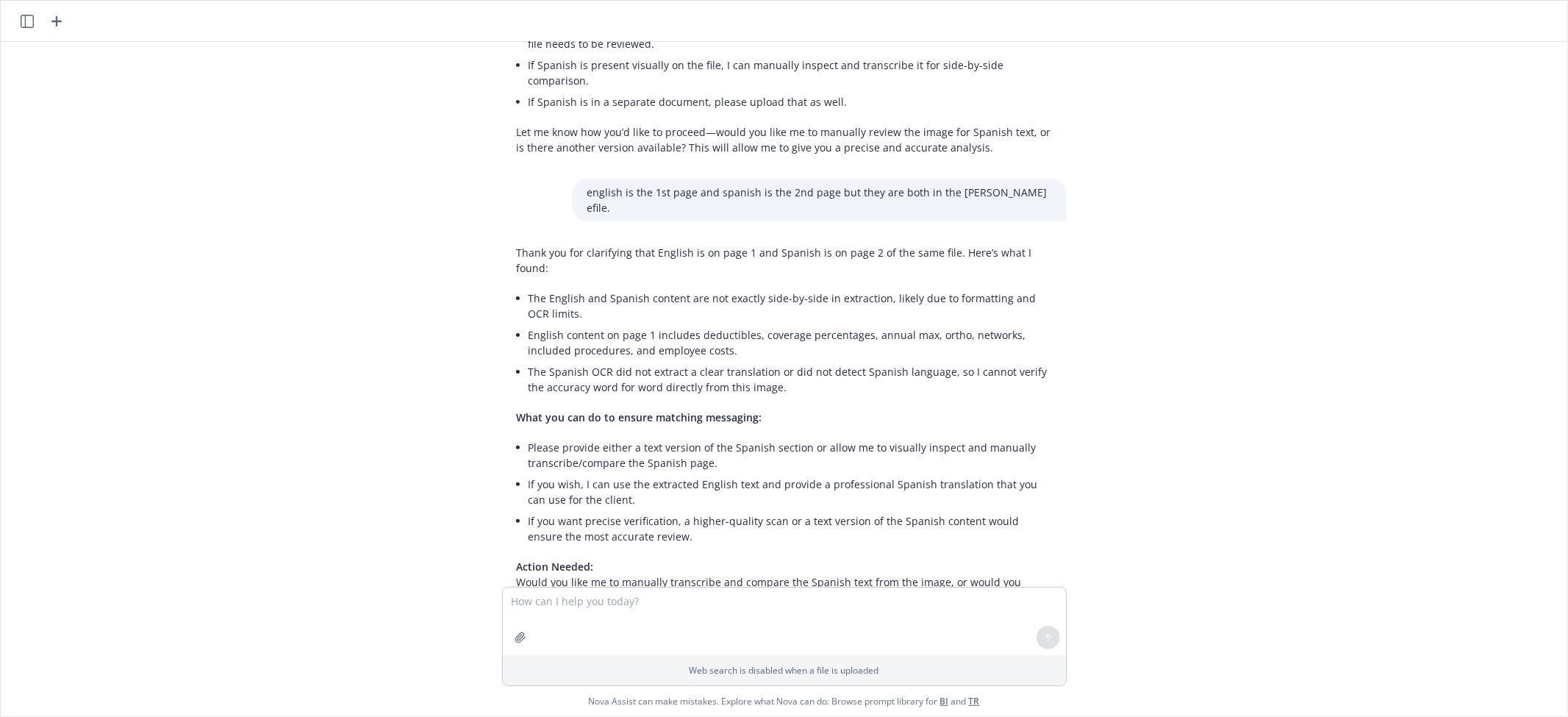
scroll to position [291, 0]
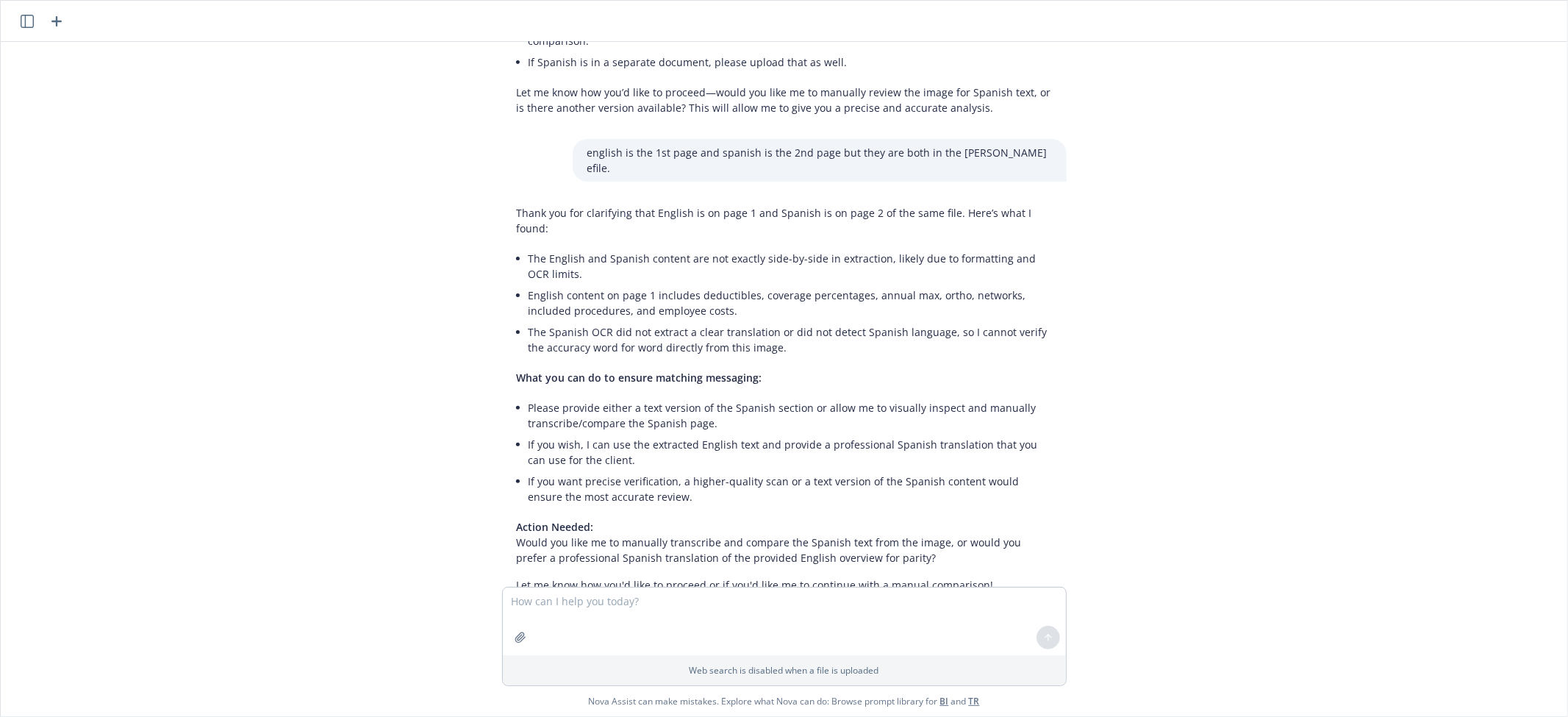
click at [203, 342] on div "png image.png this dental benefit overview needs to be provided to the client i…" at bounding box center [784, 313] width 1566 height 545
drag, startPoint x: 167, startPoint y: 222, endPoint x: 244, endPoint y: 188, distance: 84.2
click at [167, 222] on div "png image.png this dental benefit overview needs to be provided to the client i…" at bounding box center [784, 313] width 1566 height 545
click at [678, 605] on textarea at bounding box center [784, 621] width 563 height 67
type textarea "Translate to spanish:"
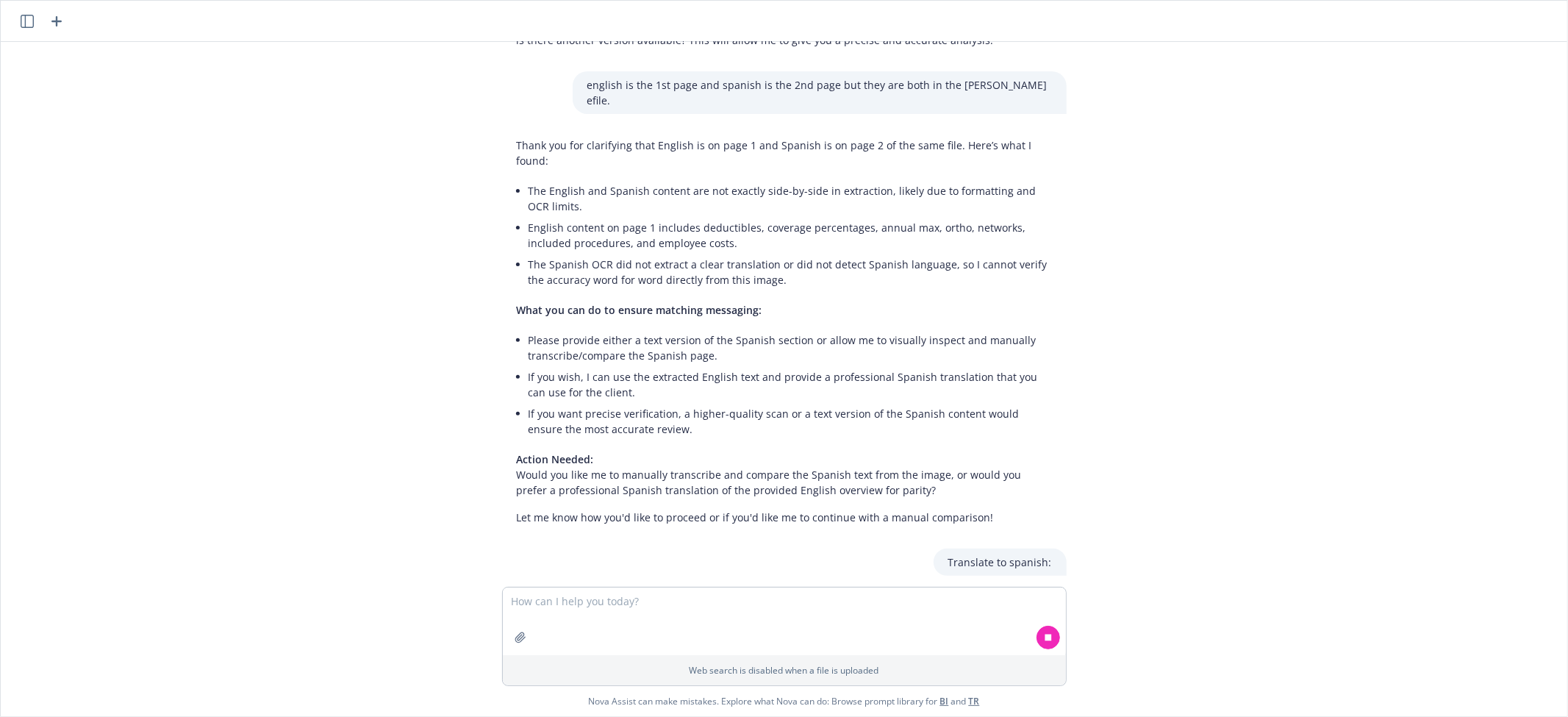
scroll to position [395, 0]
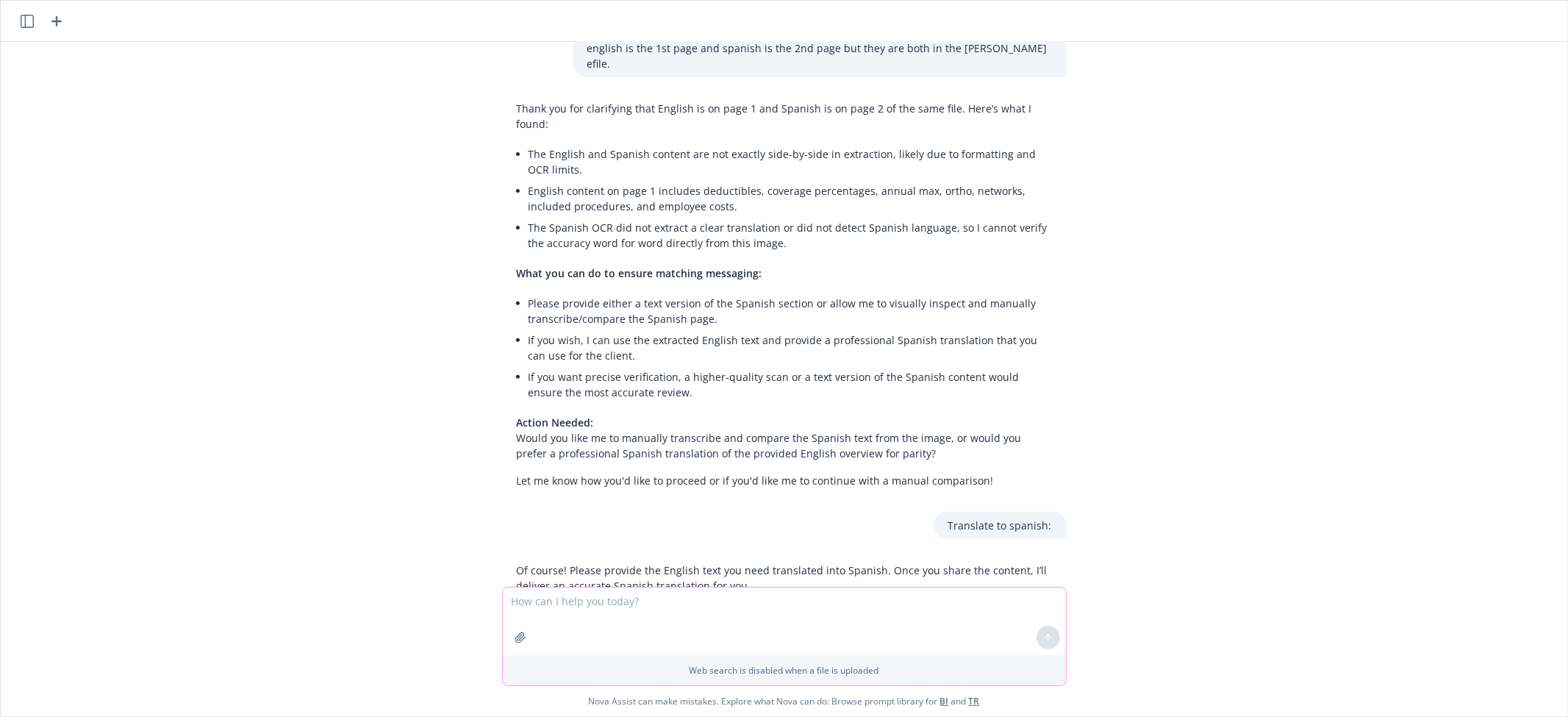
drag, startPoint x: 883, startPoint y: 590, endPoint x: 937, endPoint y: 590, distance: 54.0
click at [883, 590] on textarea at bounding box center [784, 621] width 563 height 67
click at [758, 605] on textarea at bounding box center [784, 621] width 563 height 67
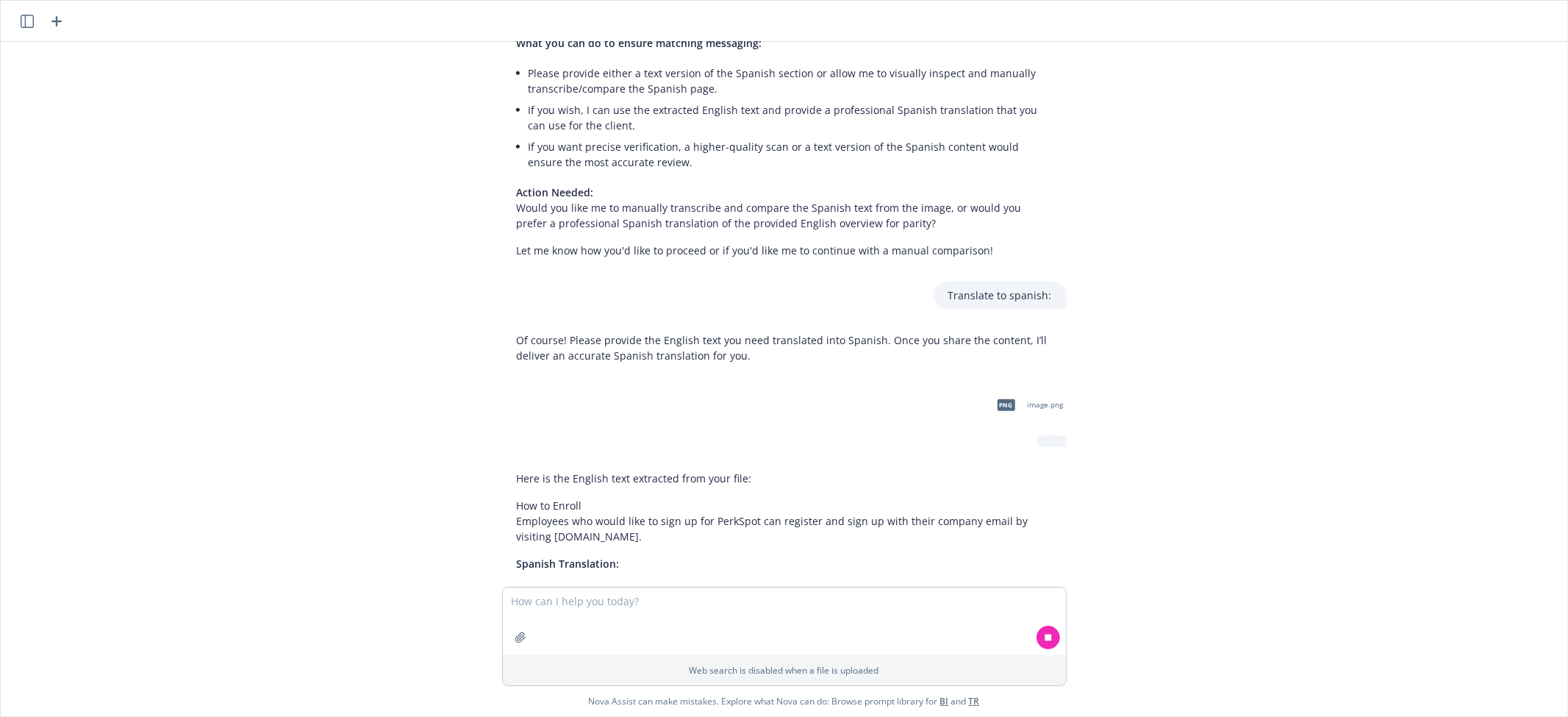
scroll to position [689, 0]
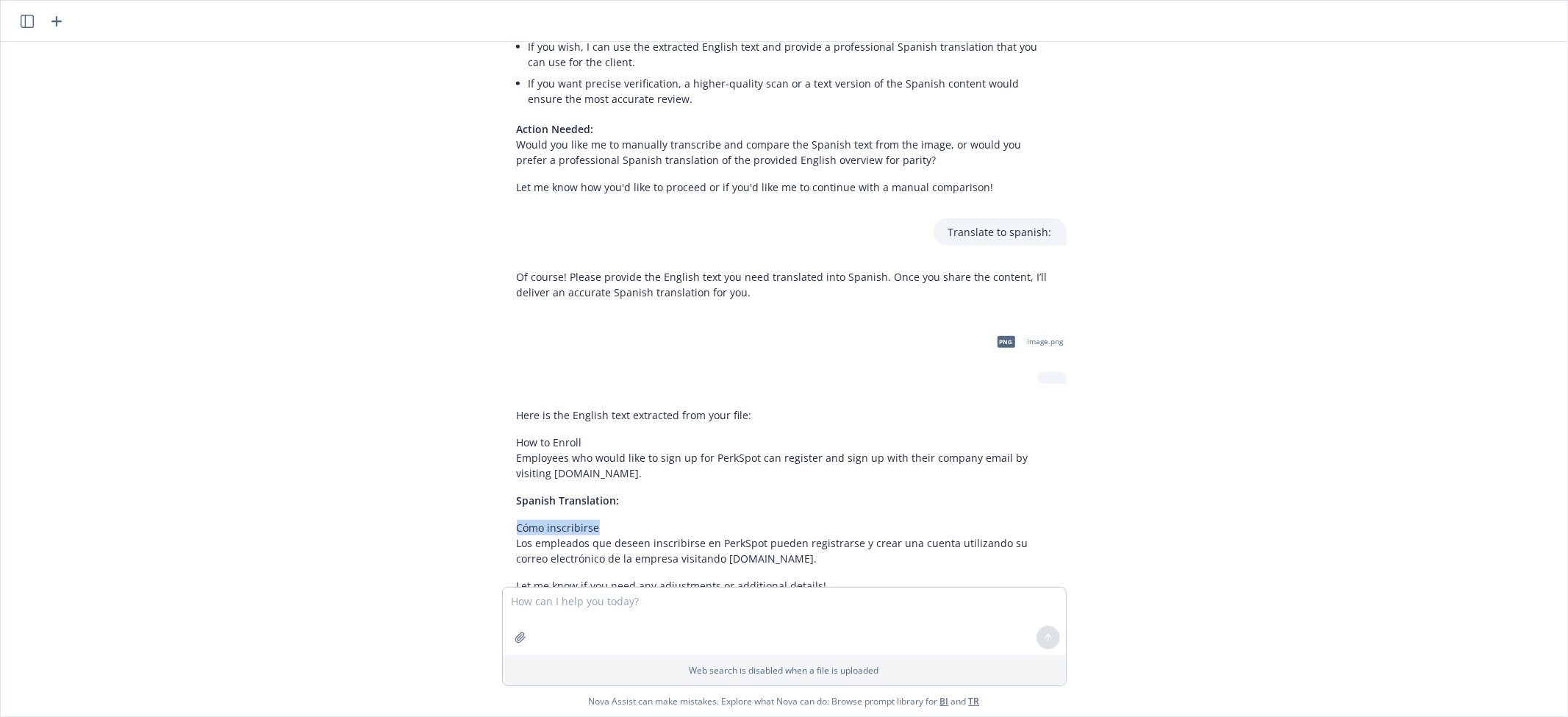
drag, startPoint x: 595, startPoint y: 482, endPoint x: 475, endPoint y: 474, distance: 120.3
click at [475, 474] on div "png image.png this dental benefit overview needs to be provided to the client i…" at bounding box center [784, 313] width 1566 height 545
copy p "Cómo inscribirse"
drag, startPoint x: 814, startPoint y: 542, endPoint x: 799, endPoint y: 535, distance: 16.6
click at [799, 578] on p "Let me know if you need any adjustments or additional details!" at bounding box center [784, 585] width 535 height 16
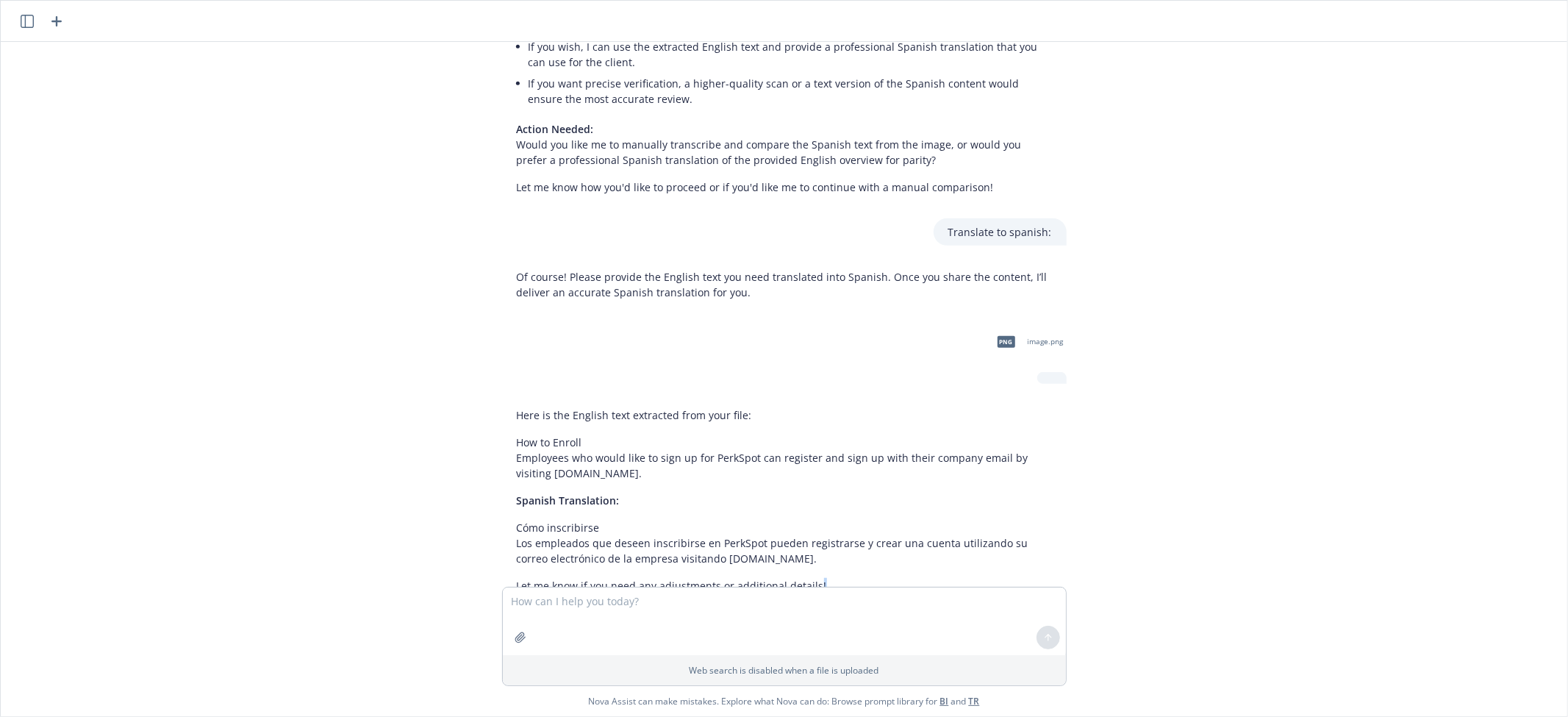
drag, startPoint x: 797, startPoint y: 511, endPoint x: 503, endPoint y: 498, distance: 294.3
click at [503, 498] on div "Here is the English text extracted from your file: How to Enroll Employees who …" at bounding box center [784, 500] width 565 height 198
copy p "Los empleados que deseen inscribirse en PerkSpot pueden registrarse y crear una…"
click at [790, 613] on textarea at bounding box center [784, 621] width 563 height 67
type textarea "t"
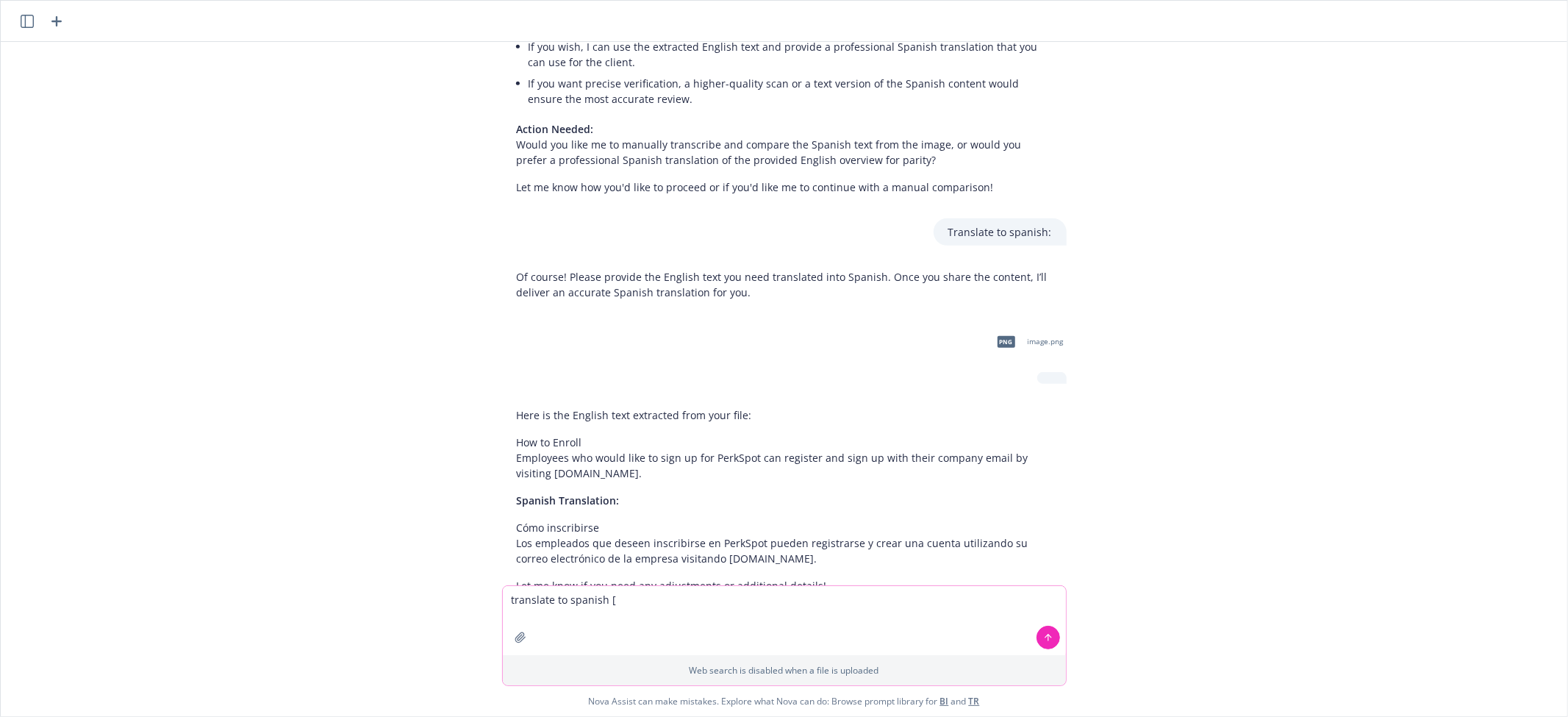
paste textarea "]"
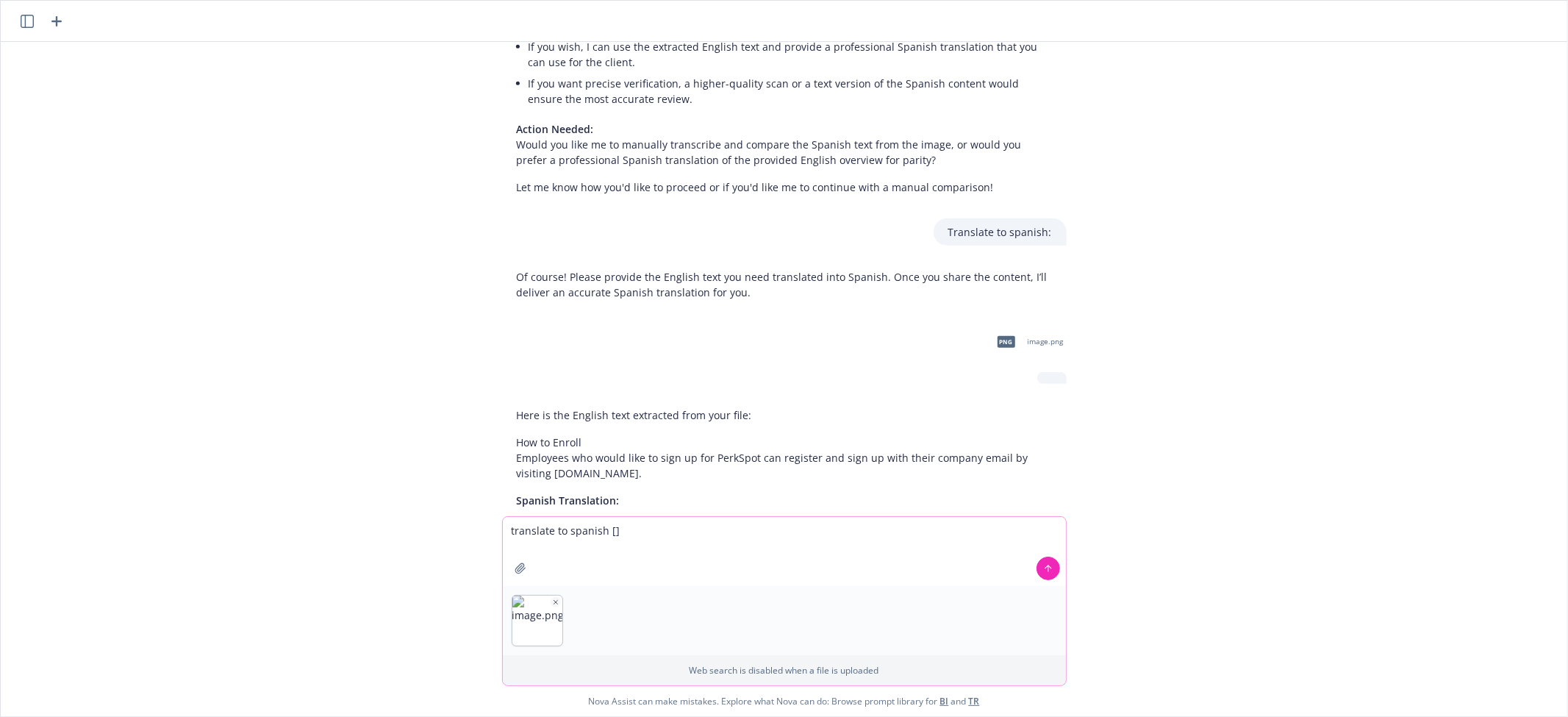
type textarea "translate to spanish []"
drag, startPoint x: 946, startPoint y: 558, endPoint x: 1012, endPoint y: 569, distance: 66.9
click at [951, 558] on textarea "translate to spanish []" at bounding box center [784, 551] width 563 height 69
click at [1038, 576] on button at bounding box center [1048, 569] width 24 height 24
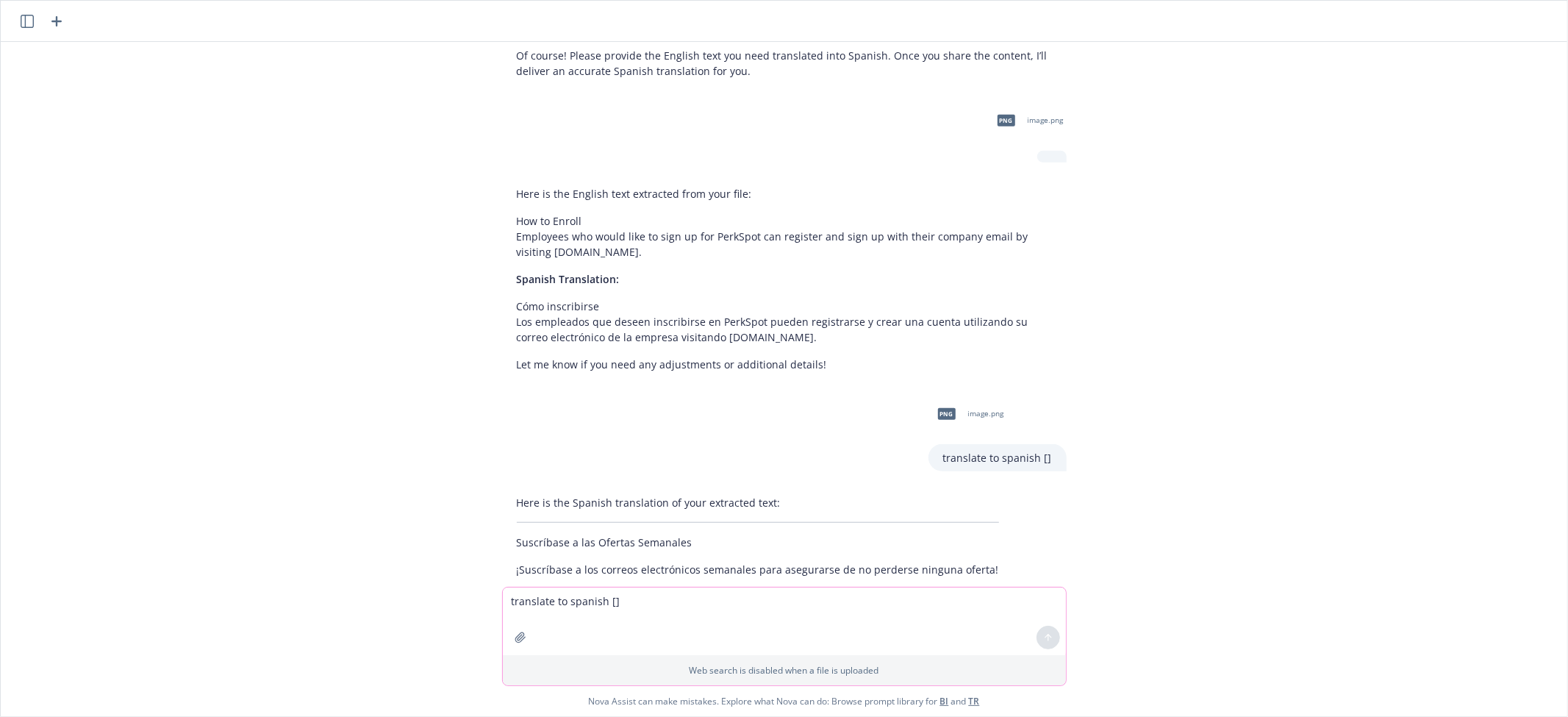
scroll to position [934, 0]
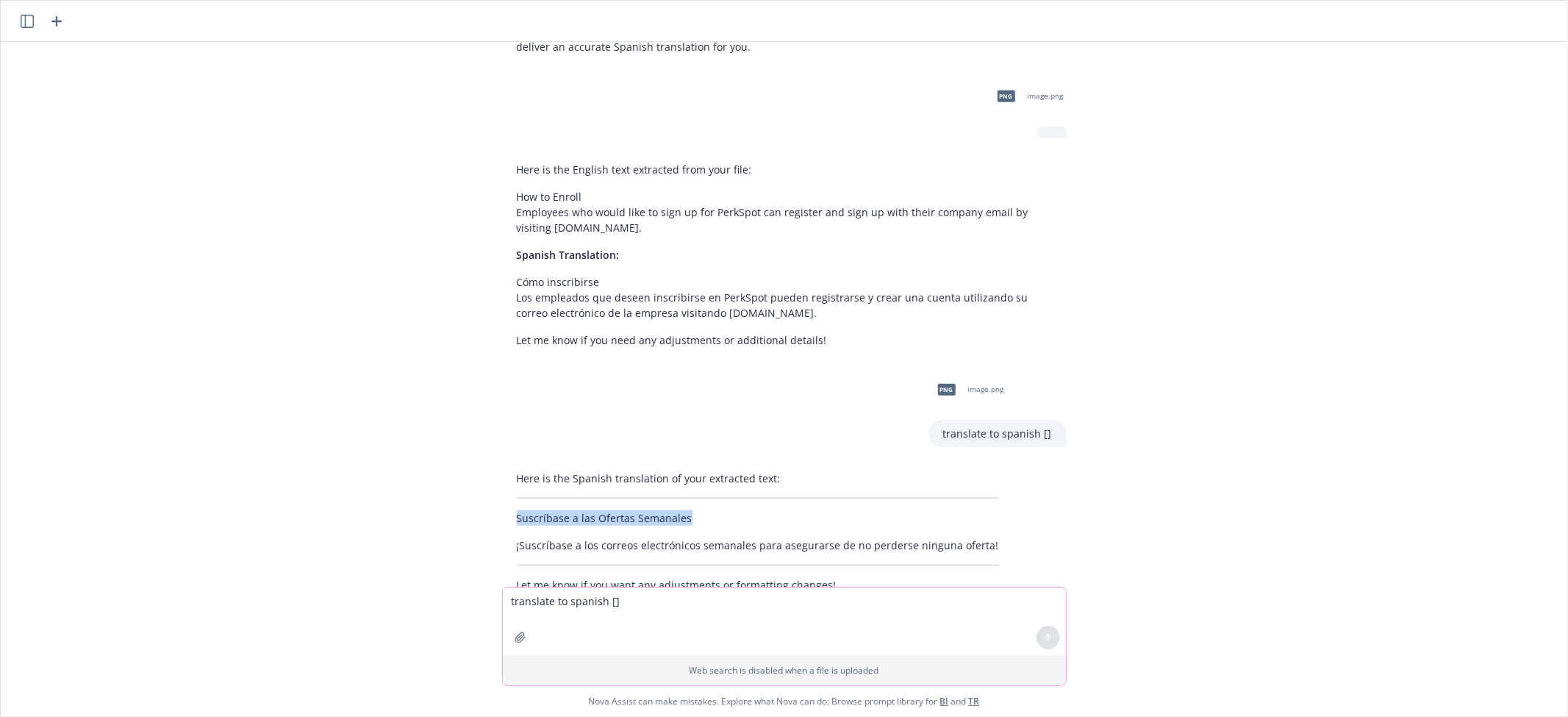
drag, startPoint x: 678, startPoint y: 467, endPoint x: 489, endPoint y: 461, distance: 189.1
click at [502, 464] on div "Here is the Spanish translation of your extracted text: Suscríbase a las Oferta…" at bounding box center [757, 531] width 511 height 134
copy p "Suscríbase a las Ofertas Semanales"
drag, startPoint x: 951, startPoint y: 493, endPoint x: 500, endPoint y: 504, distance: 451.1
click at [502, 504] on div "Here is the Spanish translation of your extracted text: Suscríbase a las Oferta…" at bounding box center [757, 531] width 511 height 134
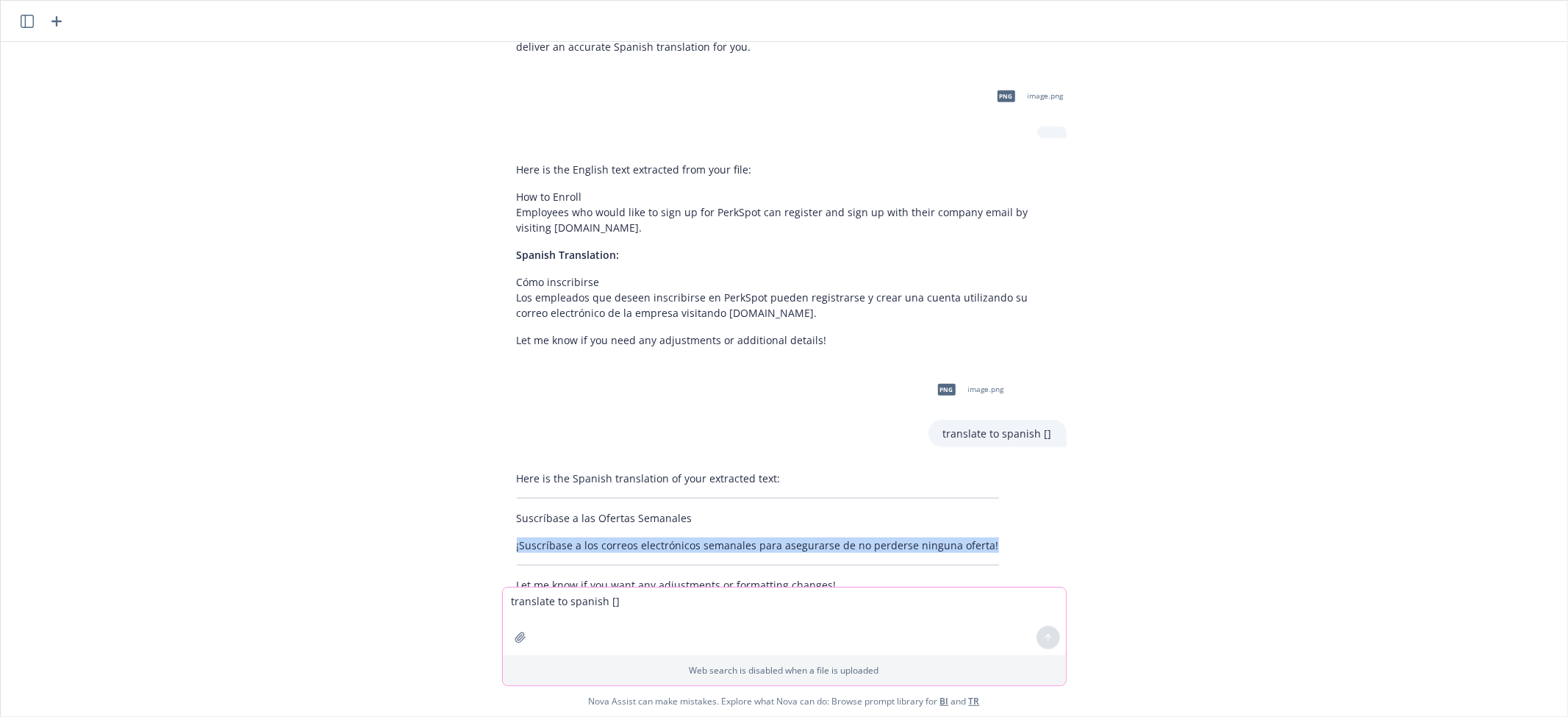
copy p "¡Suscríbase a los correos electrónicos semanales para asegurarse de no perderse…"
click at [774, 601] on textarea "translate to spanish []" at bounding box center [784, 621] width 563 height 67
click at [761, 614] on textarea "translate to spanish [" at bounding box center [784, 620] width 563 height 69
paste textarea "]"
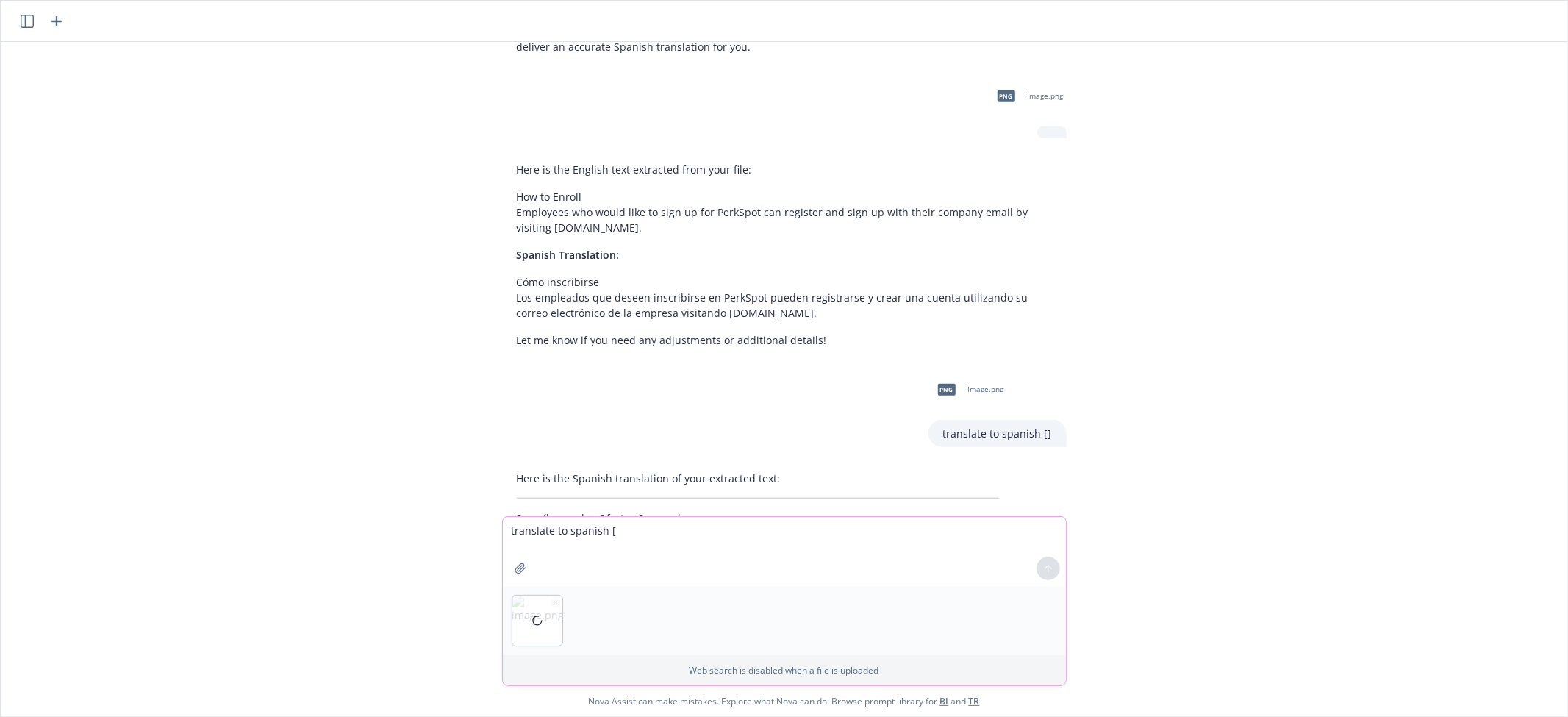
type textarea "translate to spanish []"
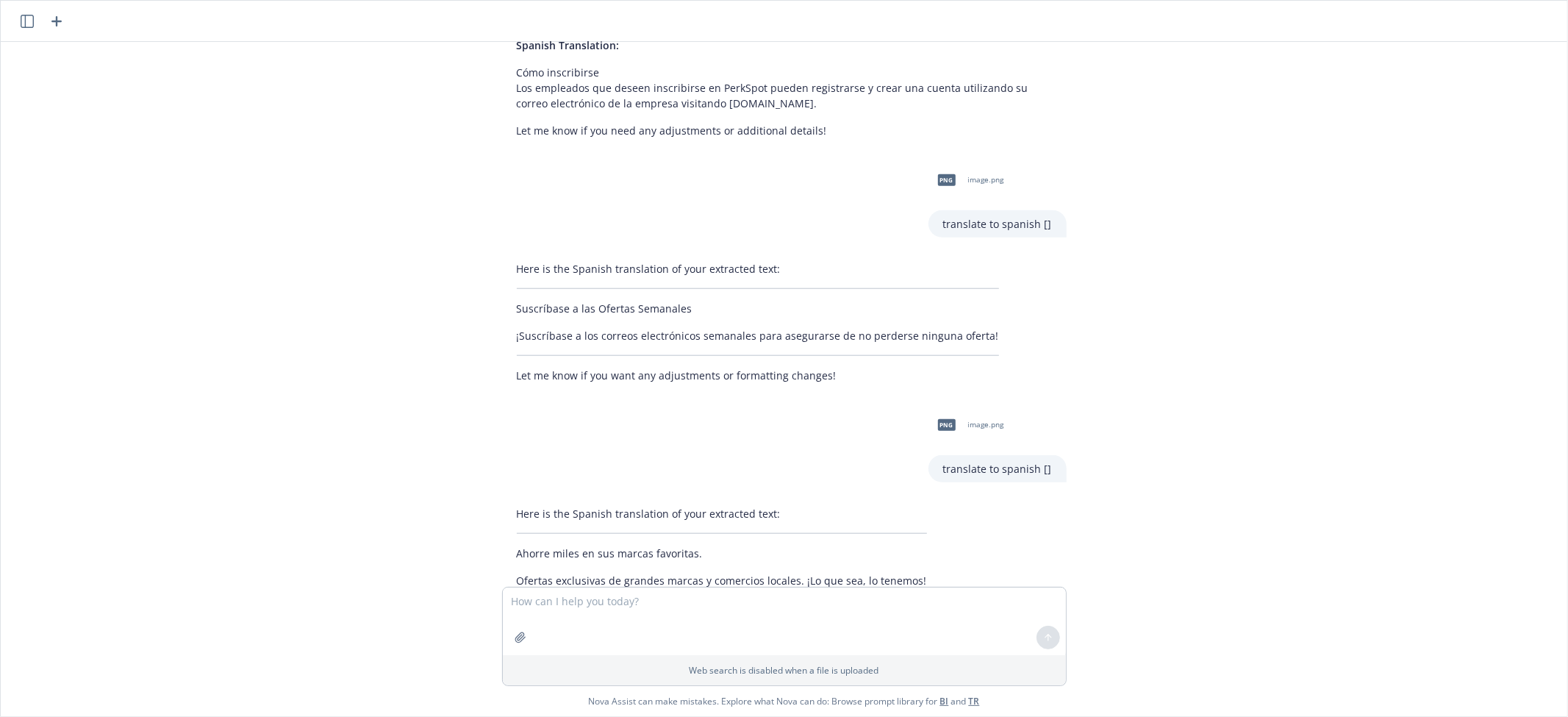
scroll to position [1179, 0]
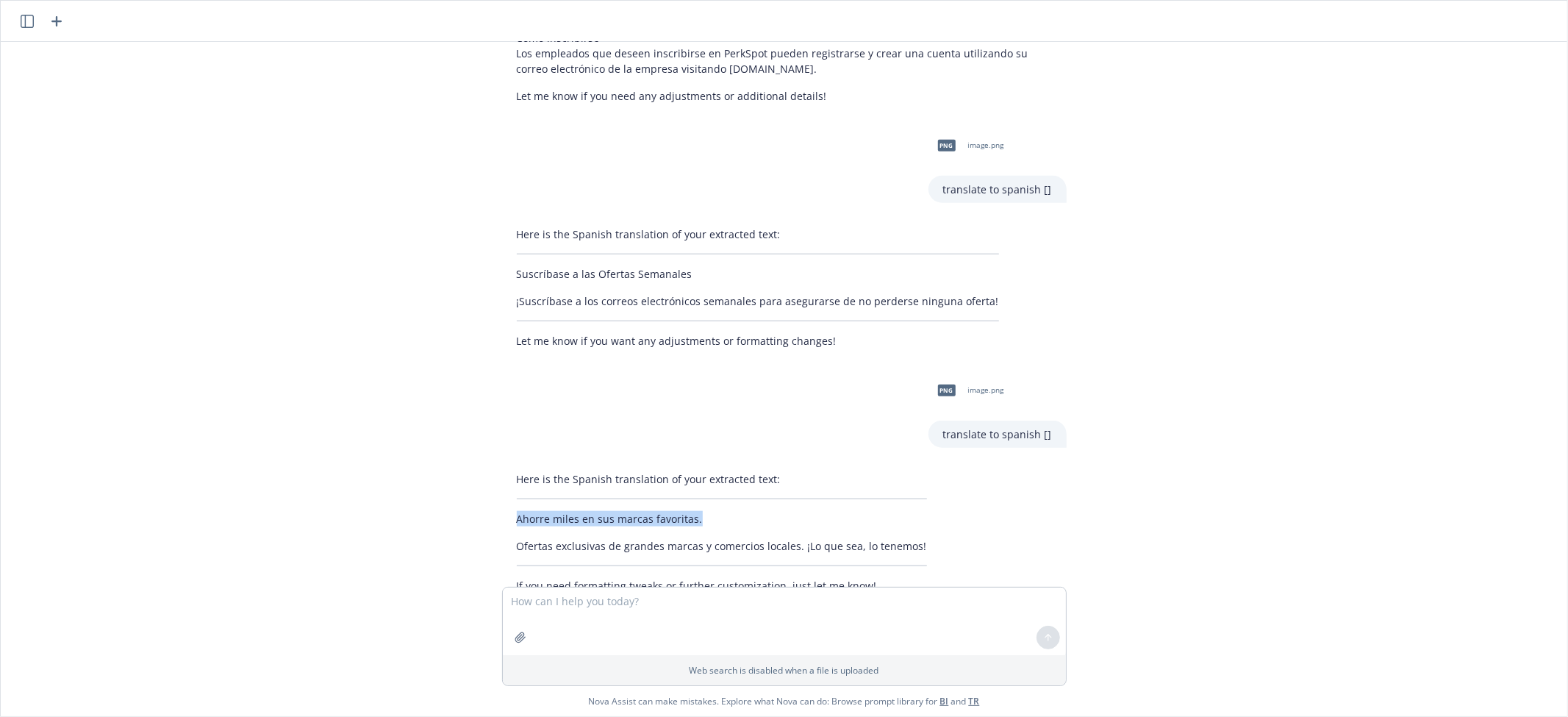
drag, startPoint x: 640, startPoint y: 479, endPoint x: 482, endPoint y: 465, distance: 158.6
click at [490, 467] on div "Here is the Spanish translation of your extracted text: Ahorre miles en sus mar…" at bounding box center [784, 532] width 588 height 134
copy p "Ahorre miles en sus marcas favoritas."
drag, startPoint x: 912, startPoint y: 493, endPoint x: 481, endPoint y: 488, distance: 431.0
click at [490, 488] on div "Here is the Spanish translation of your extracted text: Ahorre miles en sus mar…" at bounding box center [784, 532] width 588 height 134
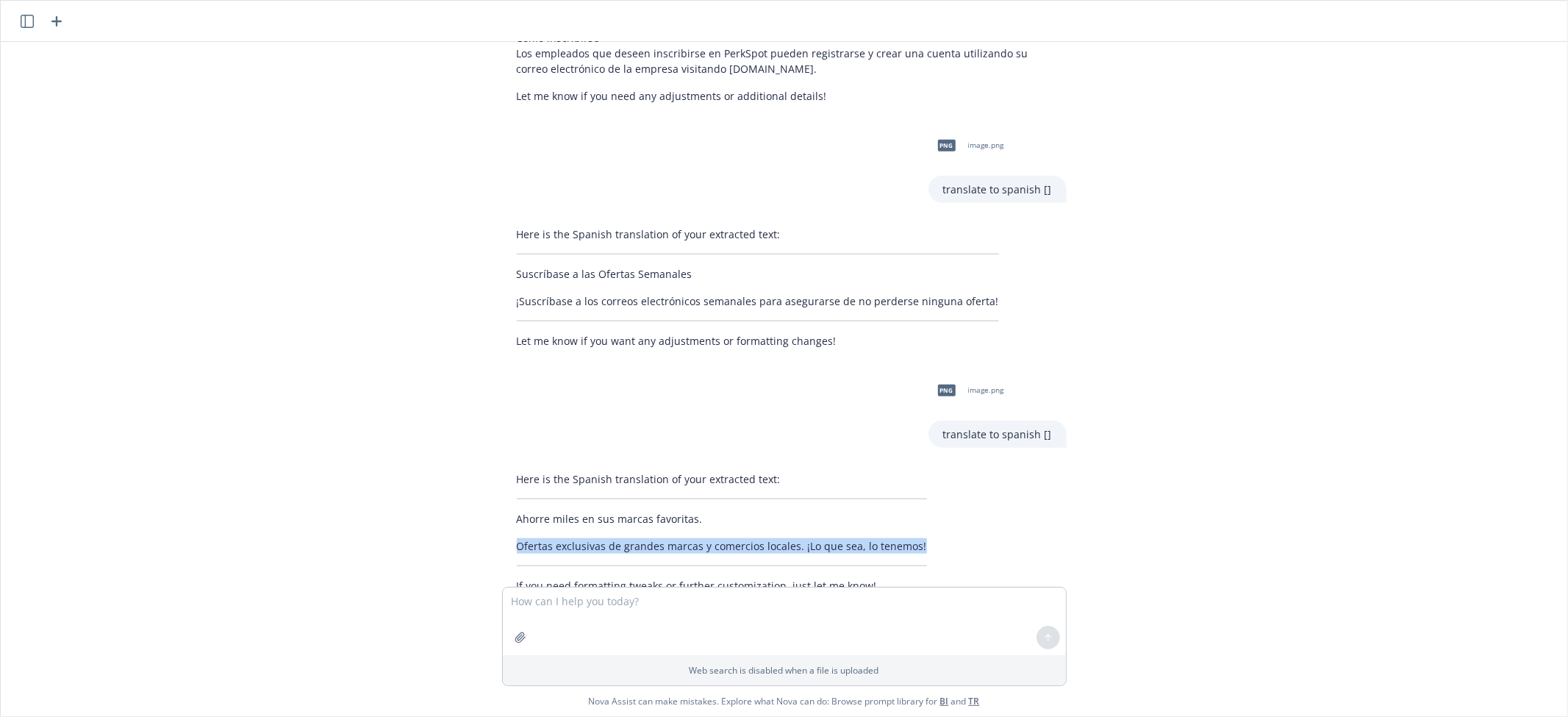
copy p "Ofertas exclusivas de grandes marcas y comercios locales. ¡Lo que sea, lo tenem…"
click at [860, 617] on textarea at bounding box center [784, 621] width 563 height 67
type textarea "translate to spanish:"
paste textarea
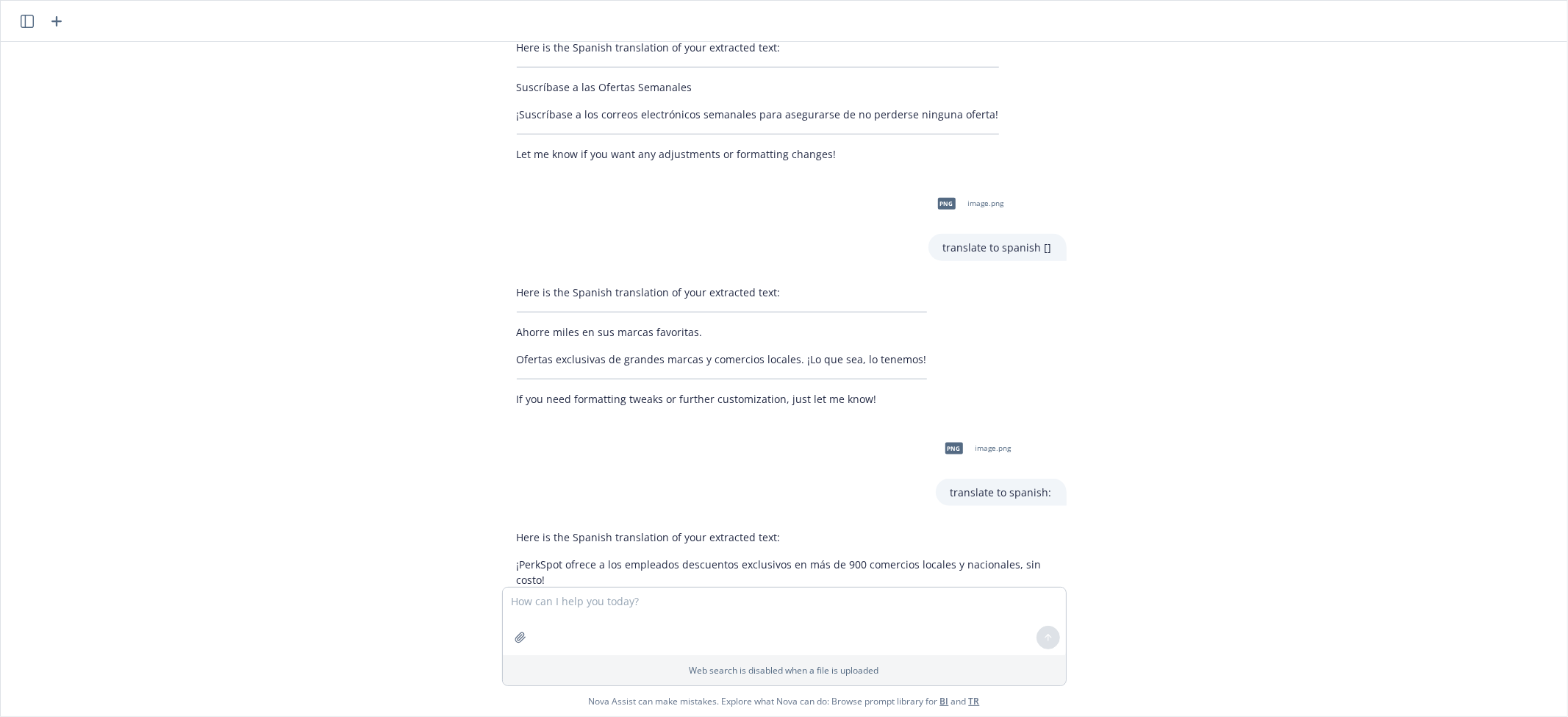
scroll to position [1387, 0]
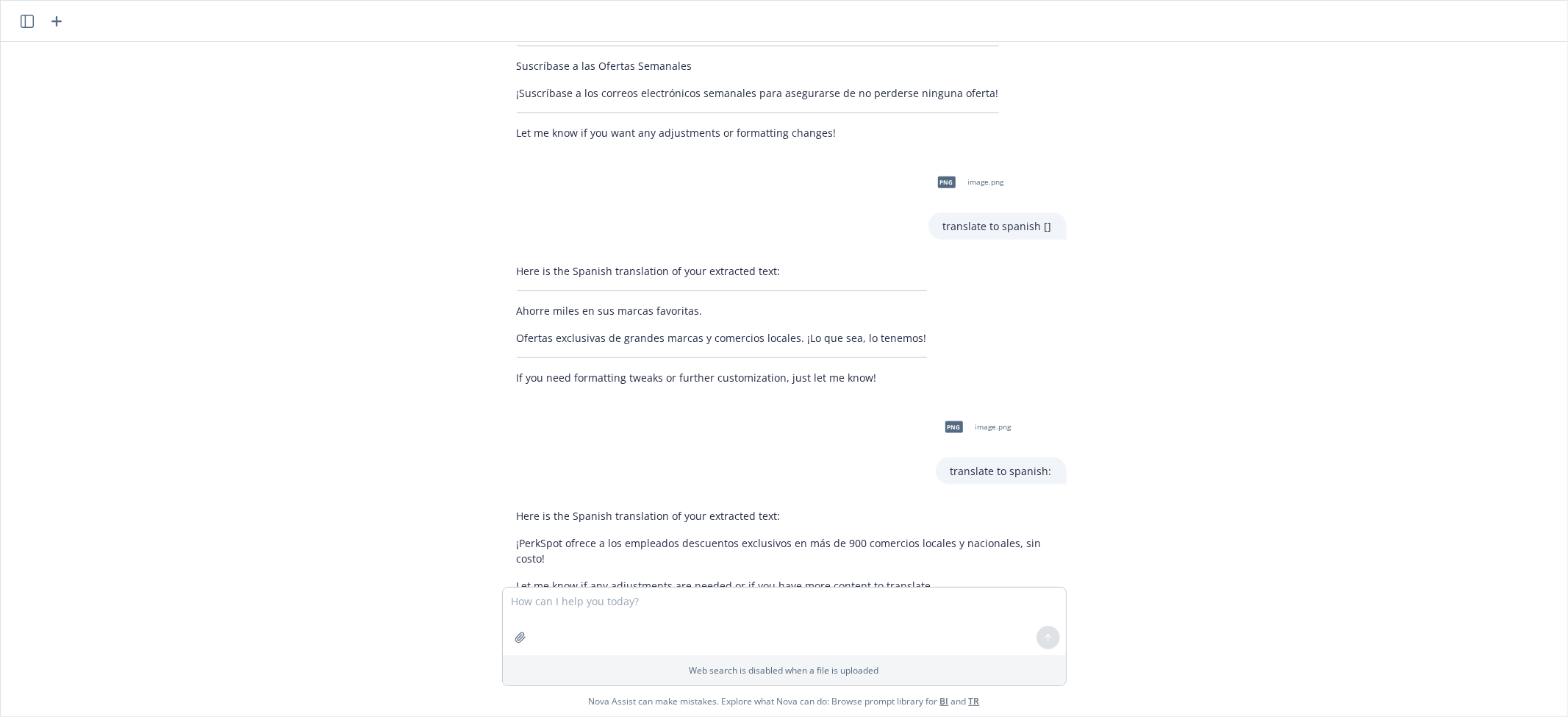
drag, startPoint x: 755, startPoint y: 496, endPoint x: 761, endPoint y: 524, distance: 28.6
click at [755, 535] on p "¡PerkSpot ofrece a los empleados descuentos exclusivos en más de 900 comercios …" at bounding box center [784, 551] width 535 height 31
click at [534, 535] on p "¡PerkSpot ofrece a los empleados descuentos exclusivos en más de 900 comercios …" at bounding box center [784, 551] width 535 height 31
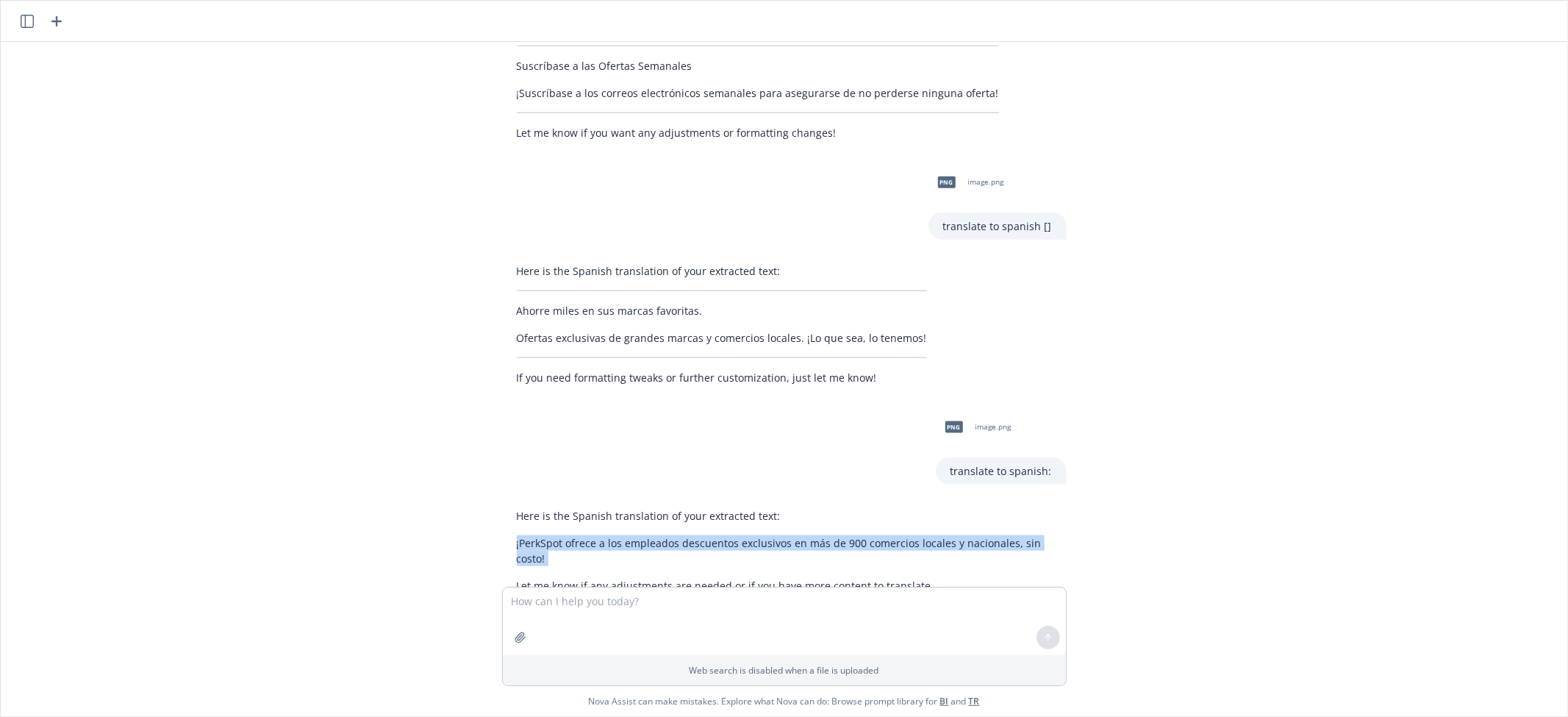
drag, startPoint x: 534, startPoint y: 511, endPoint x: 498, endPoint y: 496, distance: 39.0
click at [502, 502] on div "Here is the Spanish translation of your extracted text: ¡PerkSpot ofrece a los …" at bounding box center [784, 550] width 565 height 97
copy div "¡PerkSpot ofrece a los empleados descuentos exclusivos en más de 900 comercios …"
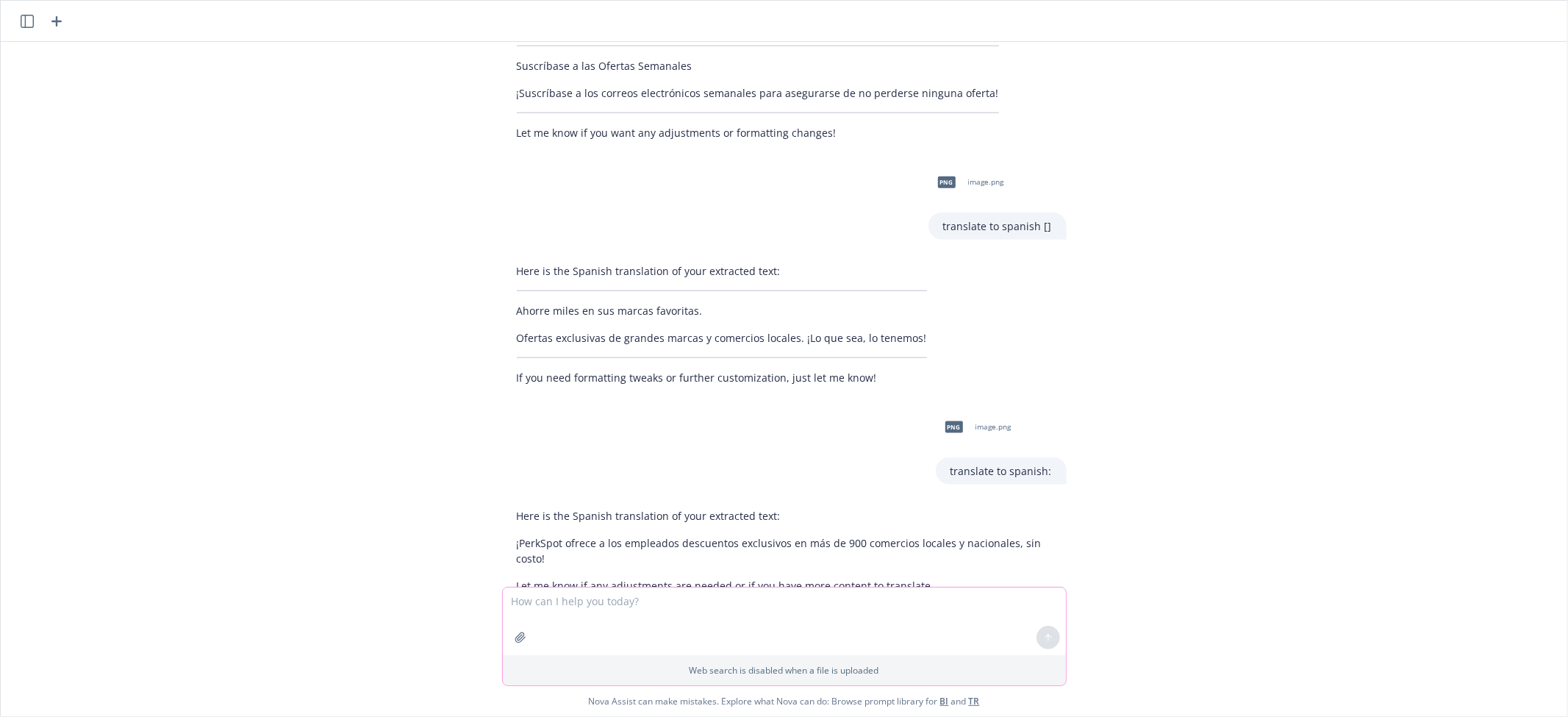
click at [860, 620] on textarea at bounding box center [784, 621] width 563 height 67
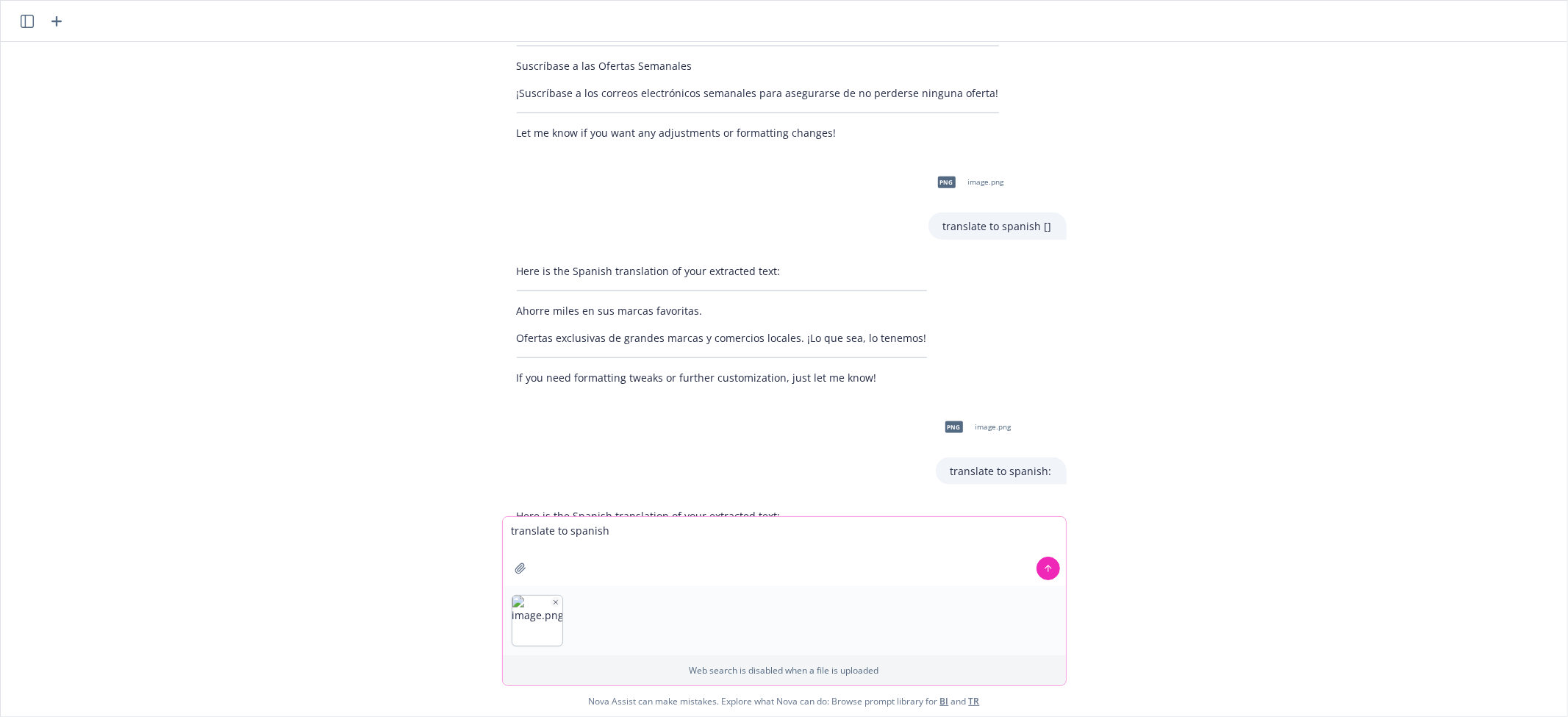
type textarea "translate to spanish"
drag, startPoint x: 1093, startPoint y: 456, endPoint x: 1115, endPoint y: 434, distance: 31.1
click at [1098, 453] on div "png image.png this dental benefit overview needs to be provided to the client i…" at bounding box center [784, 278] width 1566 height 475
click at [1047, 571] on button at bounding box center [1048, 569] width 24 height 24
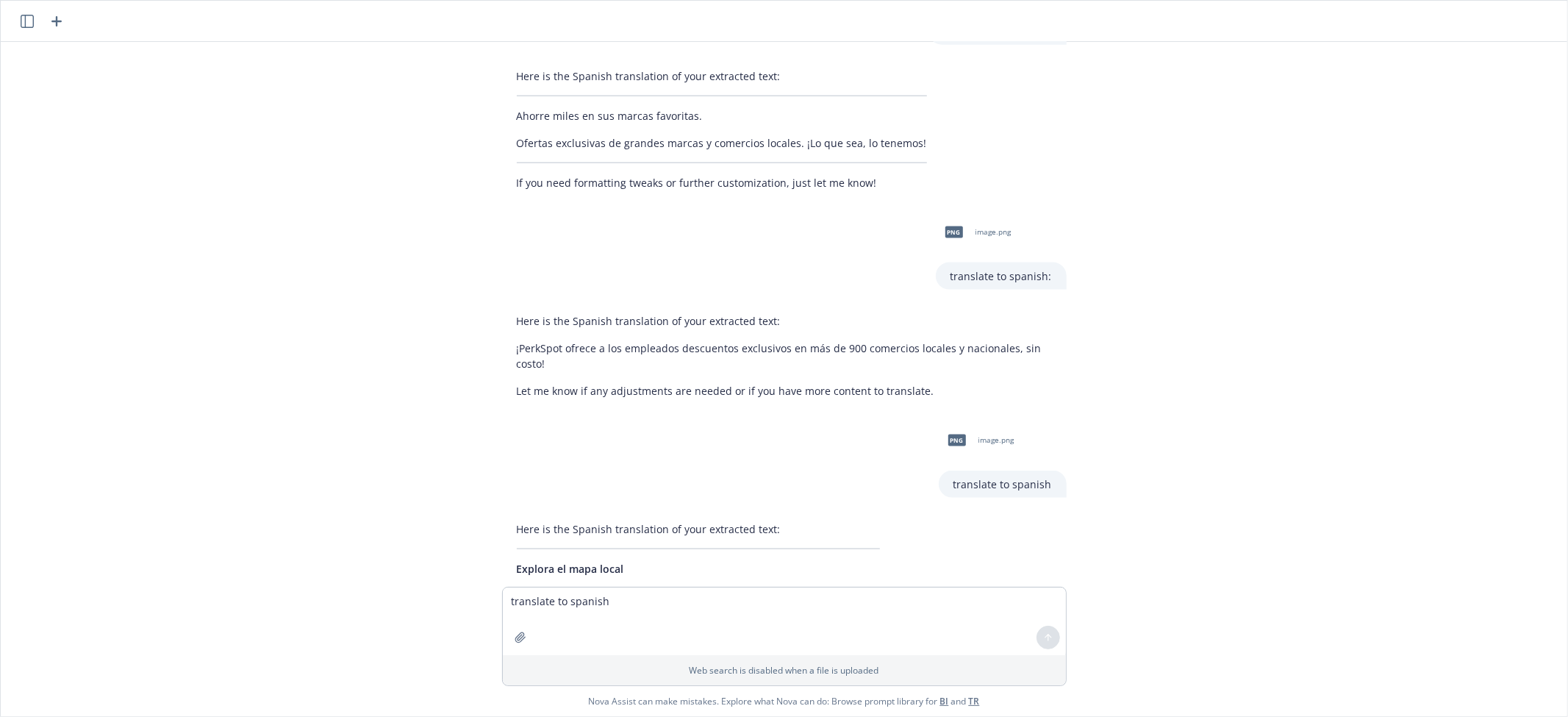
scroll to position [1632, 0]
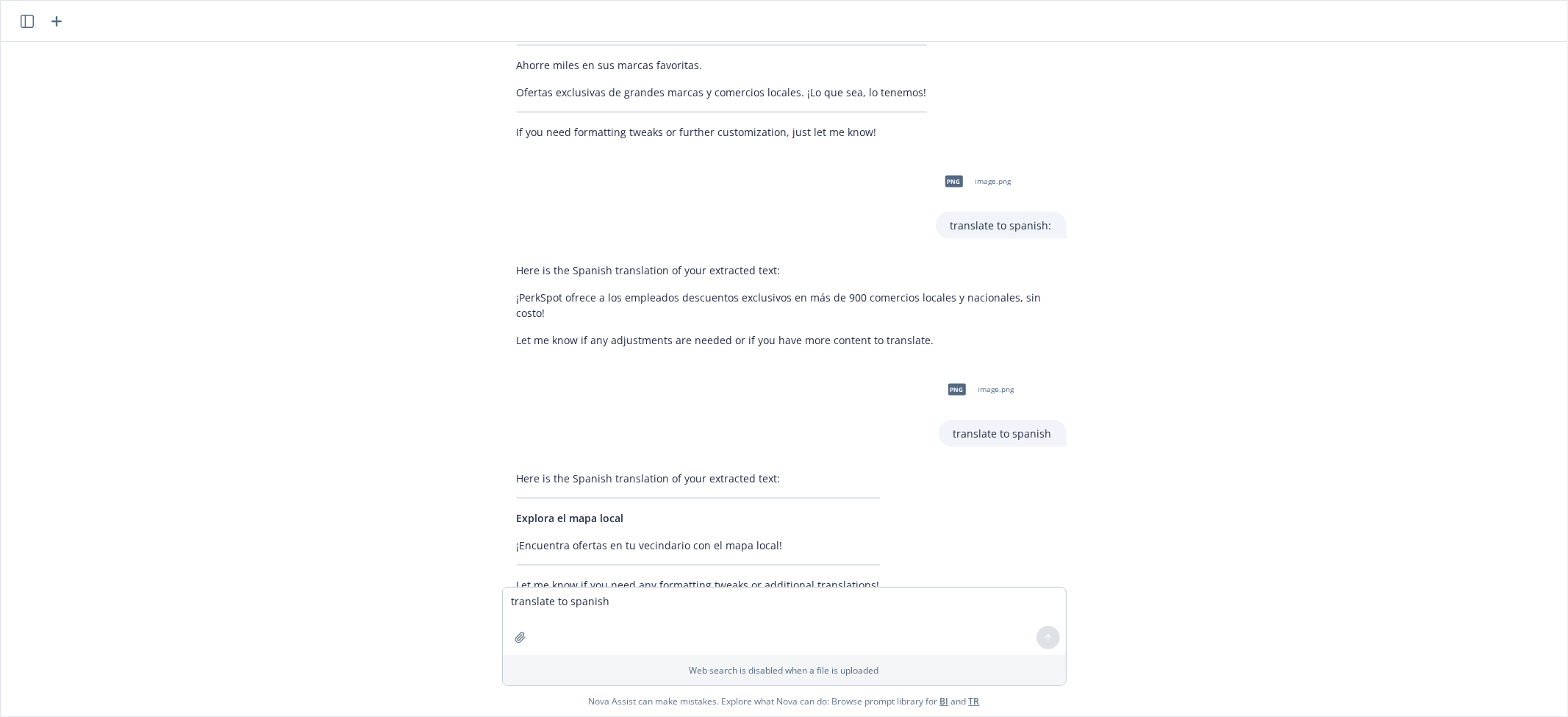
drag, startPoint x: 487, startPoint y: 479, endPoint x: 506, endPoint y: 467, distance: 22.5
click at [490, 478] on div "Here is the Spanish translation of your extracted text: Explora el mapa local ¡…" at bounding box center [784, 531] width 588 height 134
drag, startPoint x: 504, startPoint y: 471, endPoint x: 657, endPoint y: 473, distance: 153.0
click at [657, 511] on p "Explora el mapa local" at bounding box center [698, 518] width 363 height 16
copy span "Explora el mapa local"
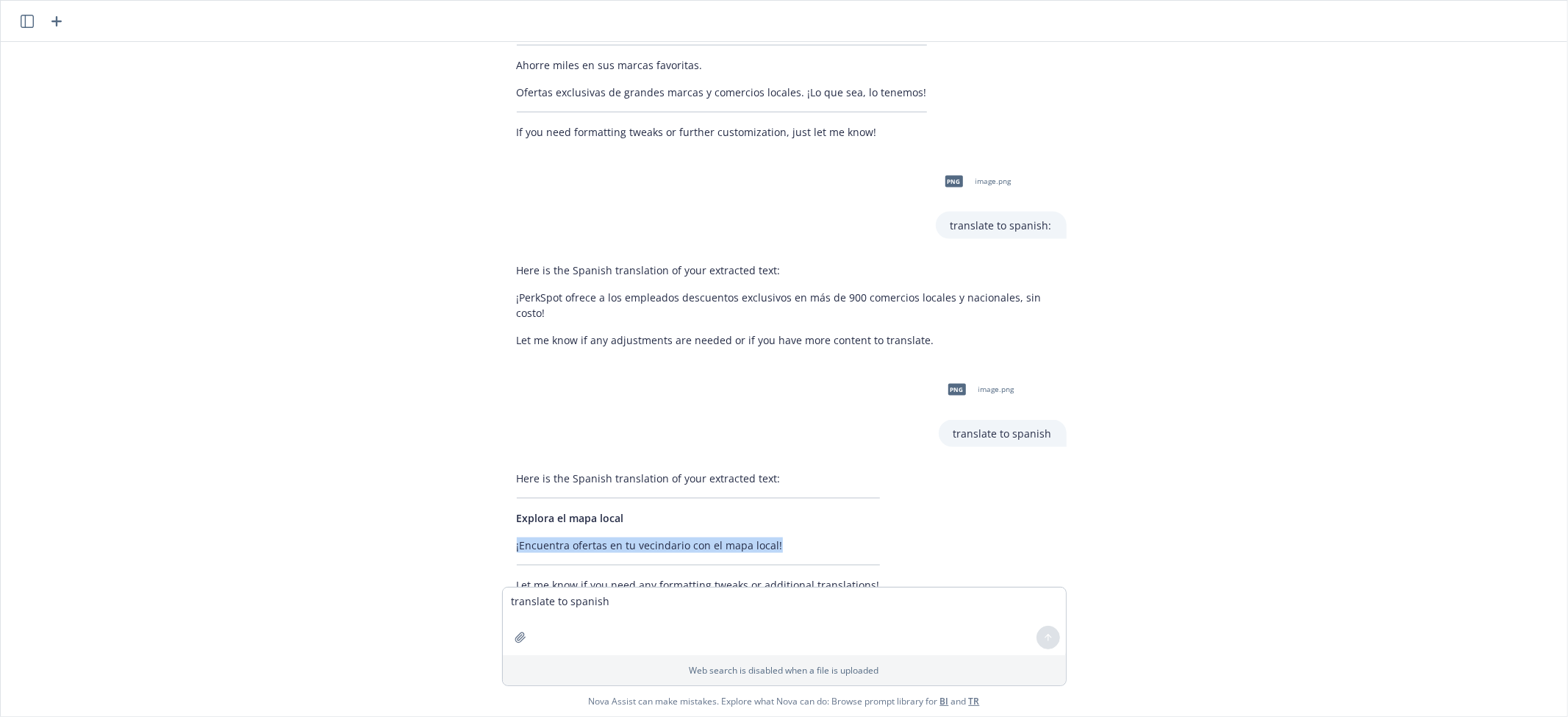
drag, startPoint x: 765, startPoint y: 495, endPoint x: 476, endPoint y: 498, distance: 289.0
click at [476, 498] on div "png image.png this dental benefit overview needs to be provided to the client i…" at bounding box center [784, 313] width 1566 height 545
copy p "¡Encuentra ofertas en tu vecindario con el mapa local!"
drag, startPoint x: 119, startPoint y: 331, endPoint x: 289, endPoint y: 384, distance: 178.1
click at [116, 329] on div "png image.png this dental benefit overview needs to be provided to the client i…" at bounding box center [784, 313] width 1566 height 545
